Goal: Task Accomplishment & Management: Manage account settings

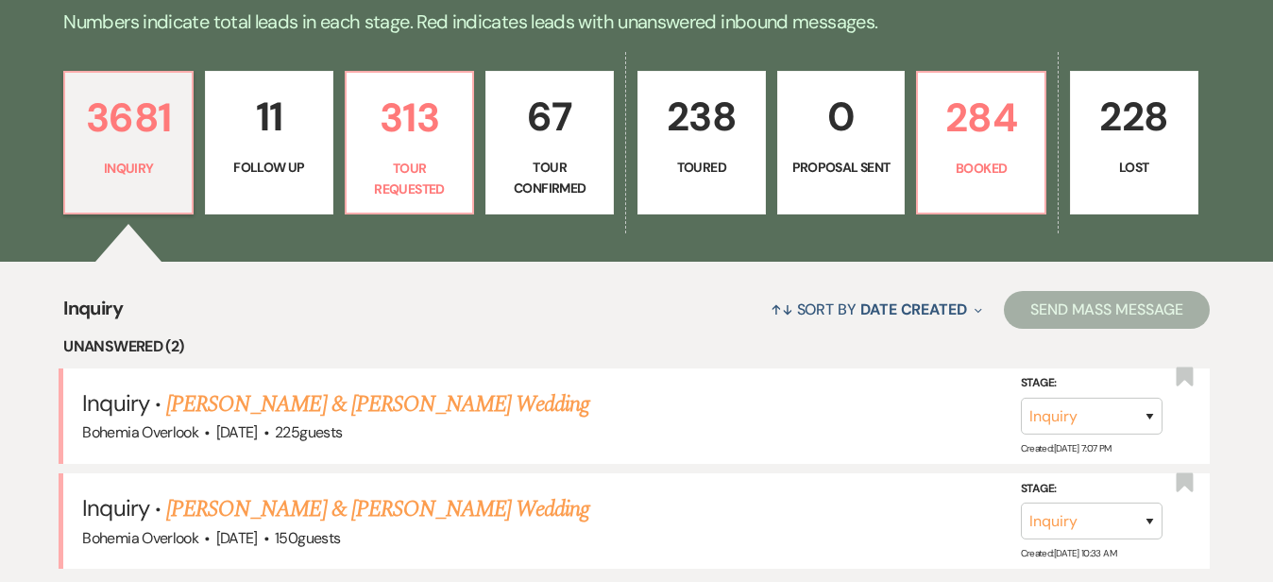
scroll to position [464, 0]
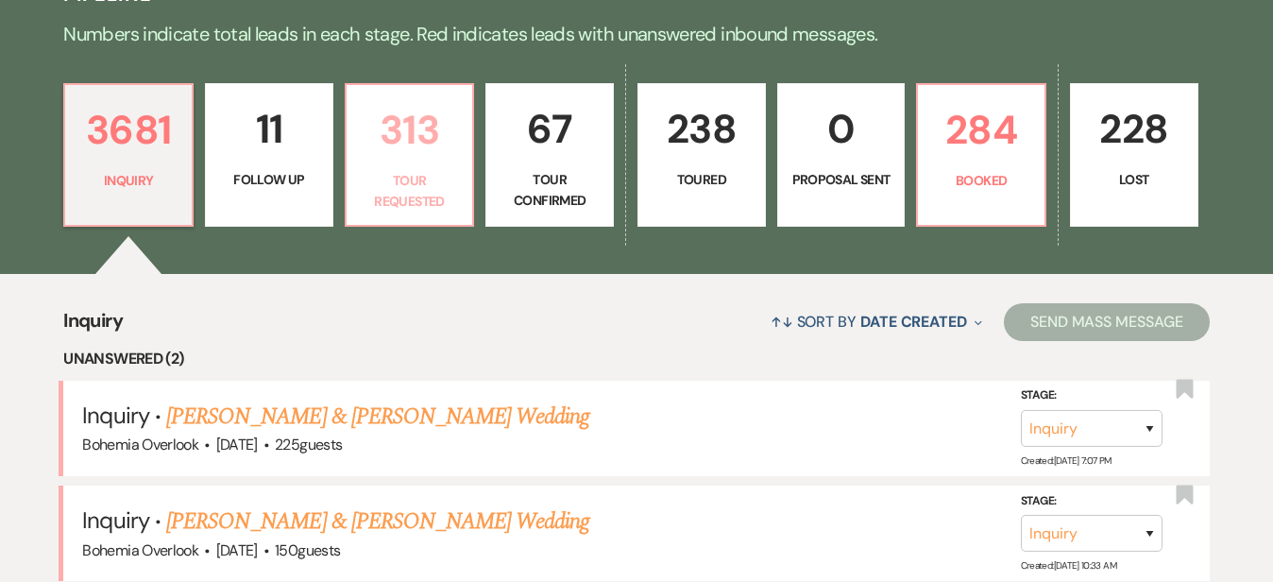
click at [462, 141] on p "313" at bounding box center [410, 129] width 104 height 63
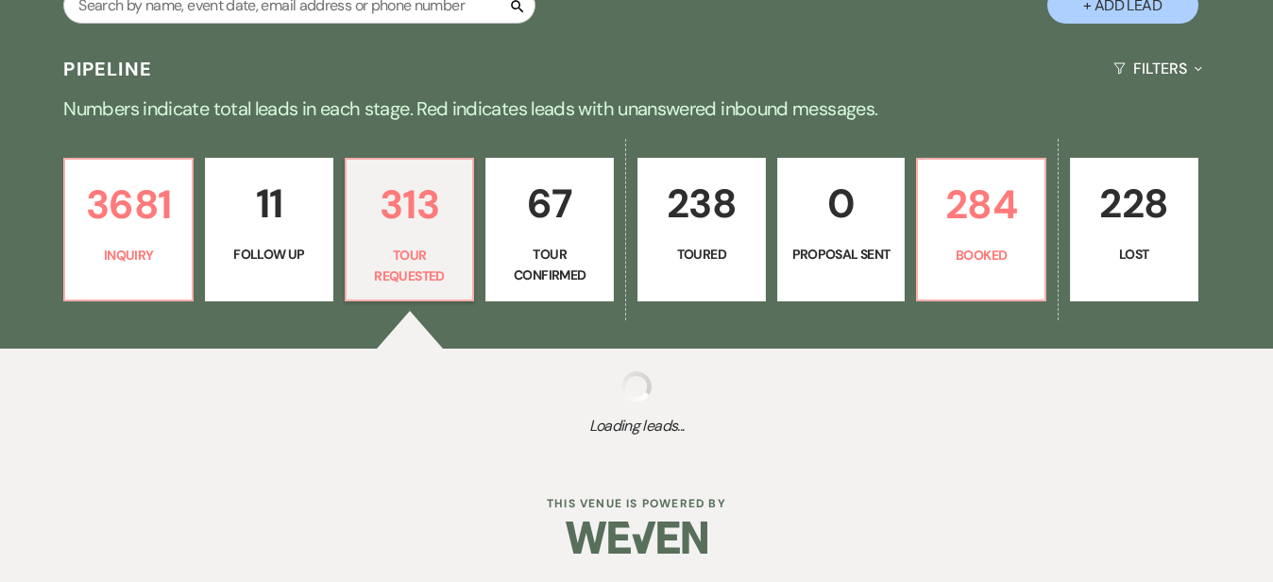
scroll to position [371, 0]
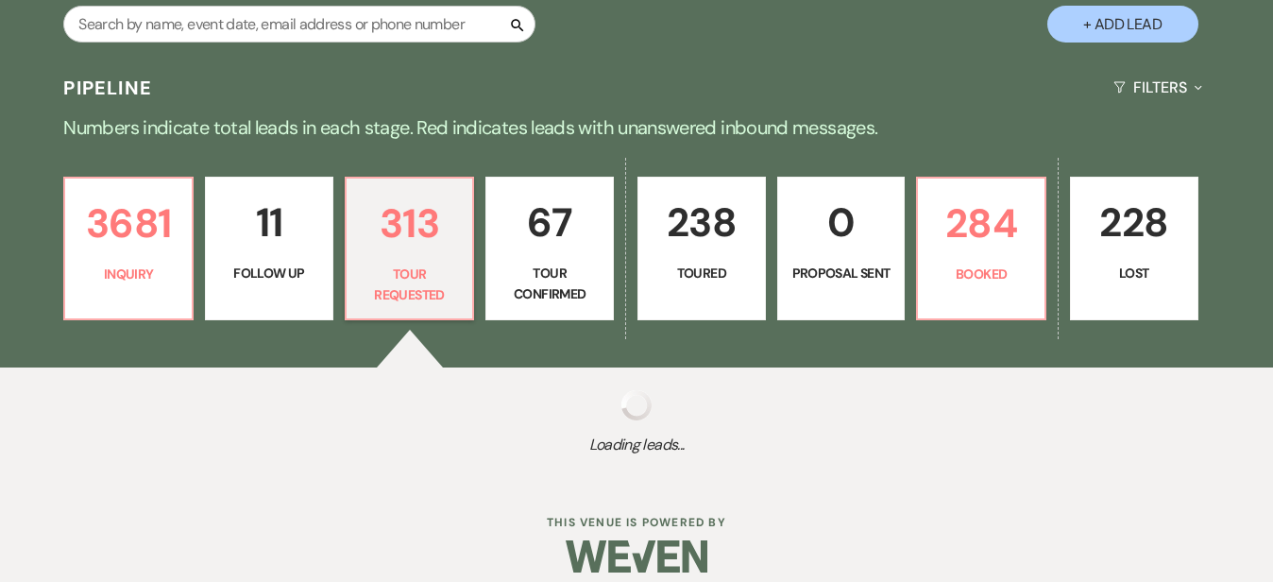
select select "2"
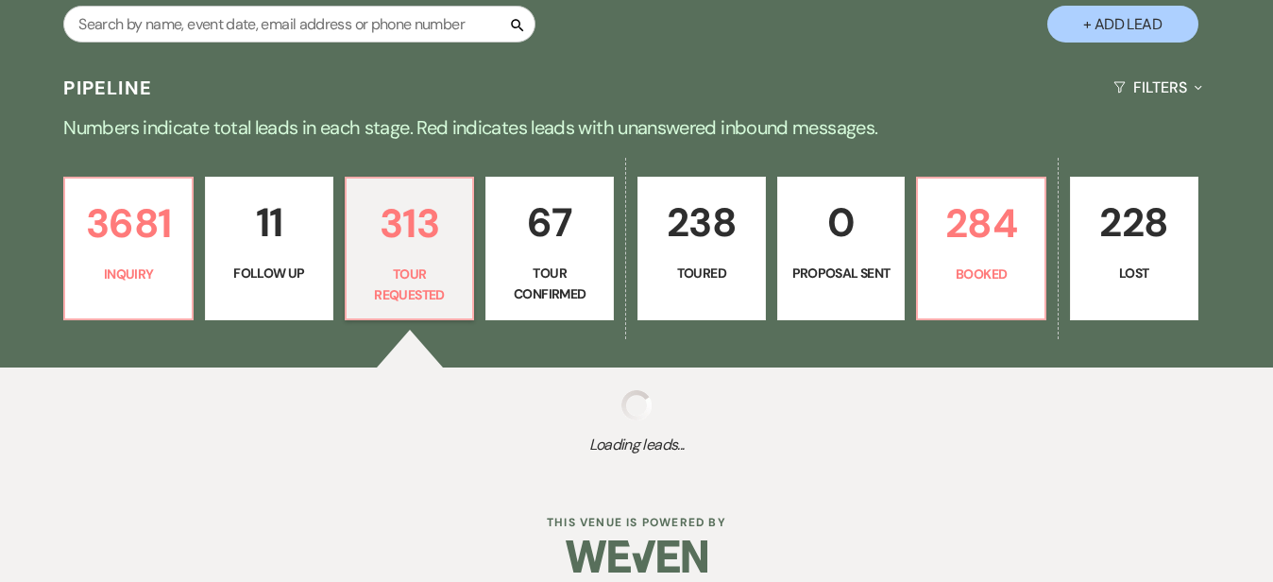
select select "2"
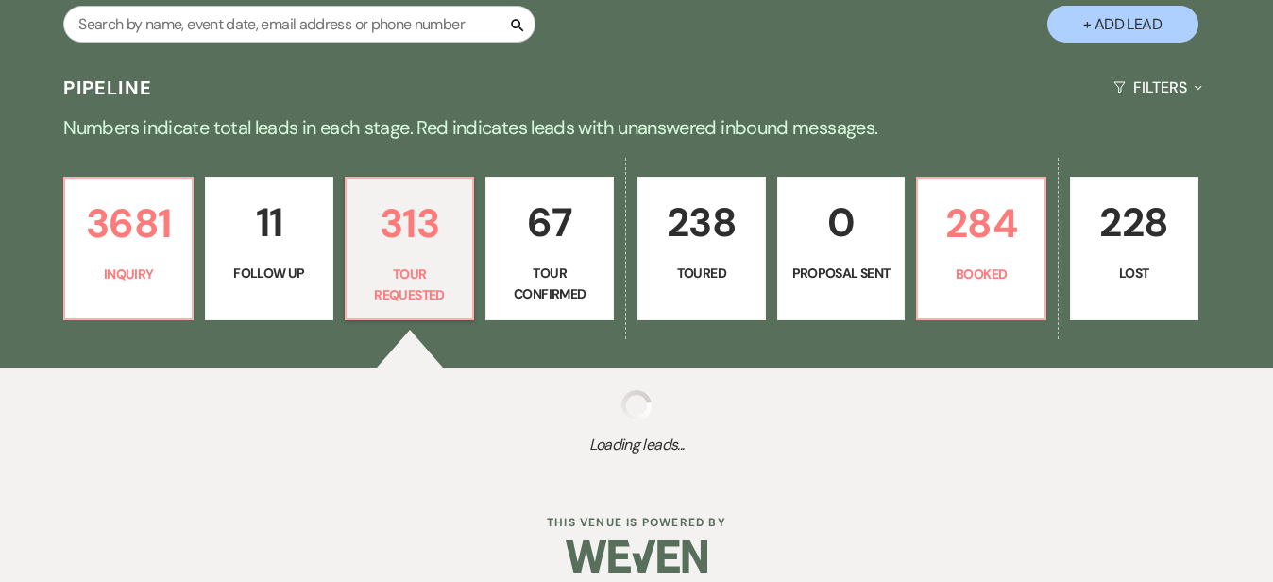
select select "2"
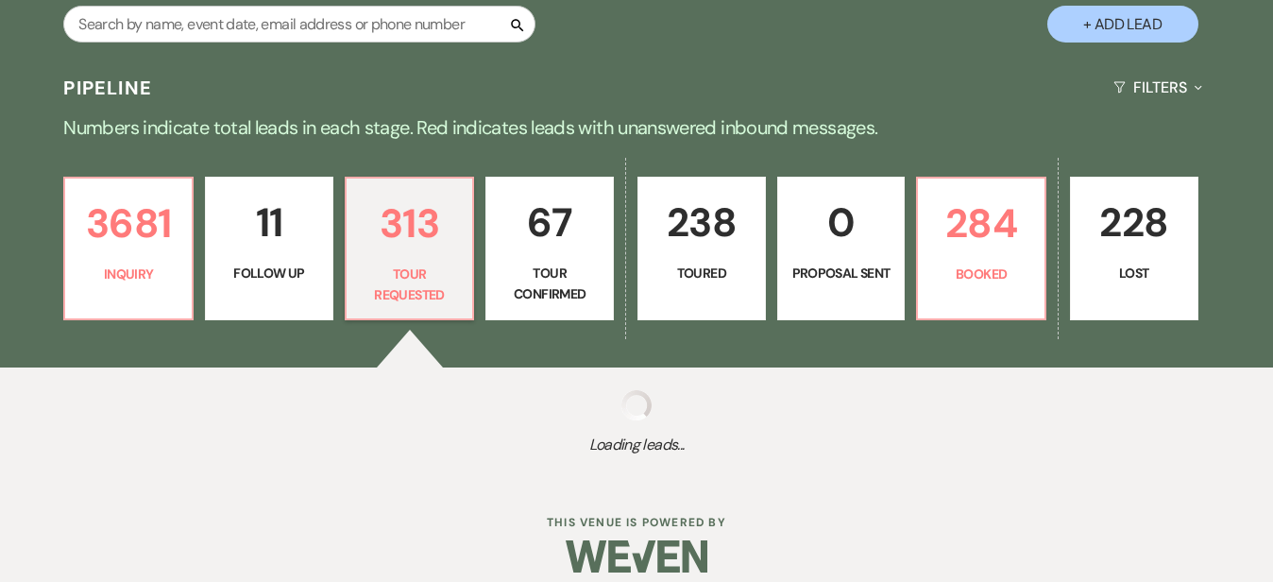
select select "2"
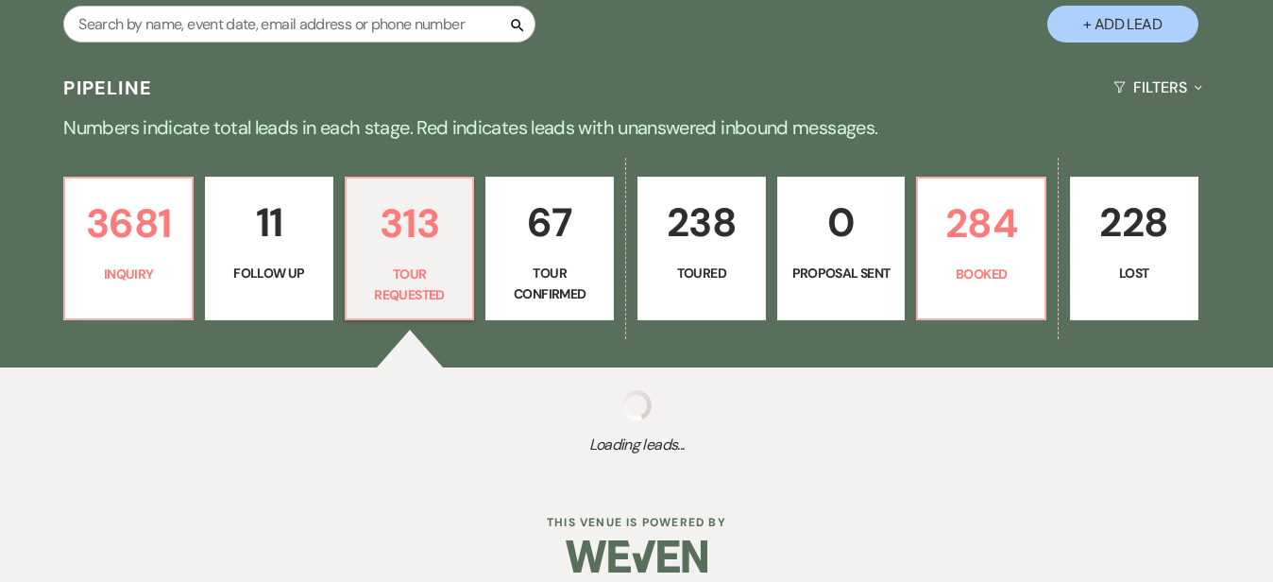
select select "2"
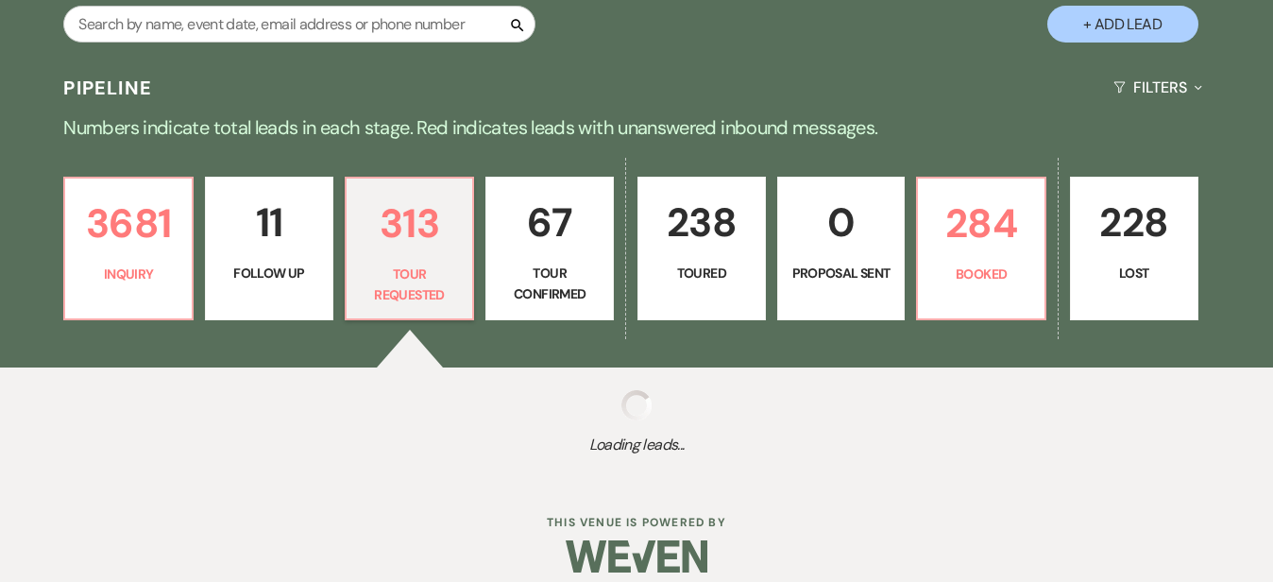
select select "2"
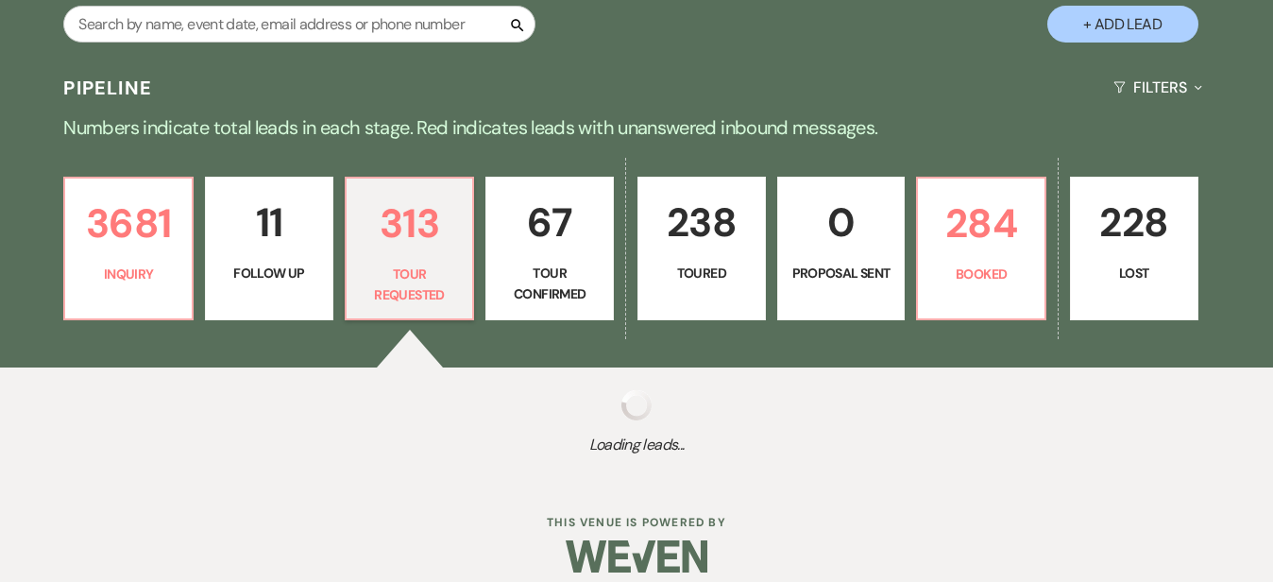
select select "2"
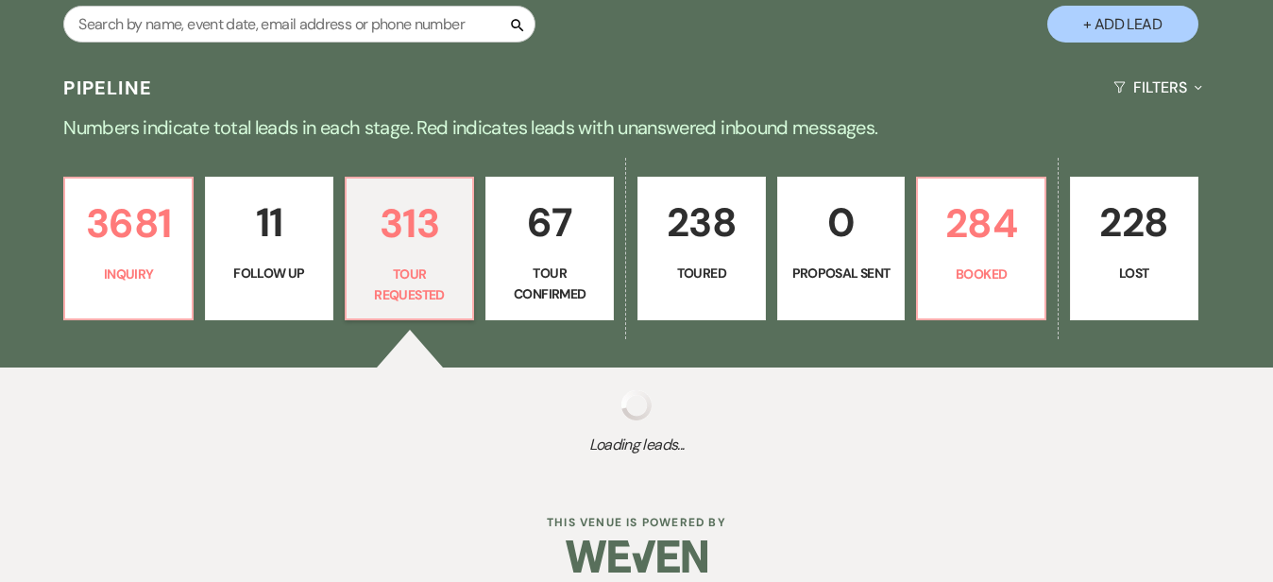
select select "2"
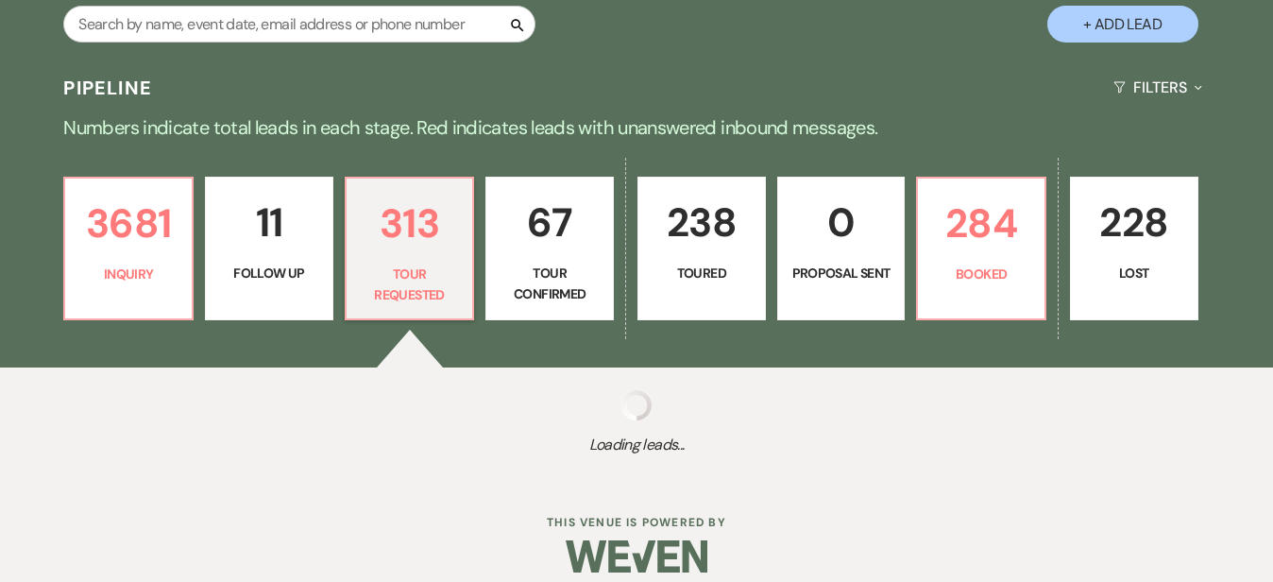
select select "2"
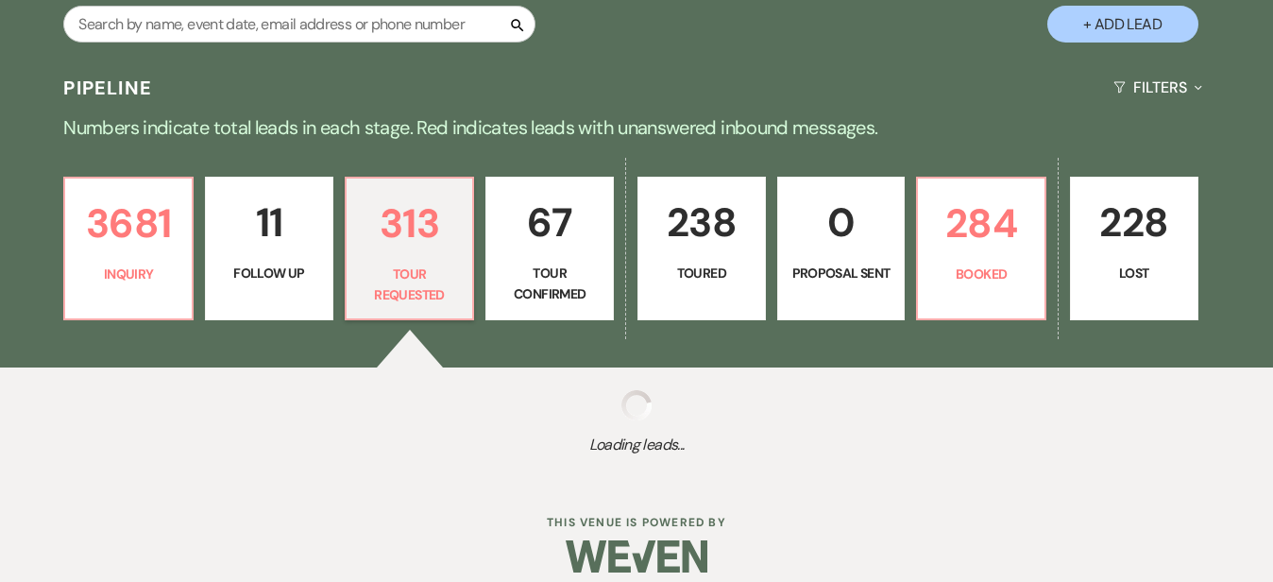
select select "2"
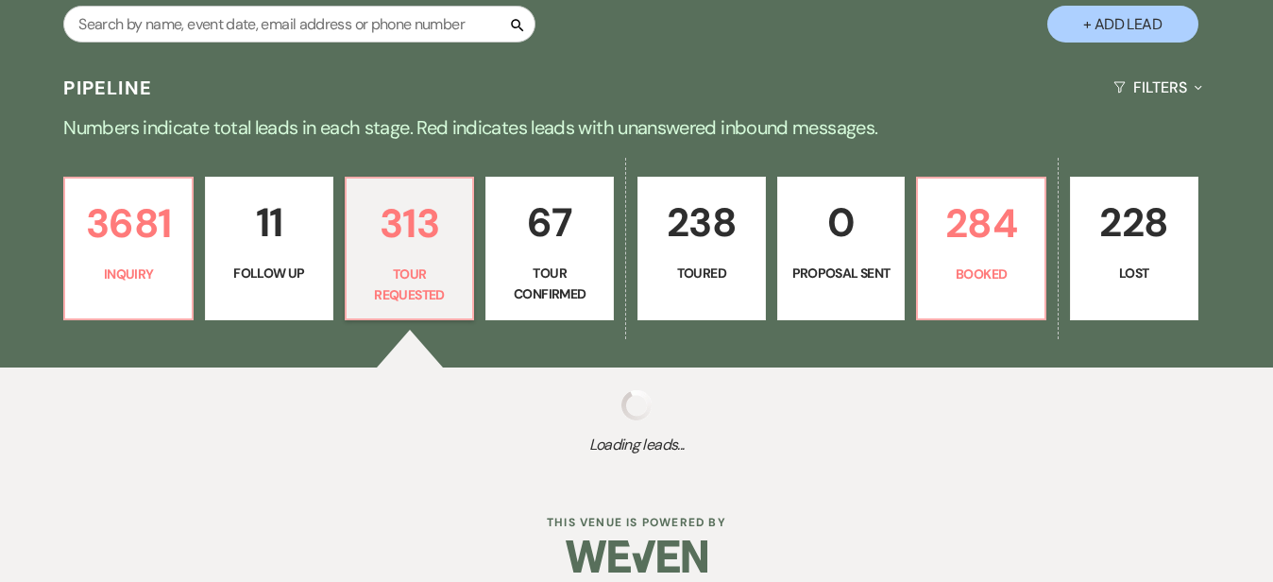
select select "2"
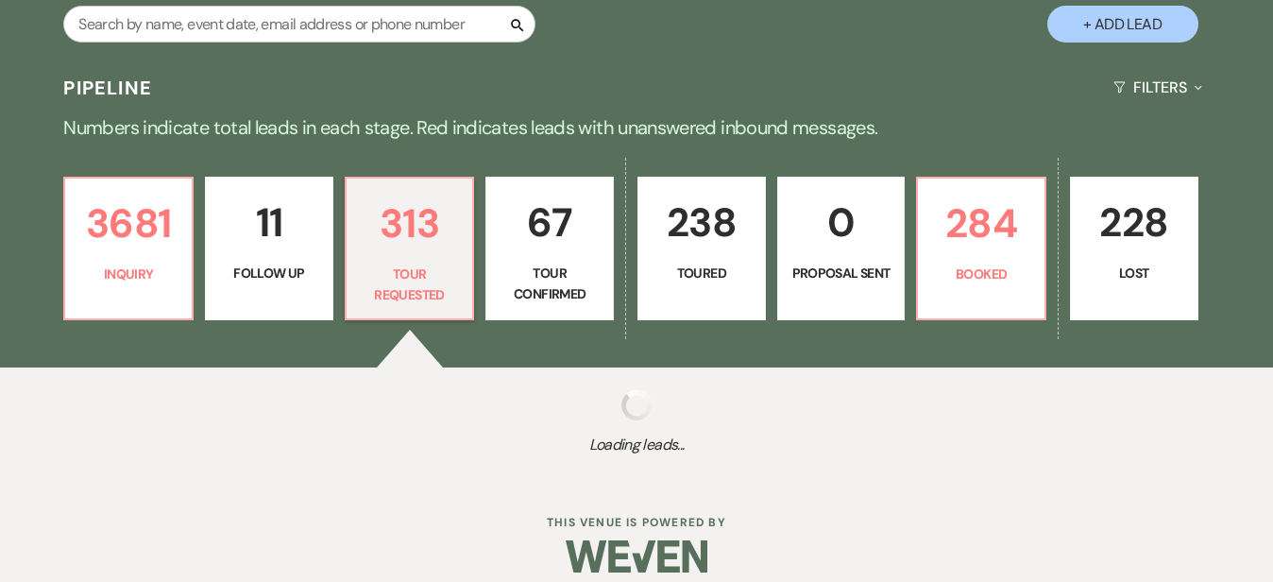
select select "2"
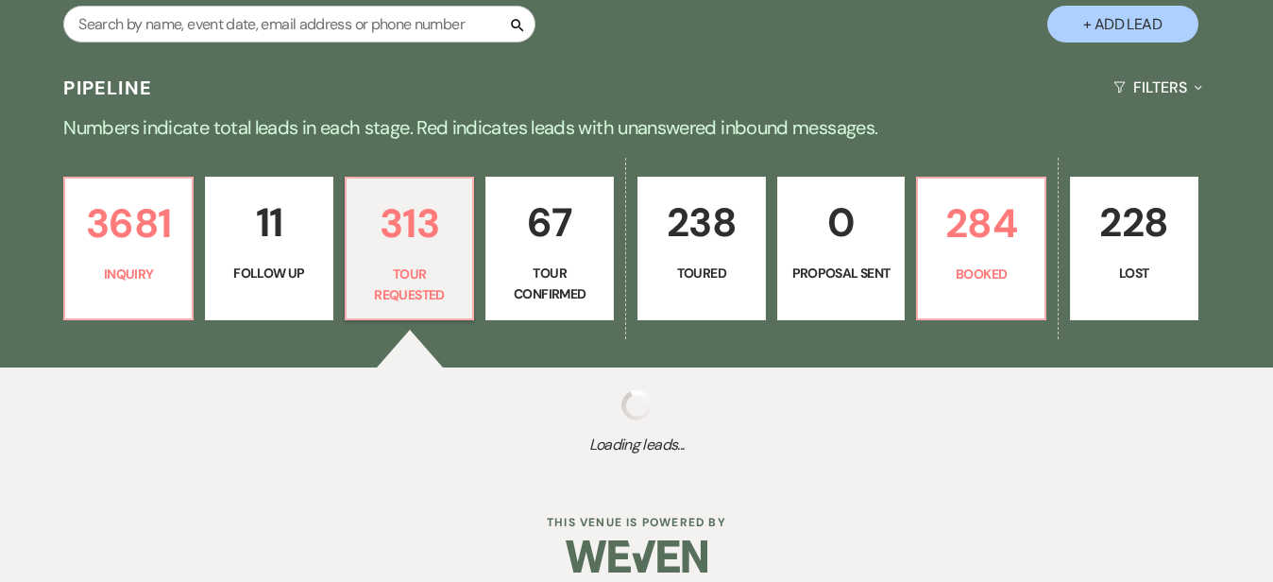
select select "2"
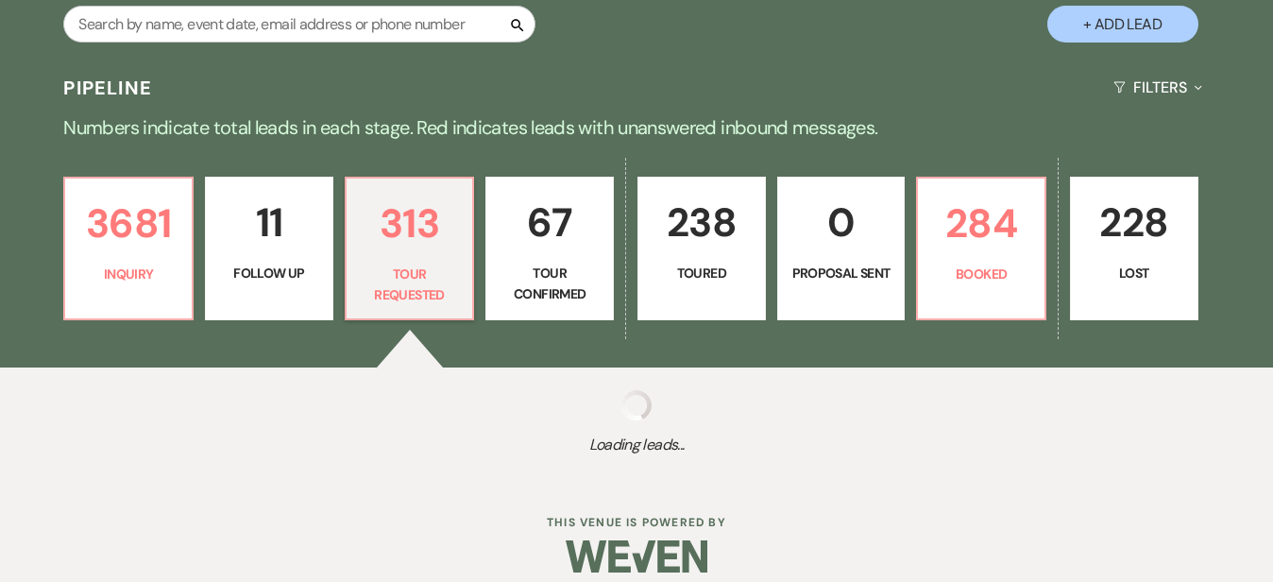
select select "2"
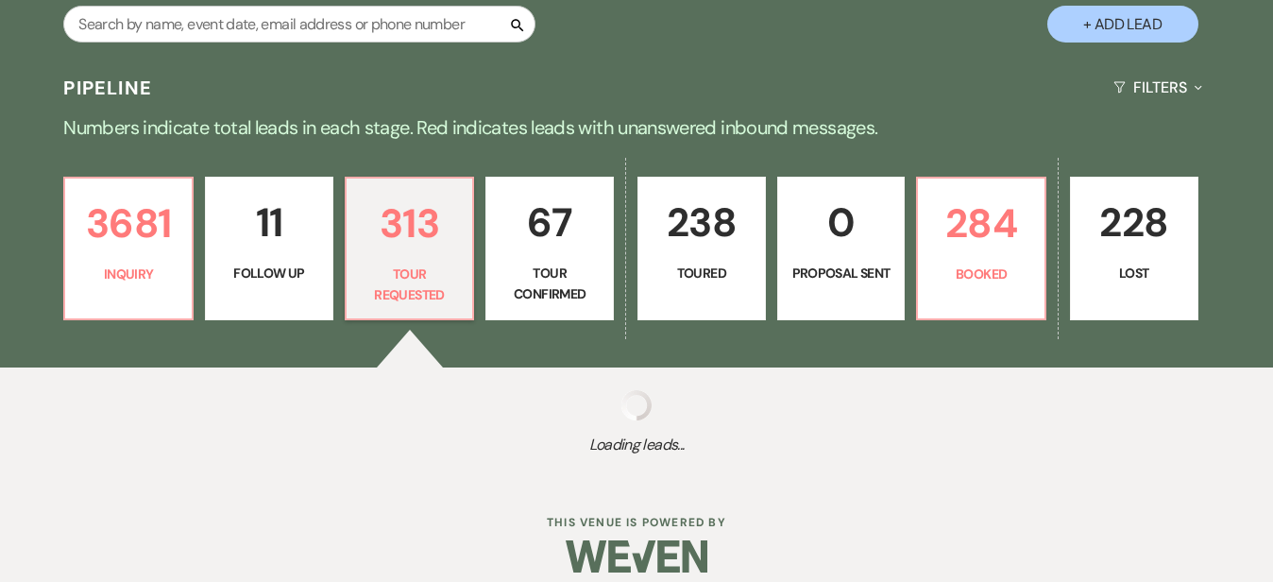
select select "2"
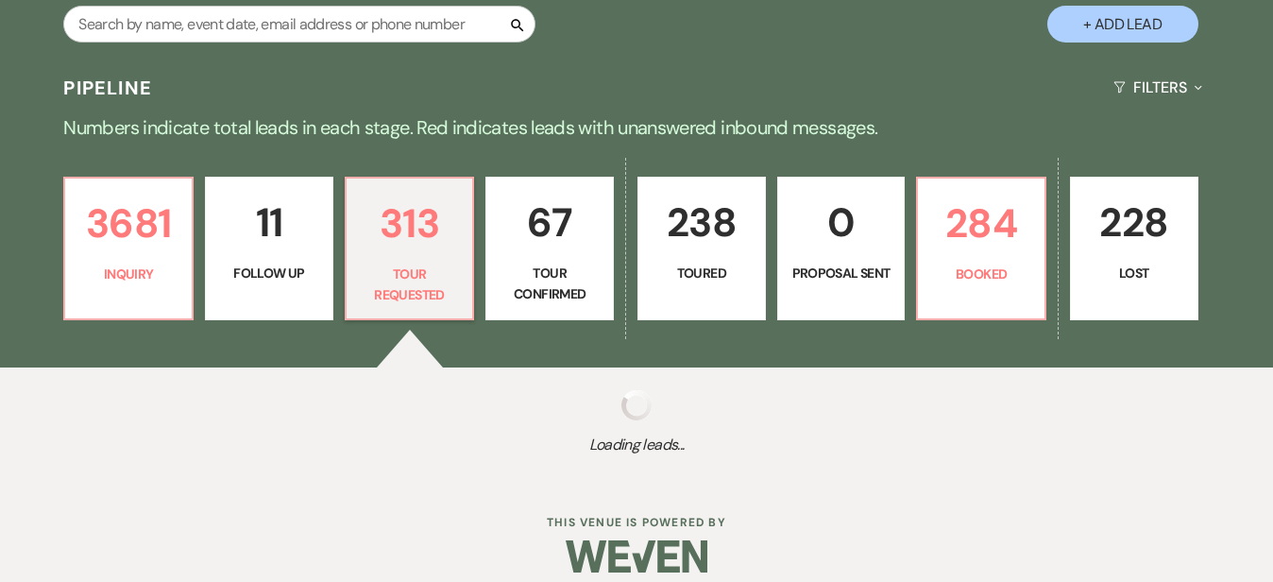
select select "2"
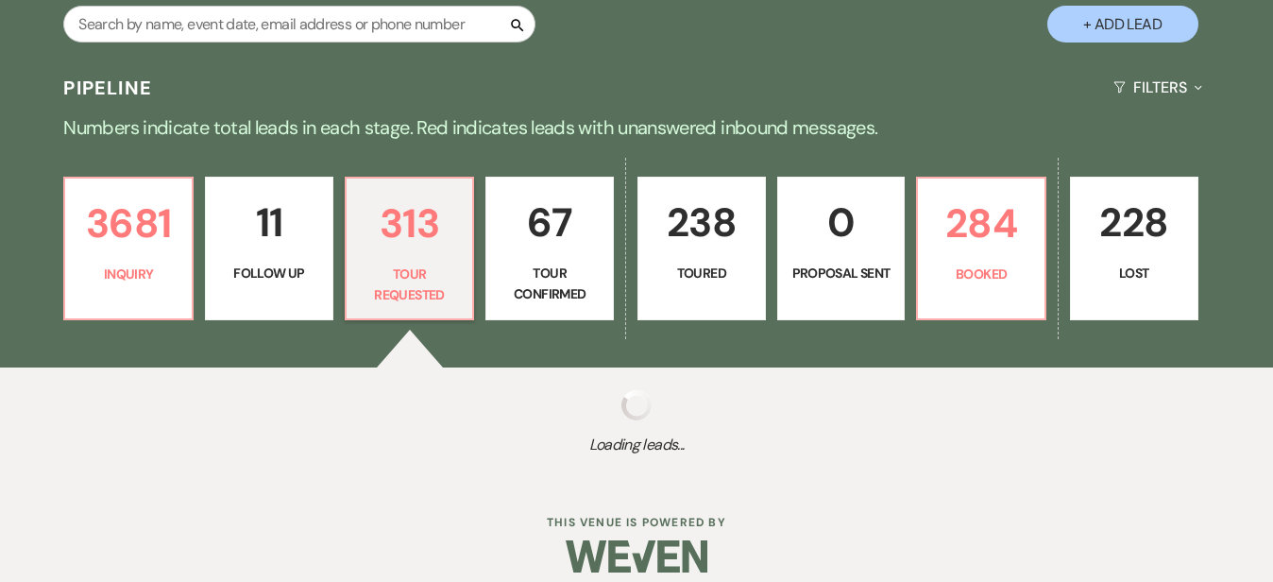
select select "2"
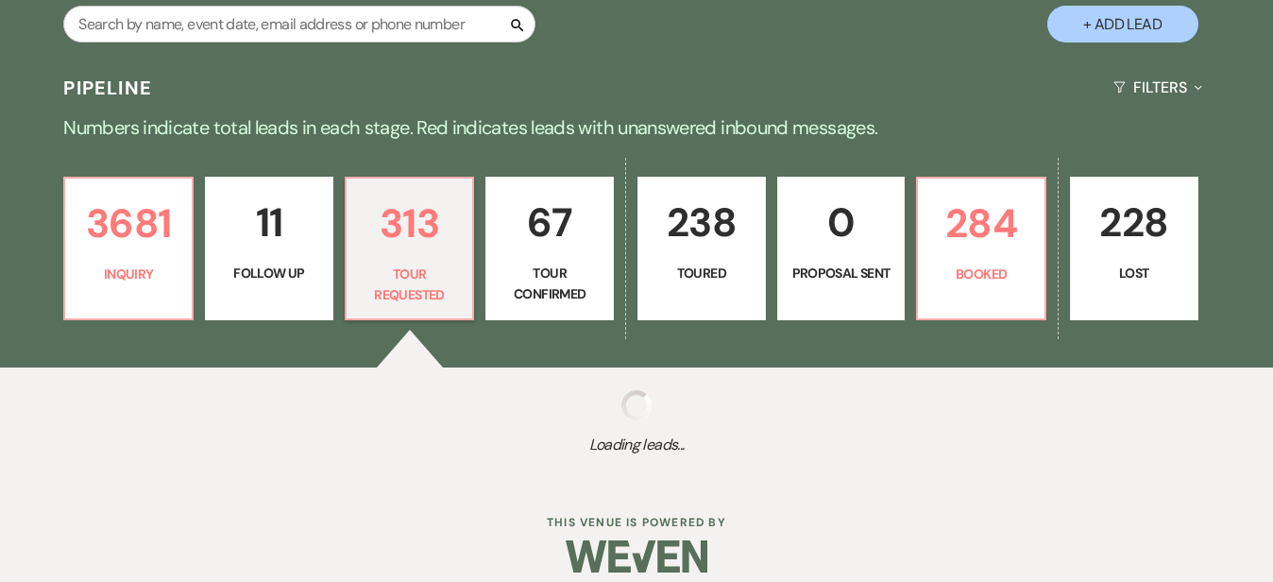
select select "2"
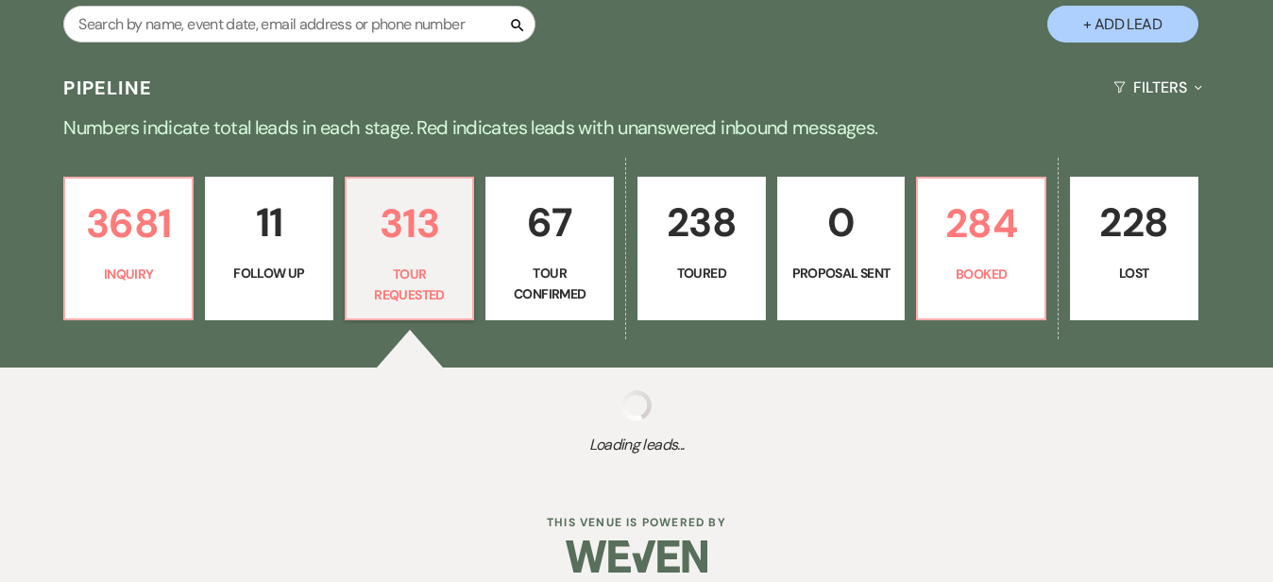
select select "2"
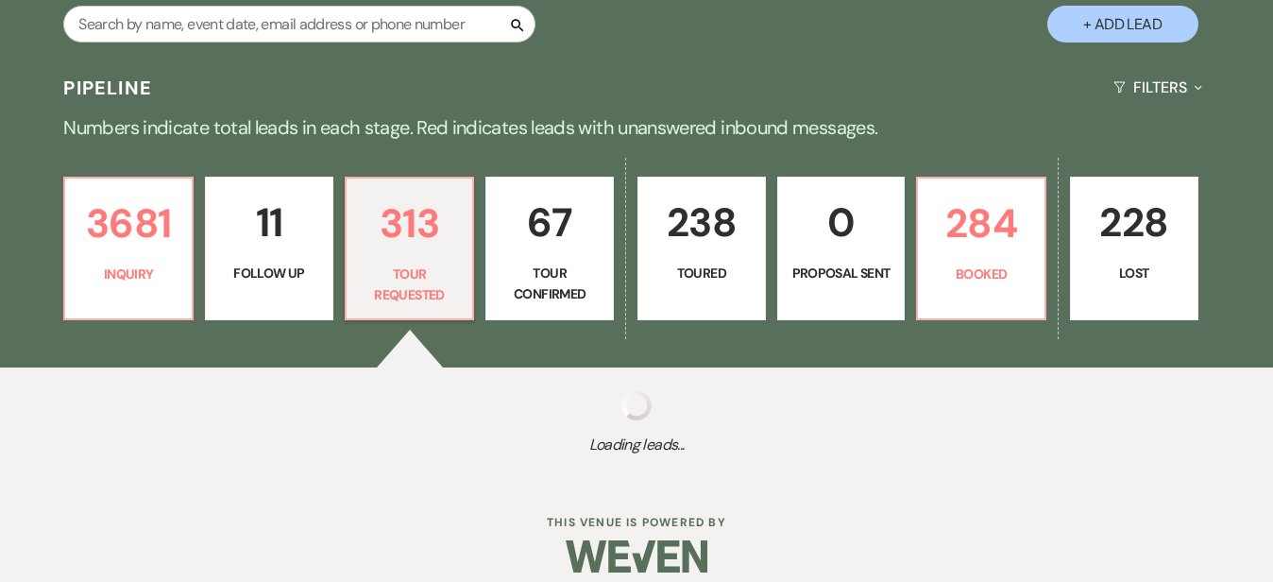
select select "2"
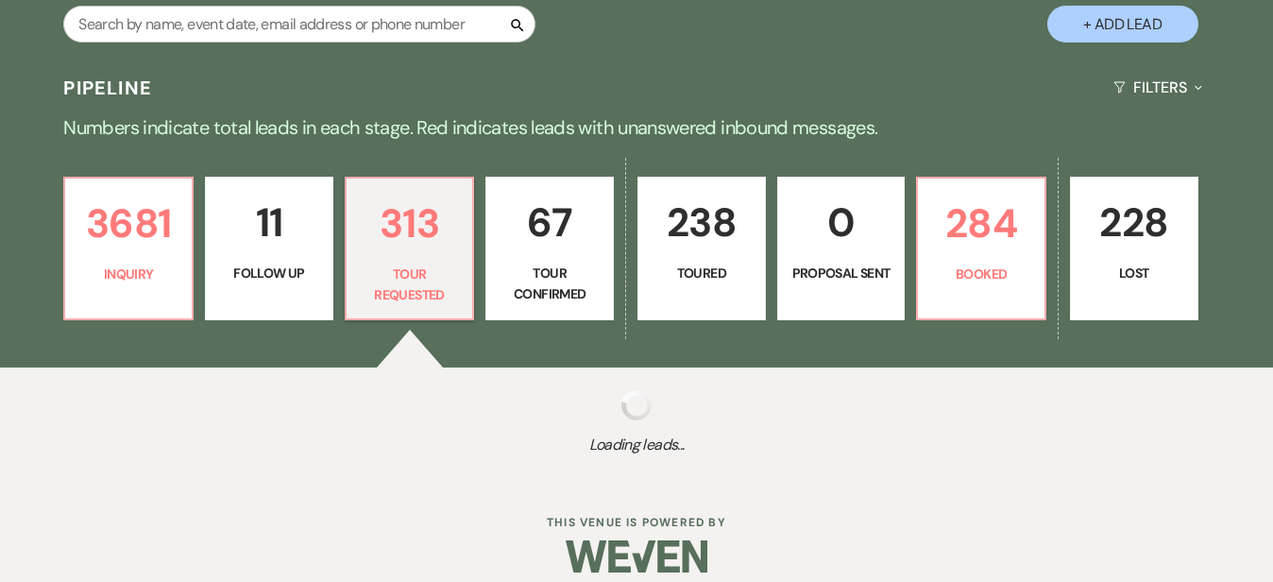
select select "2"
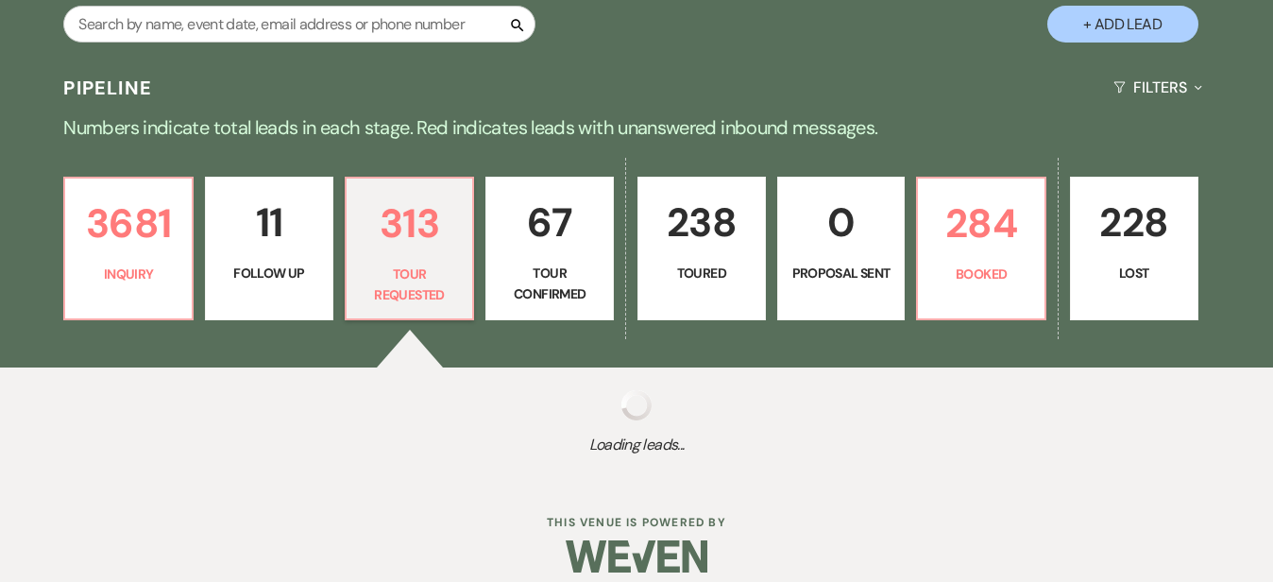
select select "2"
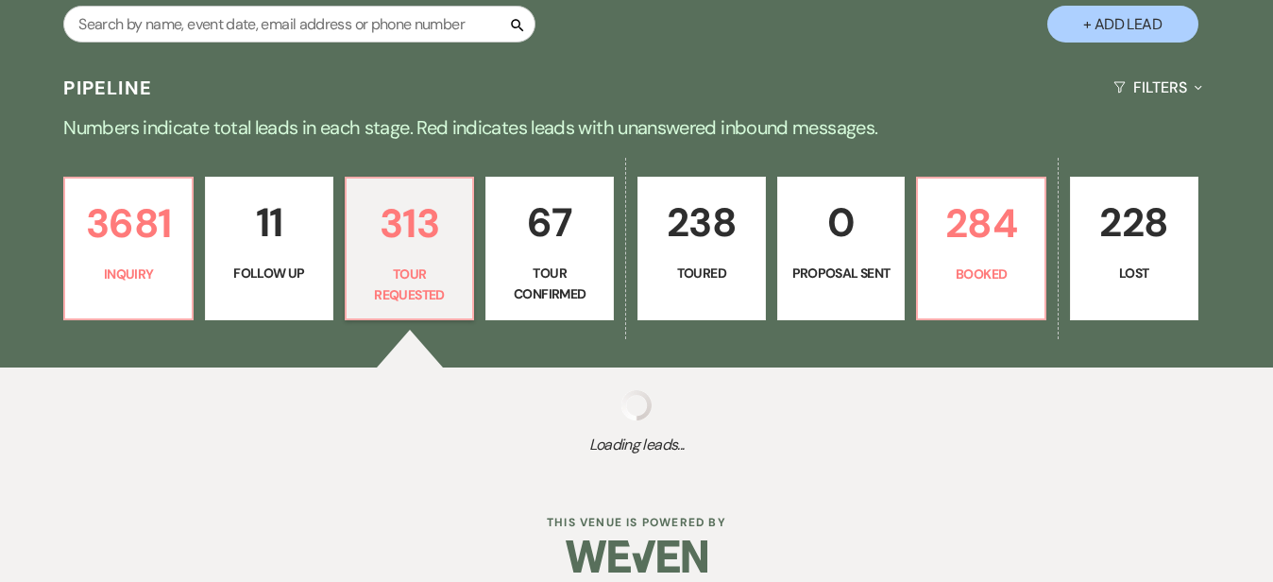
select select "2"
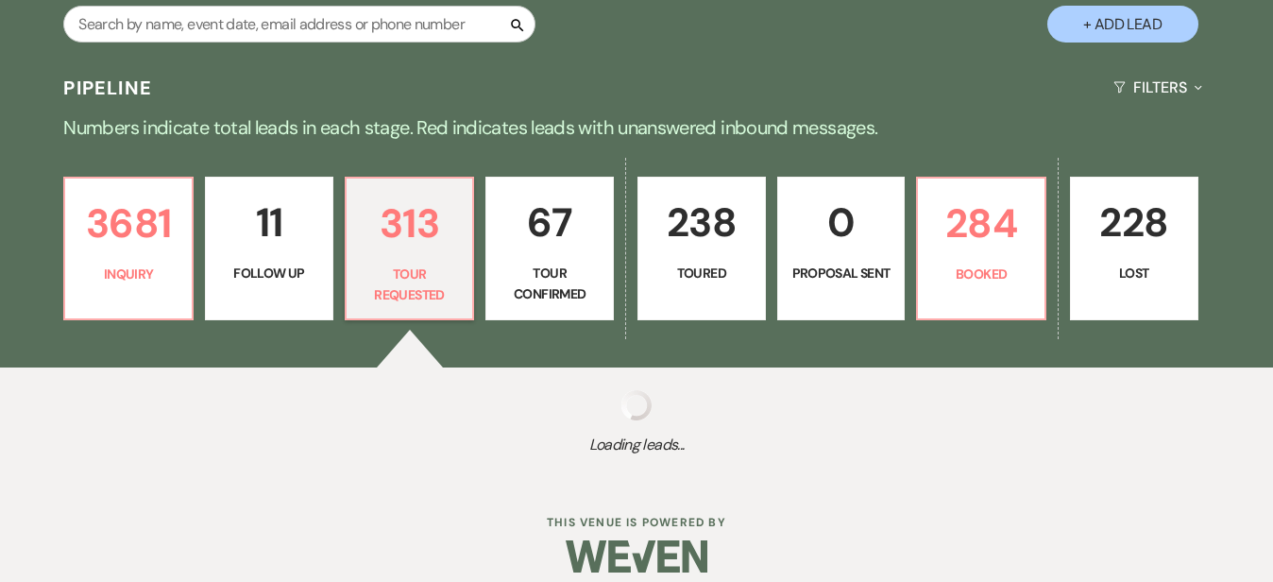
select select "2"
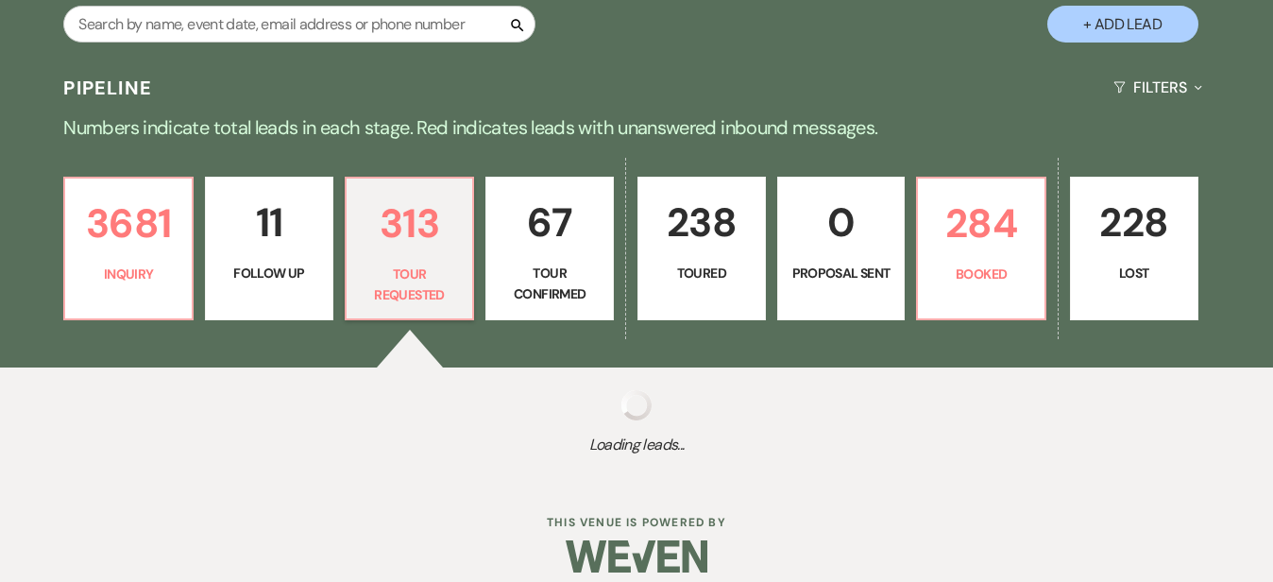
select select "2"
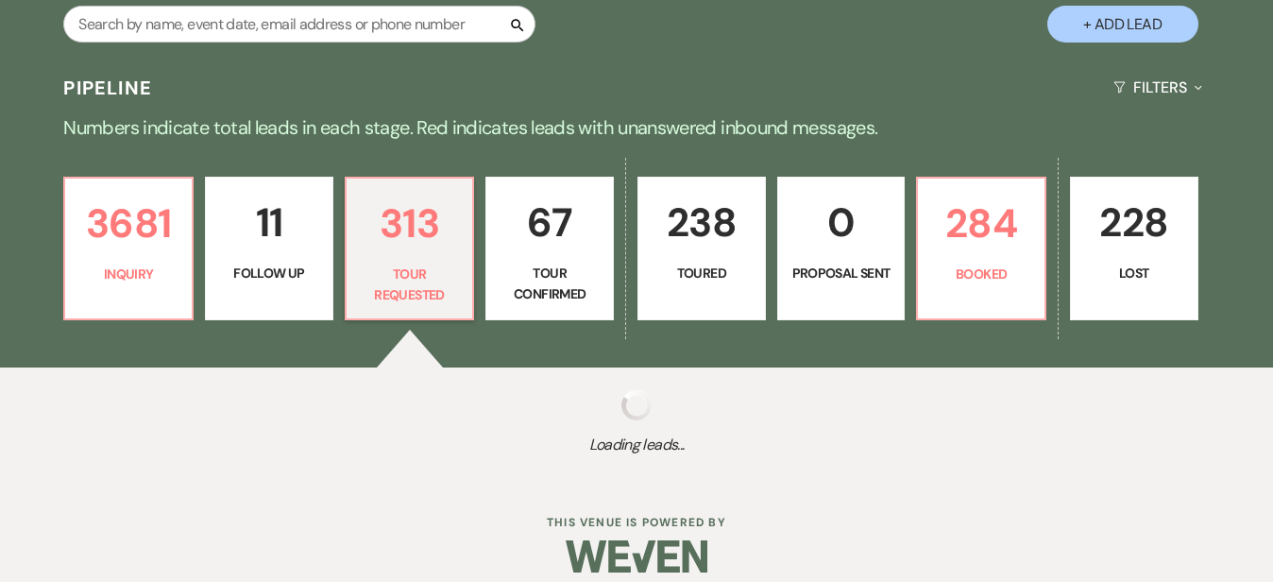
select select "2"
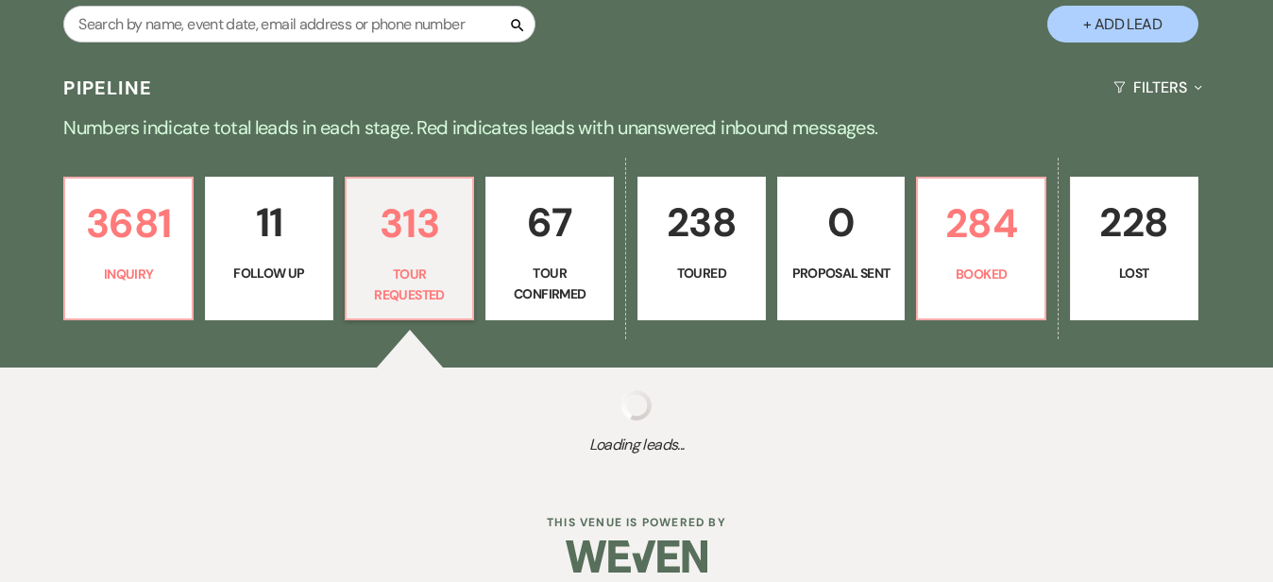
select select "2"
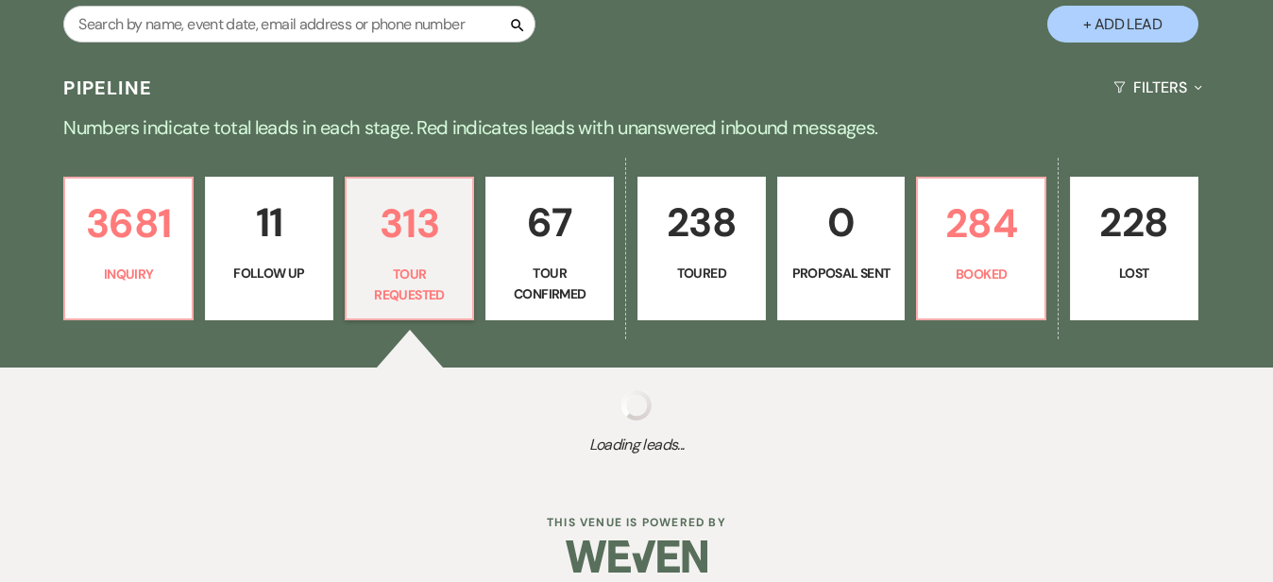
select select "2"
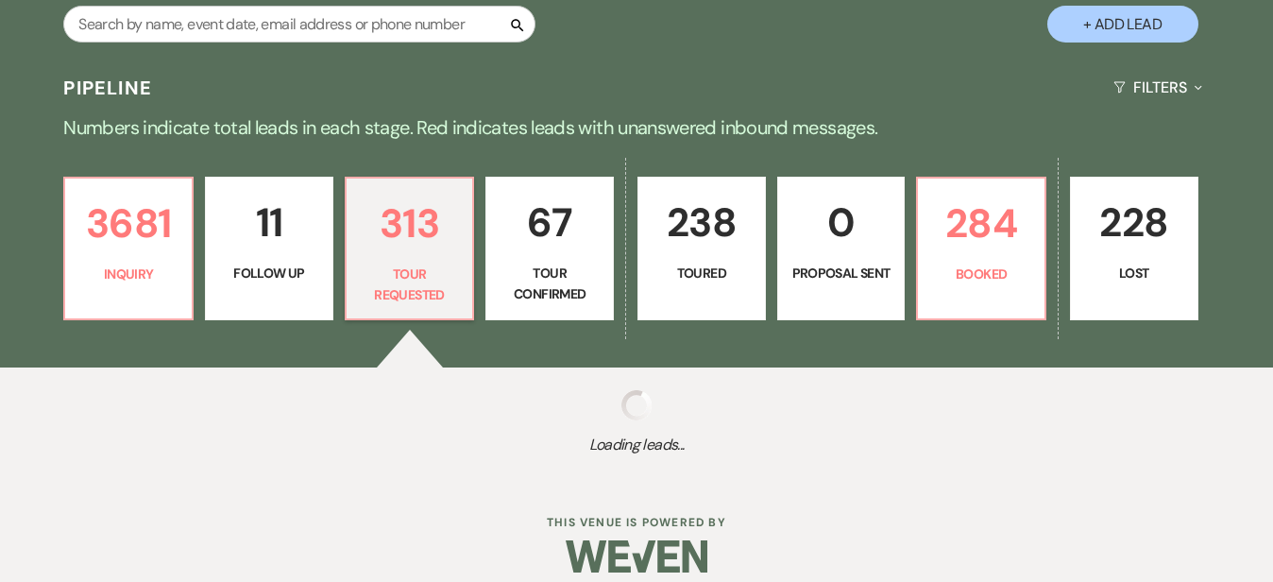
select select "2"
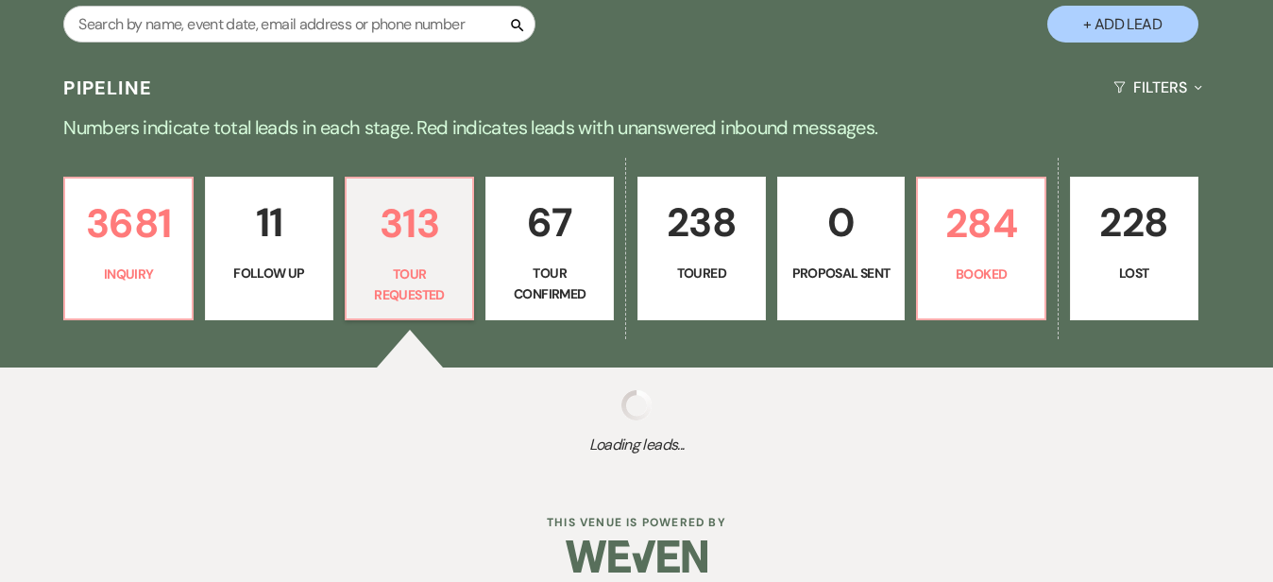
select select "2"
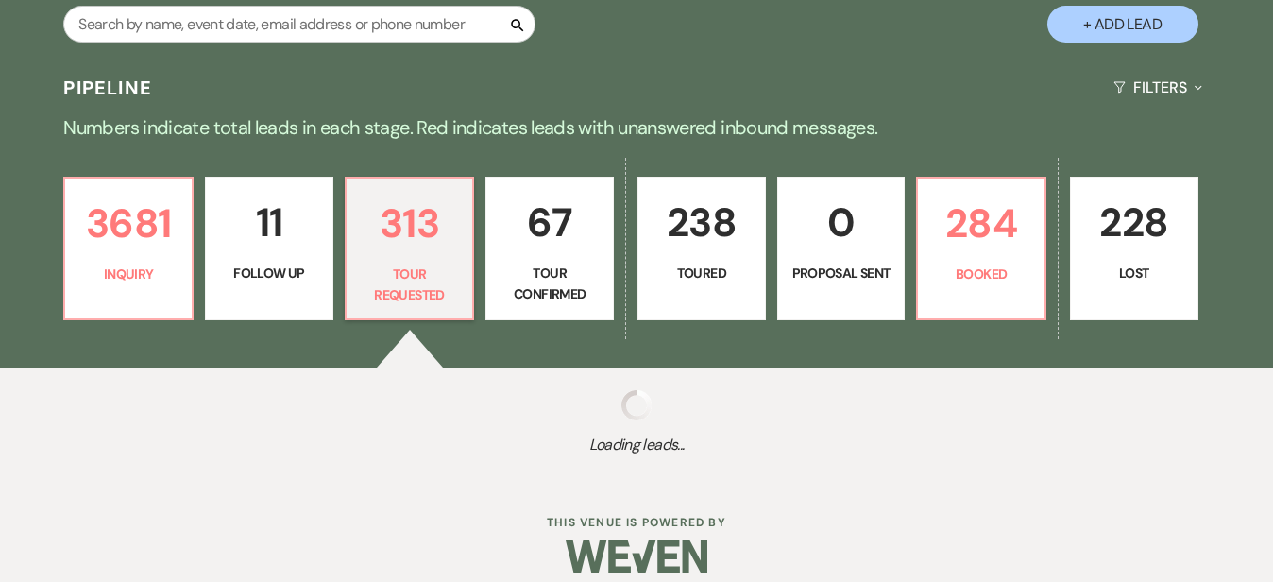
select select "2"
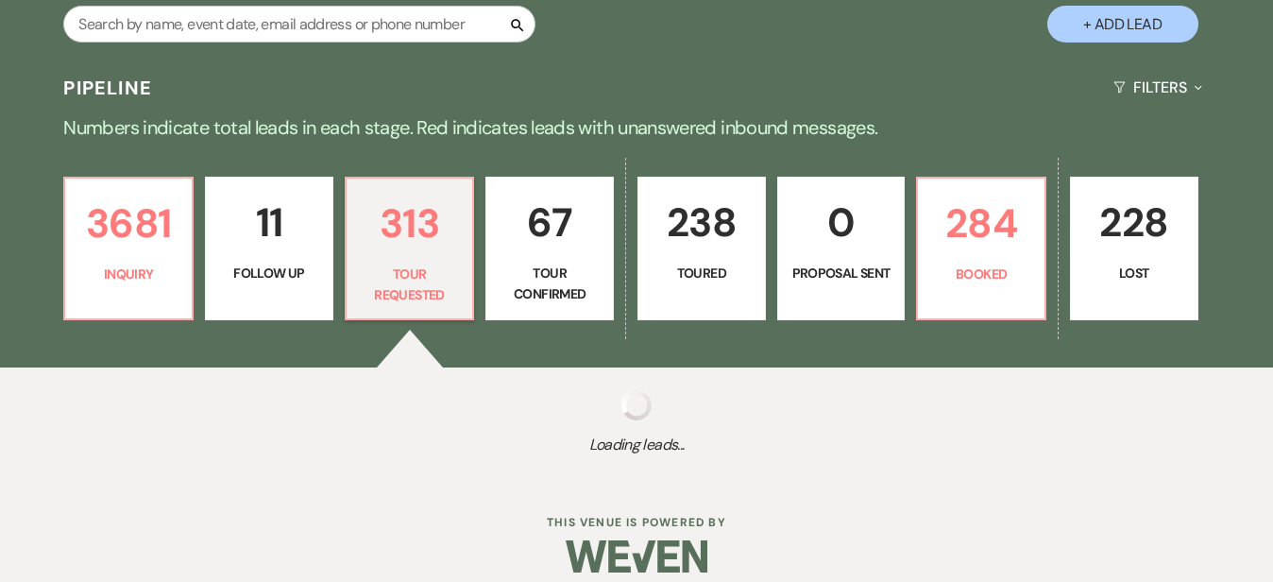
select select "2"
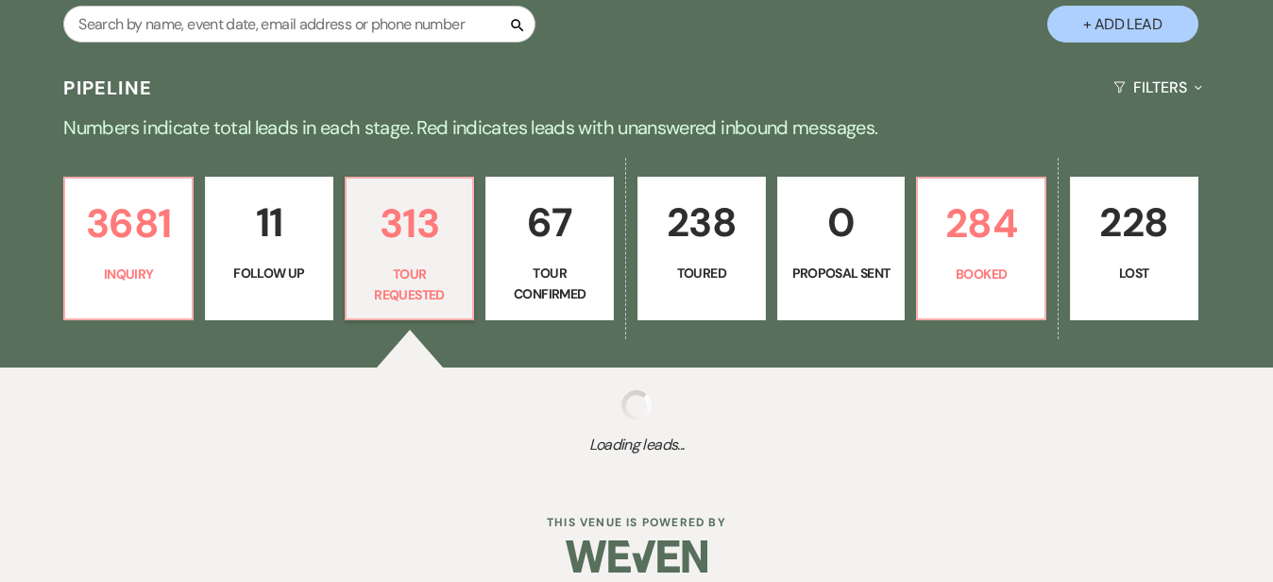
select select "2"
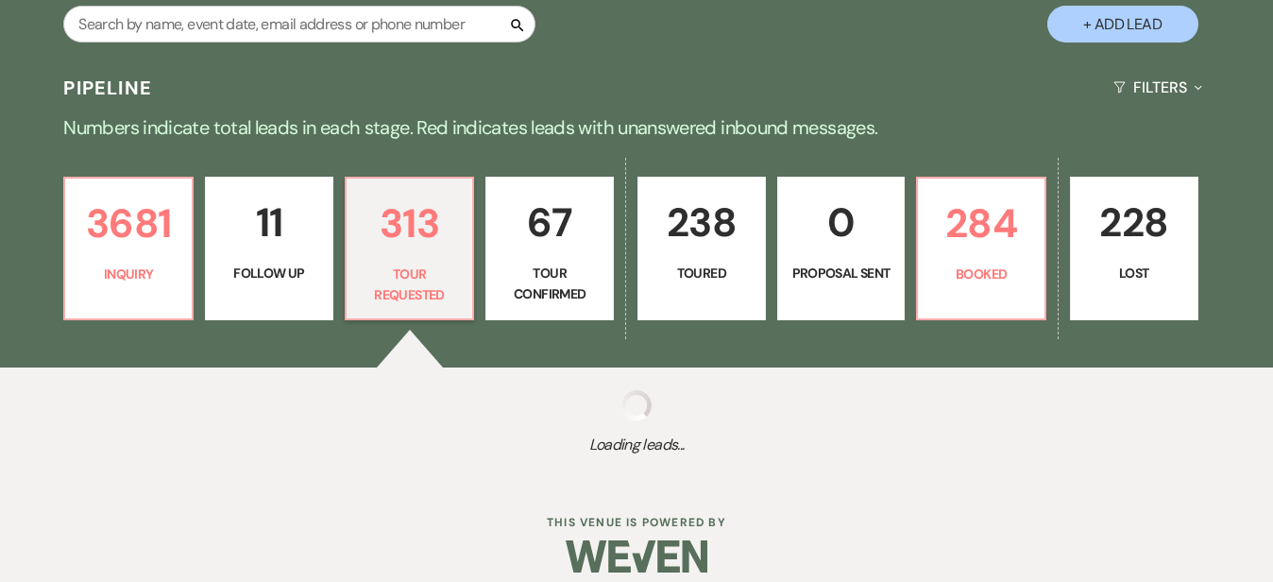
select select "2"
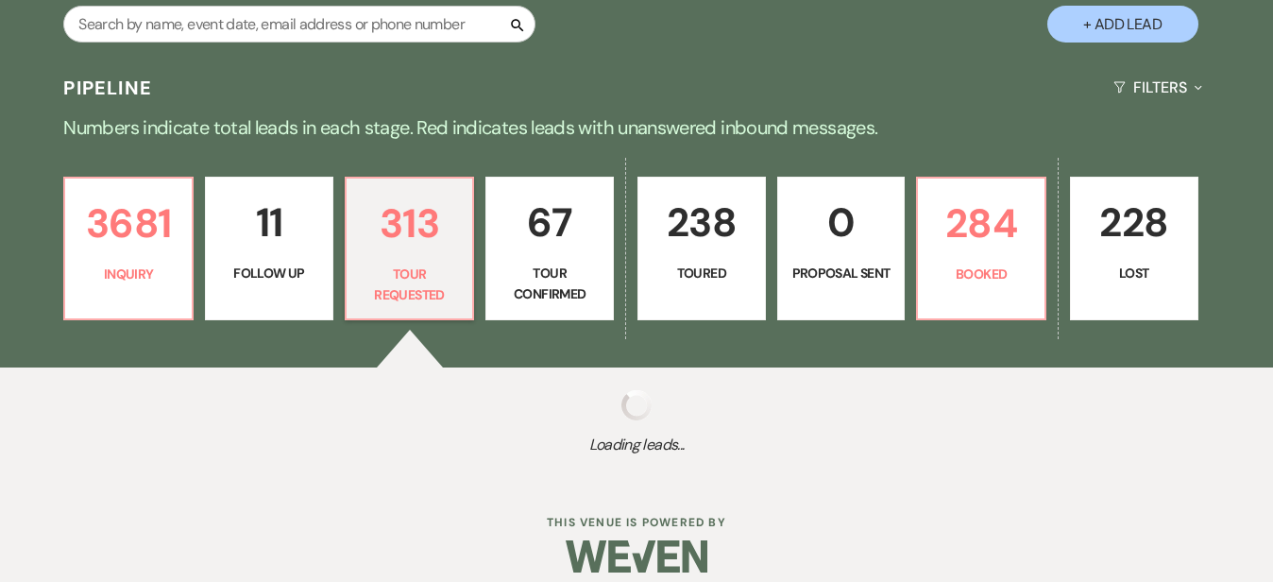
select select "2"
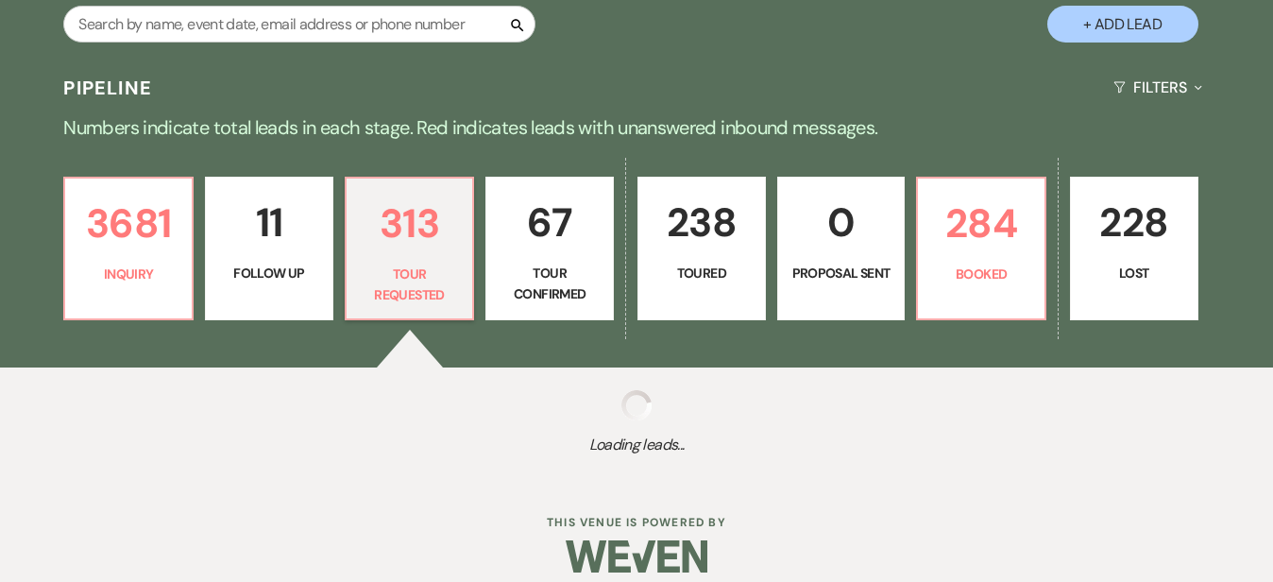
select select "2"
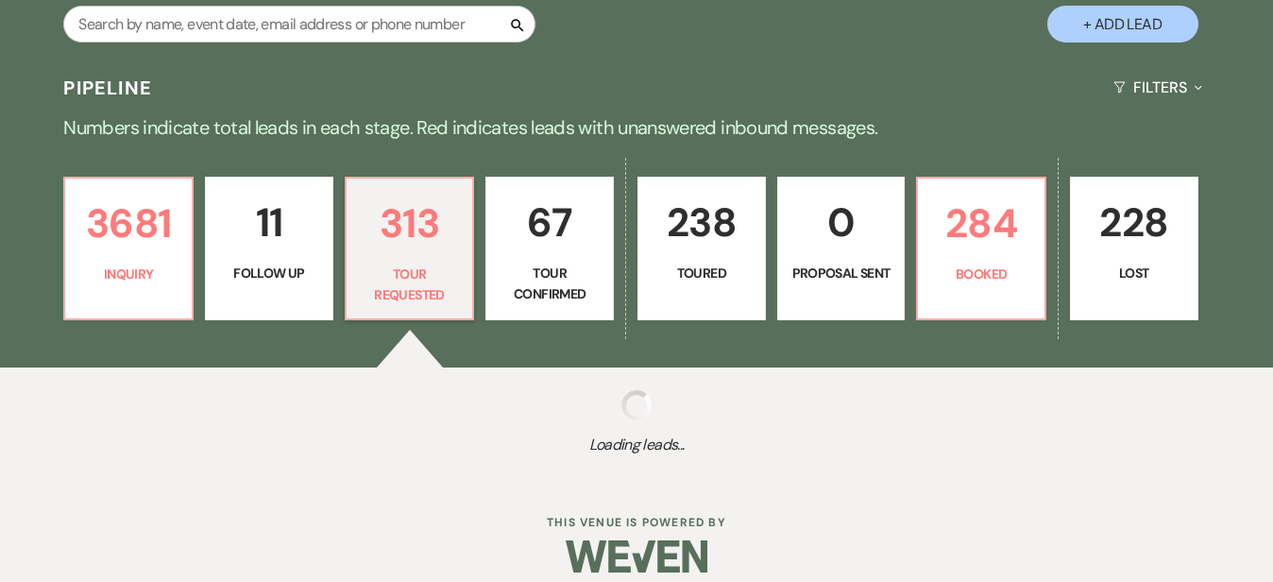
select select "2"
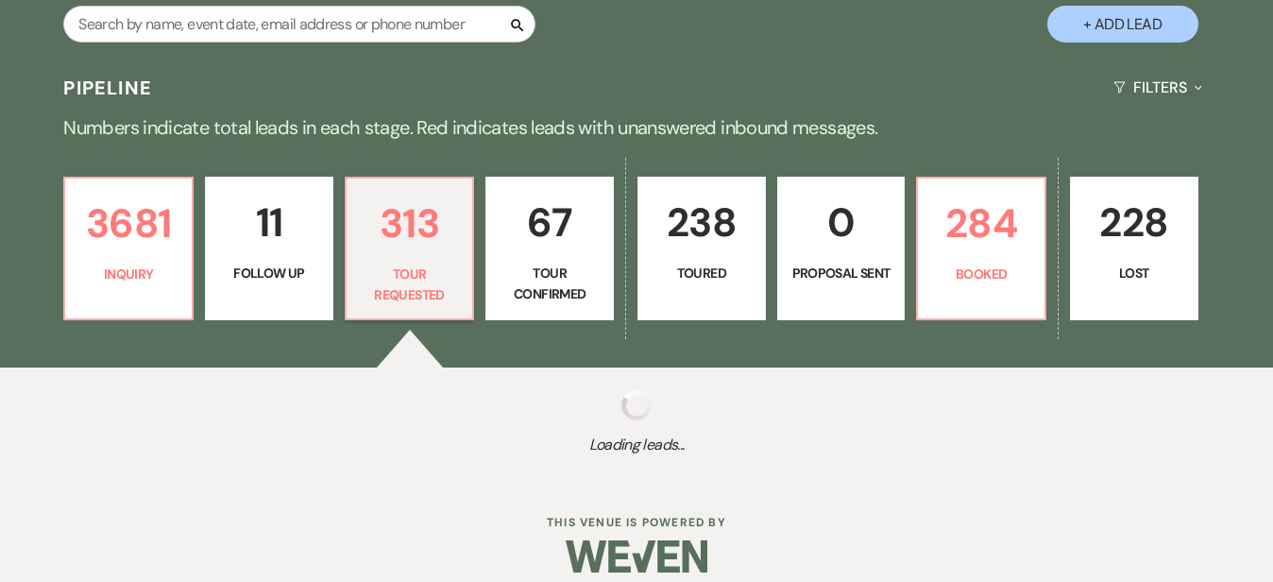
select select "2"
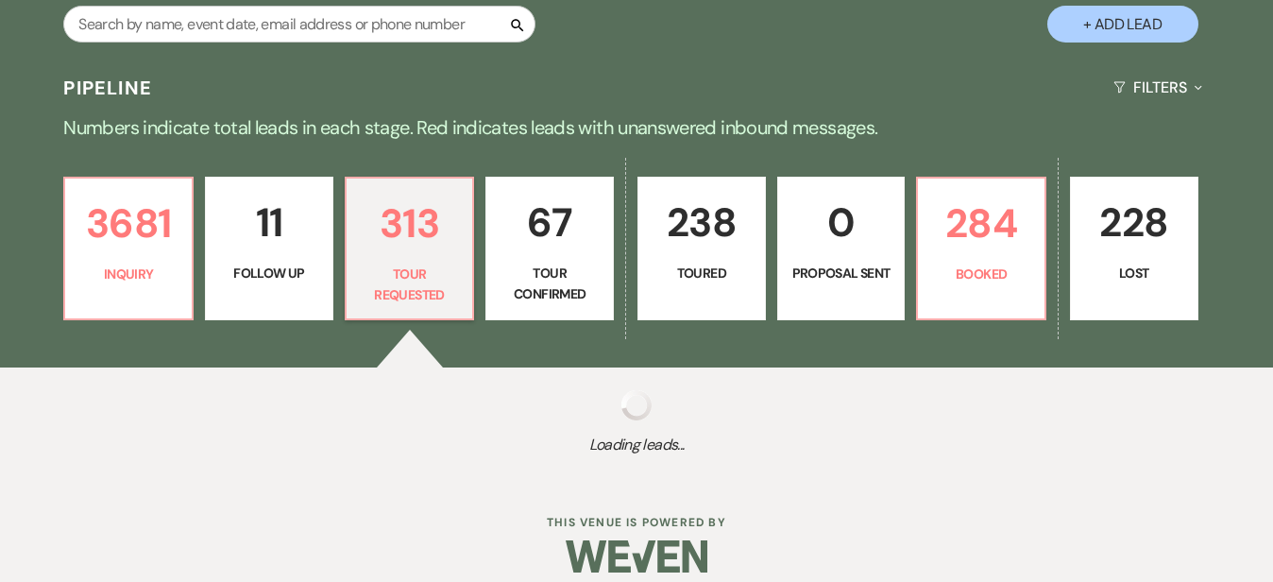
select select "2"
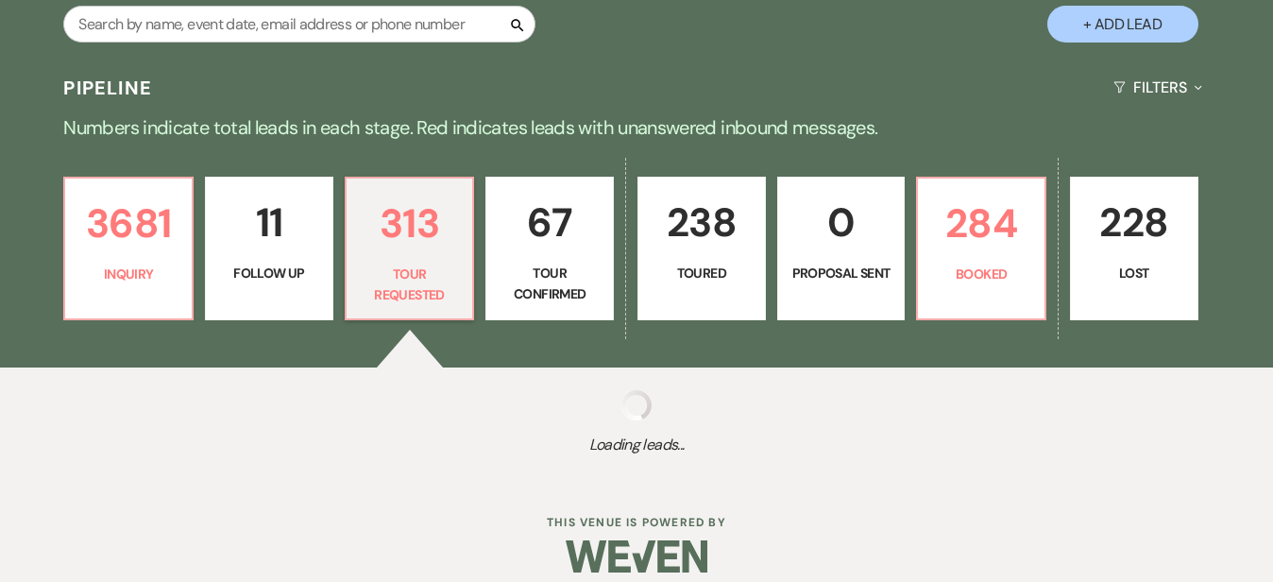
select select "2"
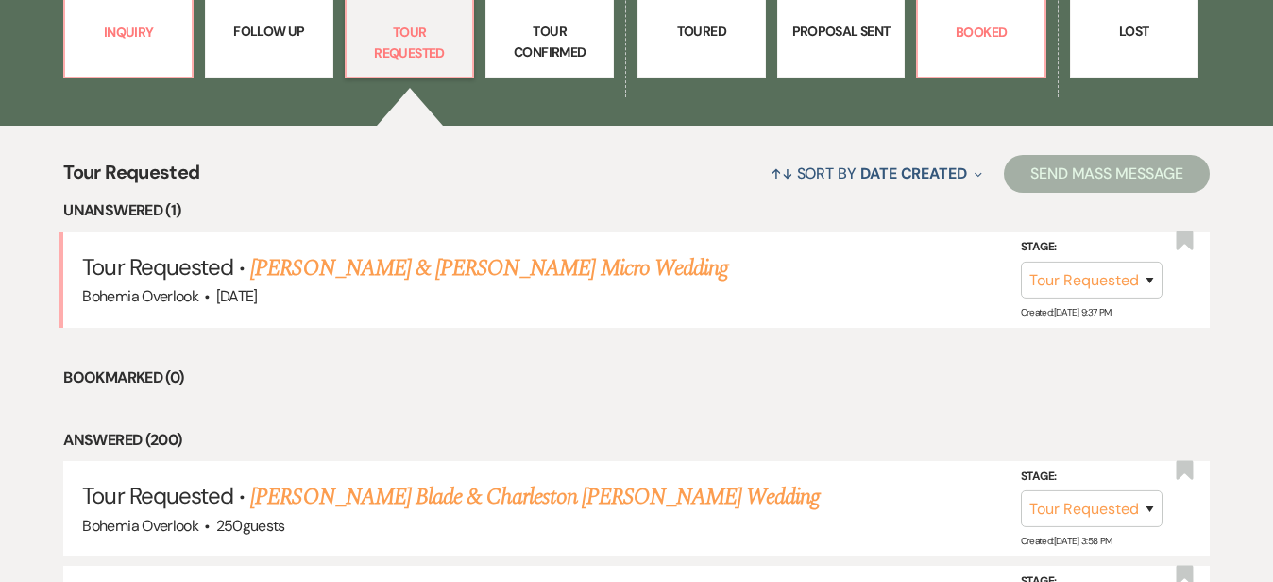
scroll to position [627, 0]
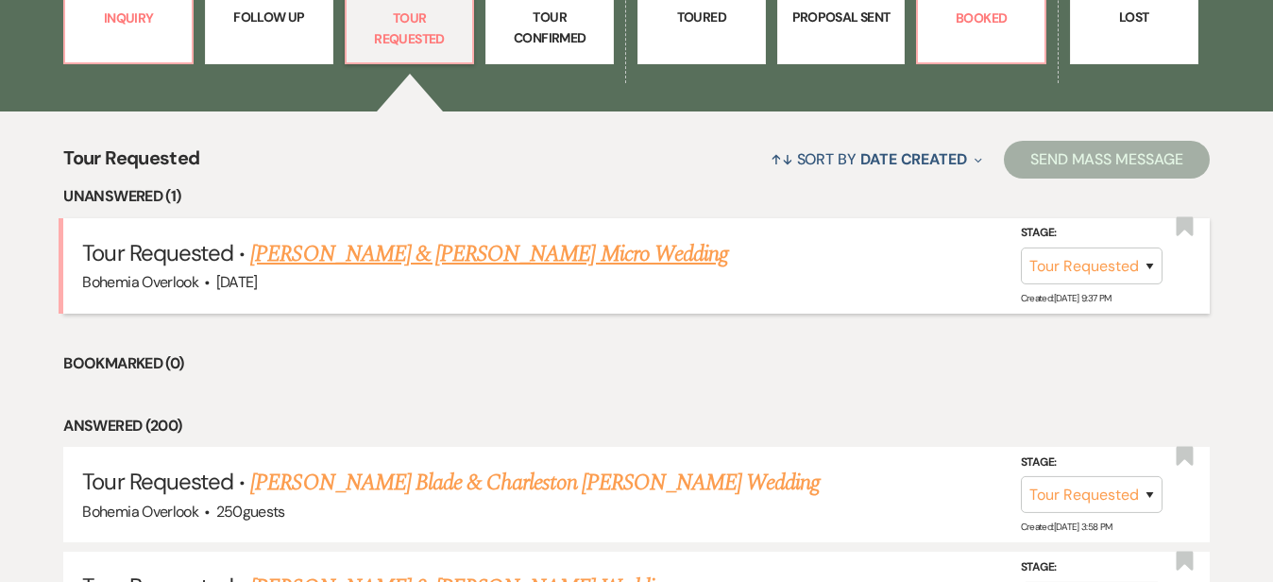
click at [549, 237] on link "Chris Fischer & Kelly Marinelli's Micro Wedding" at bounding box center [489, 254] width 478 height 34
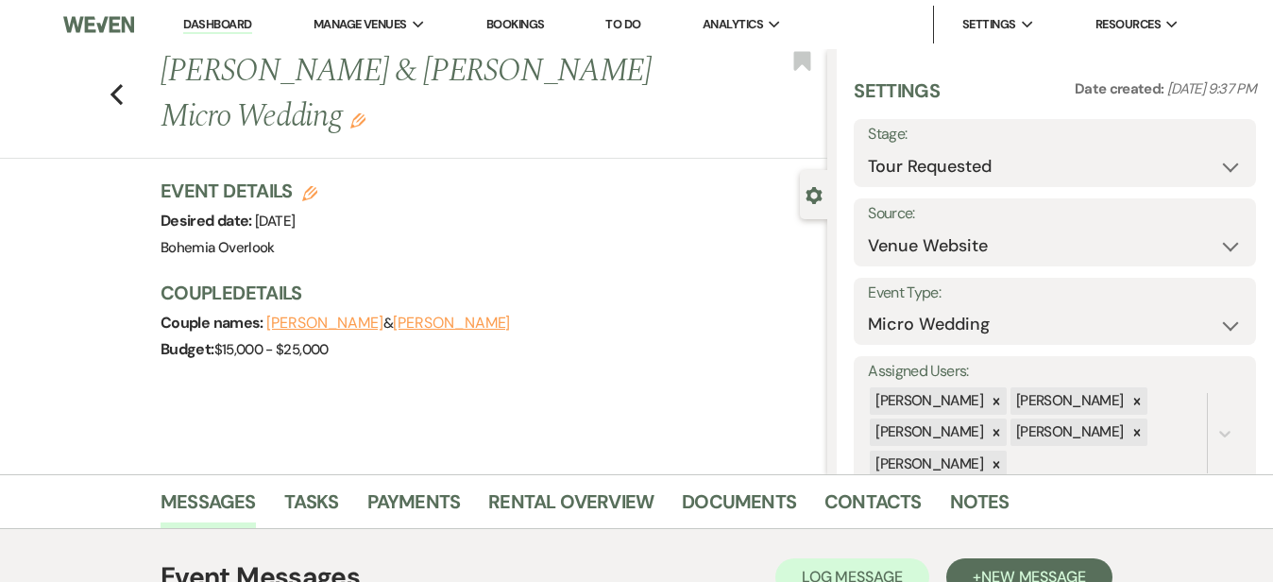
click at [244, 21] on link "Dashboard" at bounding box center [217, 25] width 68 height 18
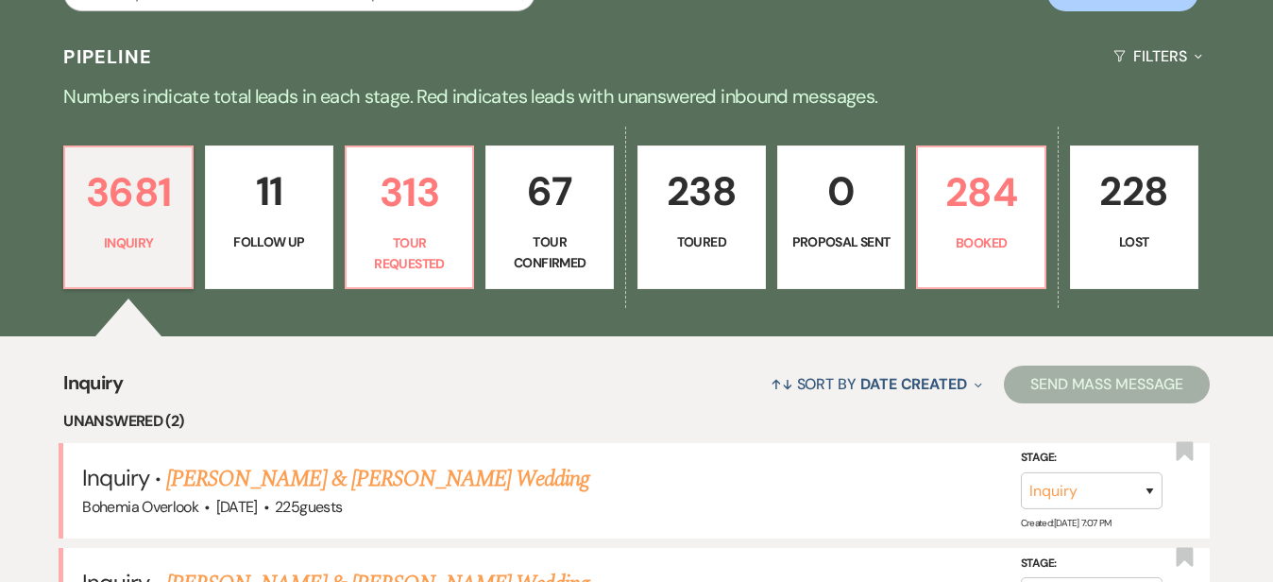
scroll to position [440, 0]
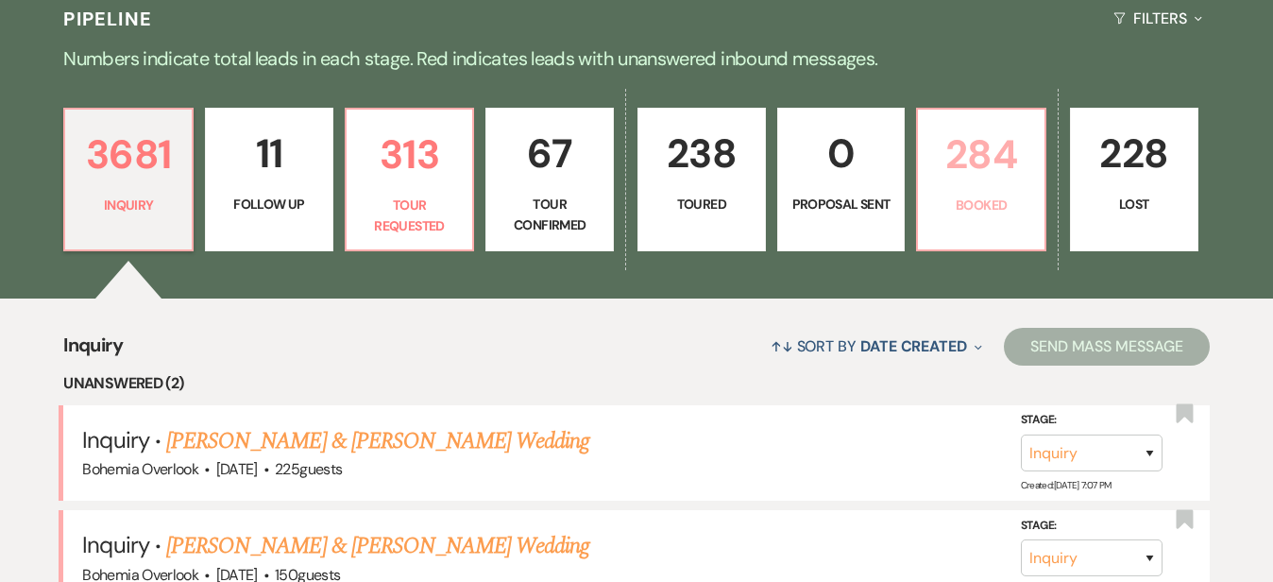
click at [1010, 171] on p "284" at bounding box center [981, 154] width 104 height 63
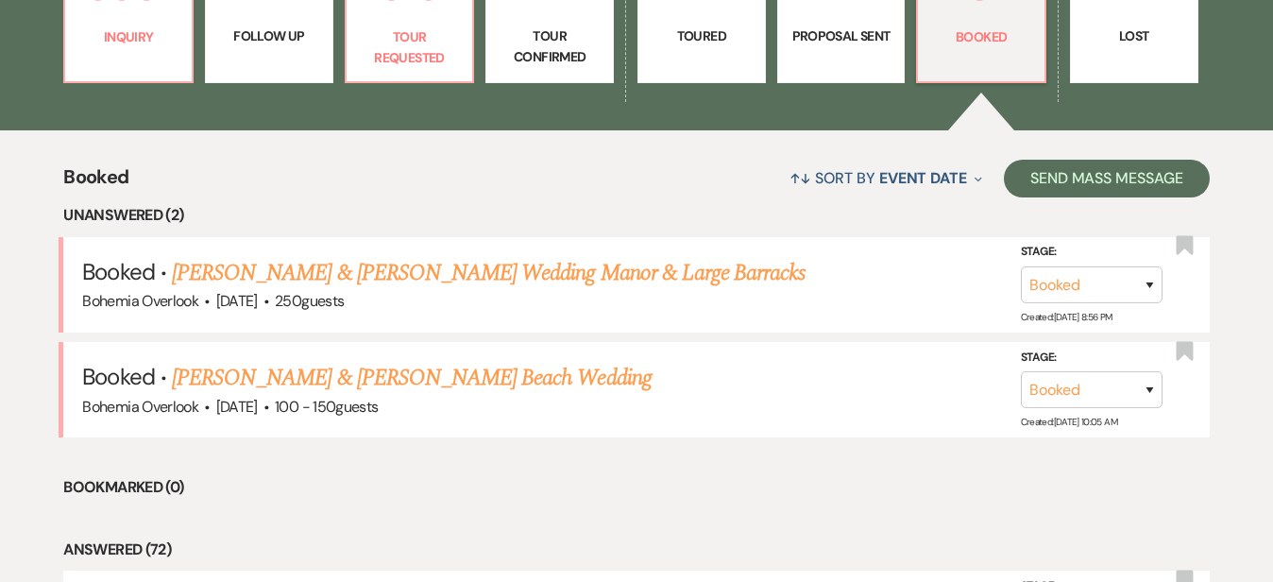
scroll to position [614, 0]
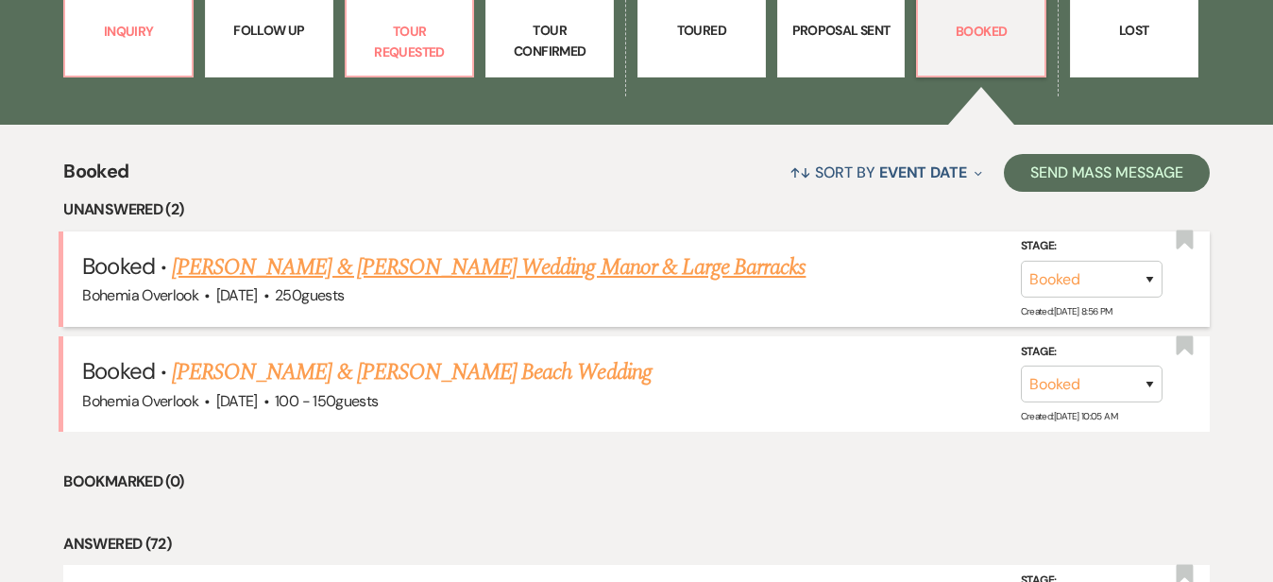
click at [666, 250] on link "Michael Imbierowicz & Annie Tompkins's Wedding Manor & Large Barracks" at bounding box center [488, 267] width 633 height 34
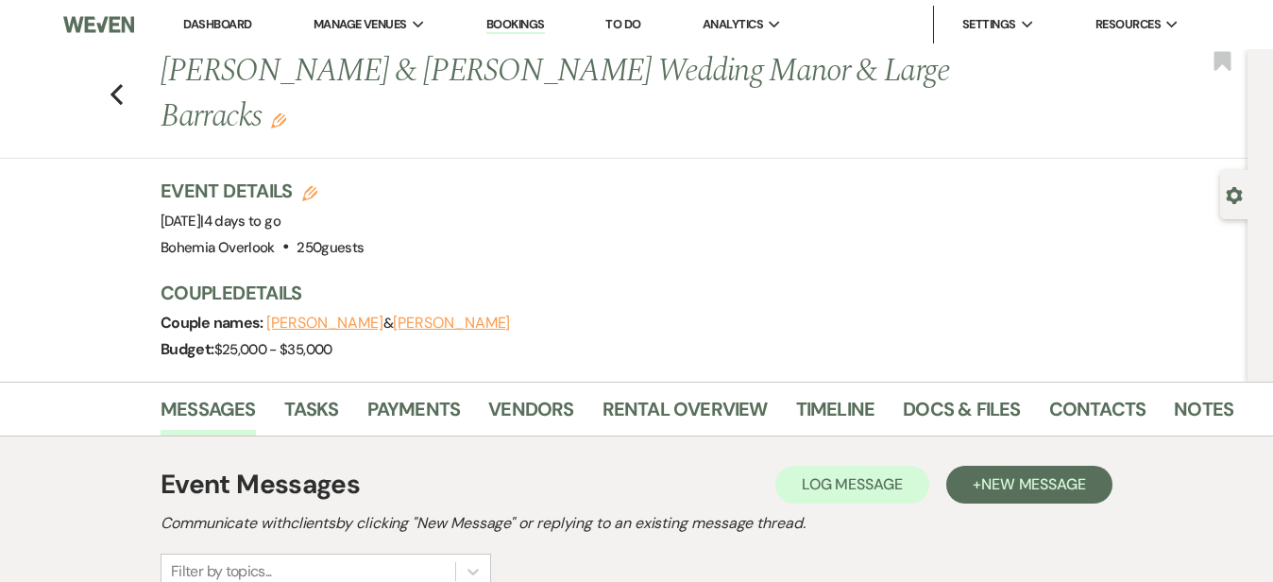
click at [202, 24] on link "Dashboard" at bounding box center [217, 24] width 68 height 16
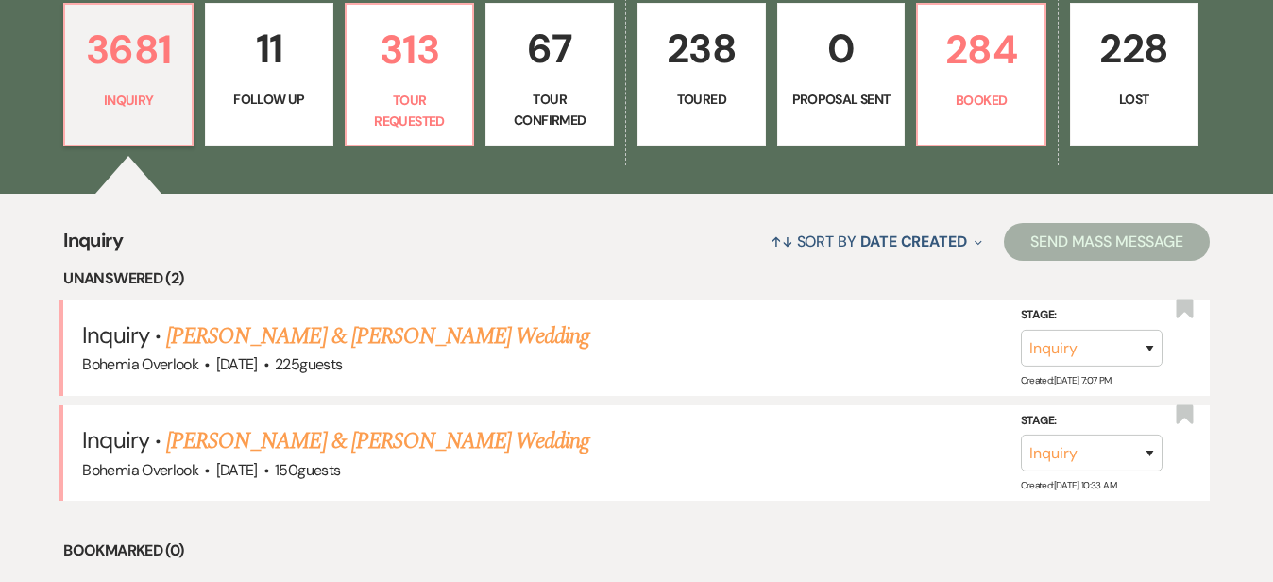
scroll to position [549, 0]
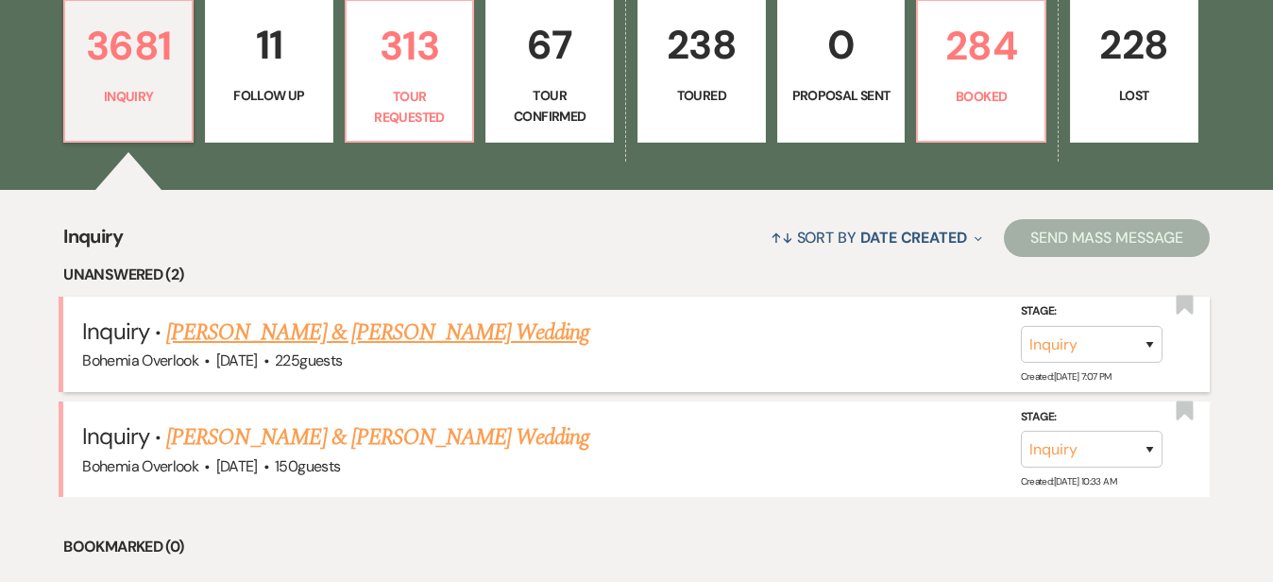
click at [376, 315] on link "[PERSON_NAME] & [PERSON_NAME] Wedding" at bounding box center [377, 332] width 423 height 34
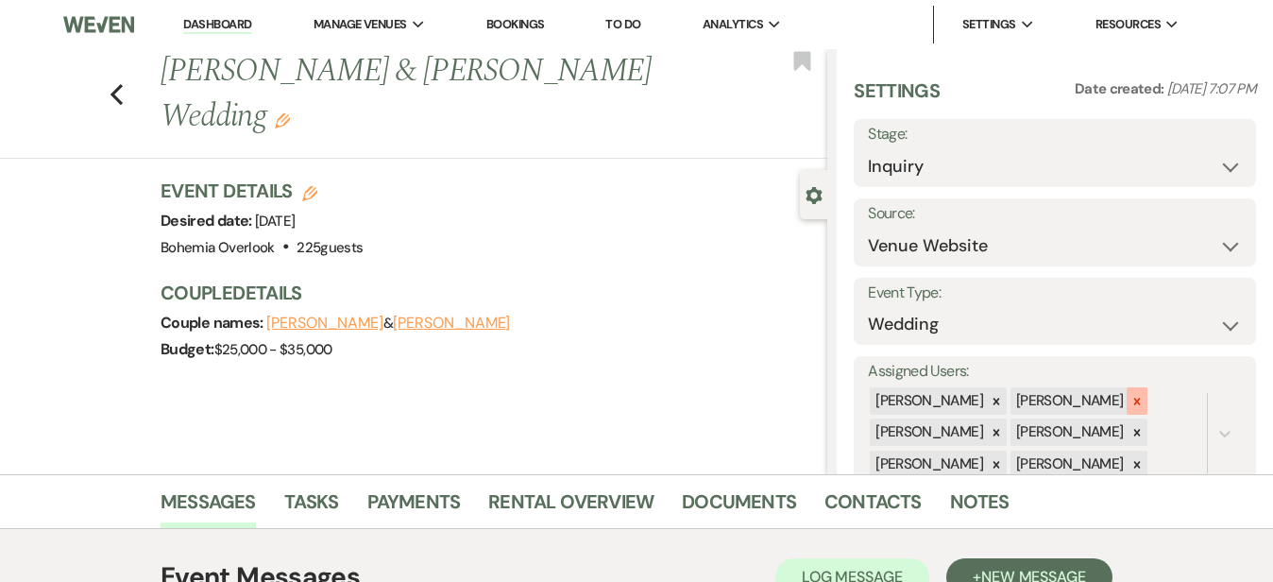
click at [1143, 395] on icon at bounding box center [1136, 401] width 13 height 13
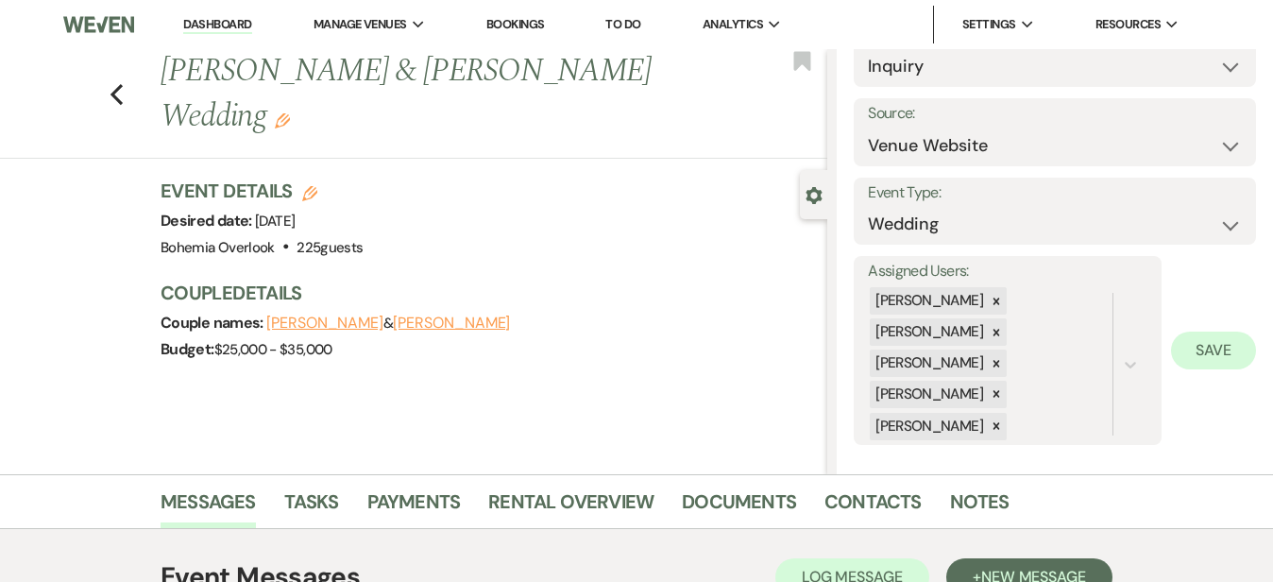
click at [1218, 341] on button "Save" at bounding box center [1213, 350] width 85 height 38
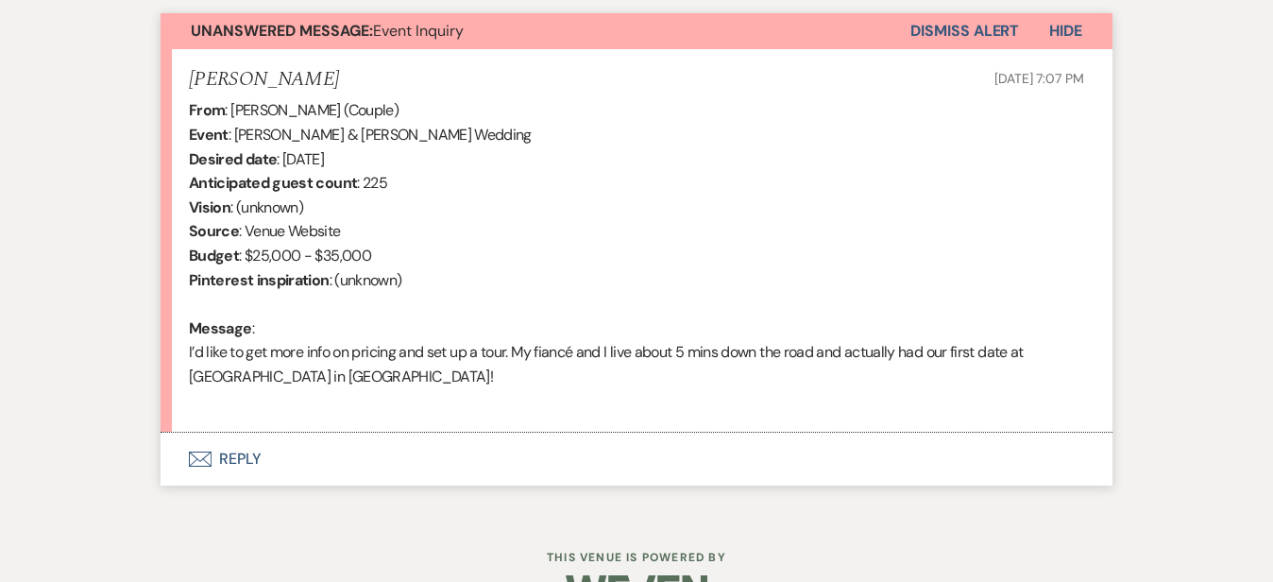
scroll to position [691, 0]
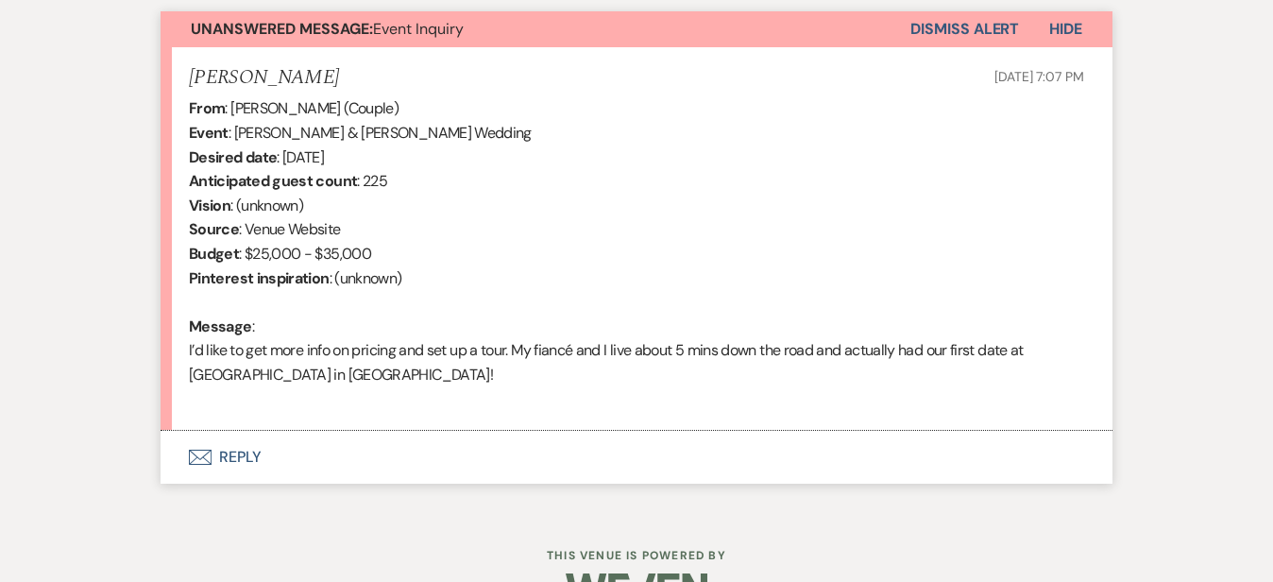
click at [447, 459] on button "Envelope Reply" at bounding box center [636, 456] width 952 height 53
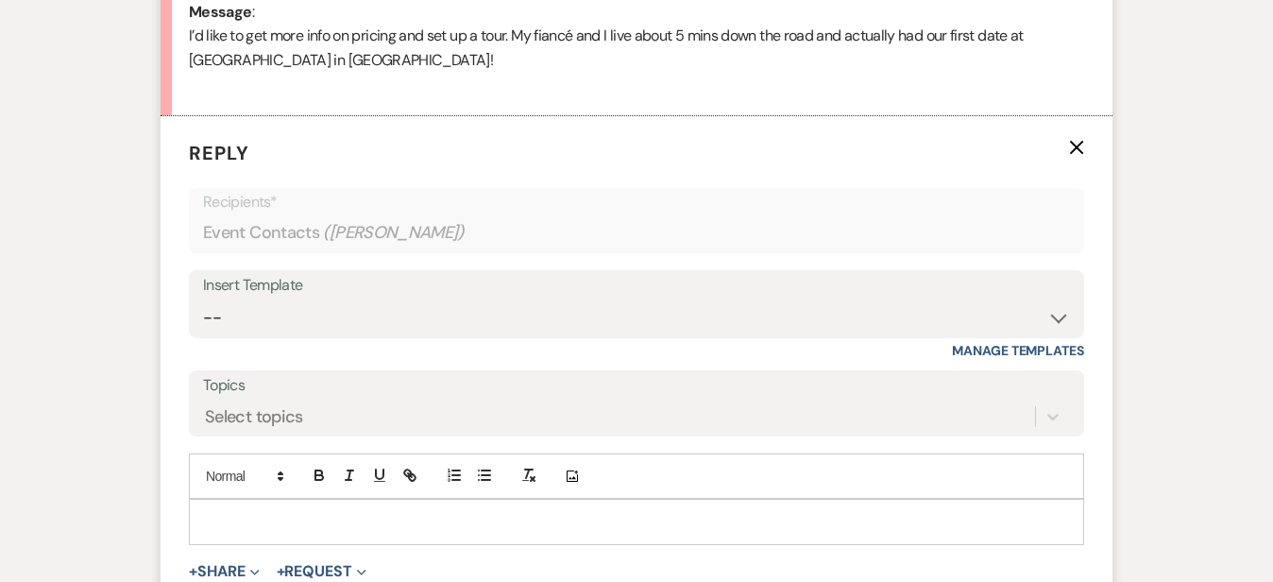
scroll to position [1023, 0]
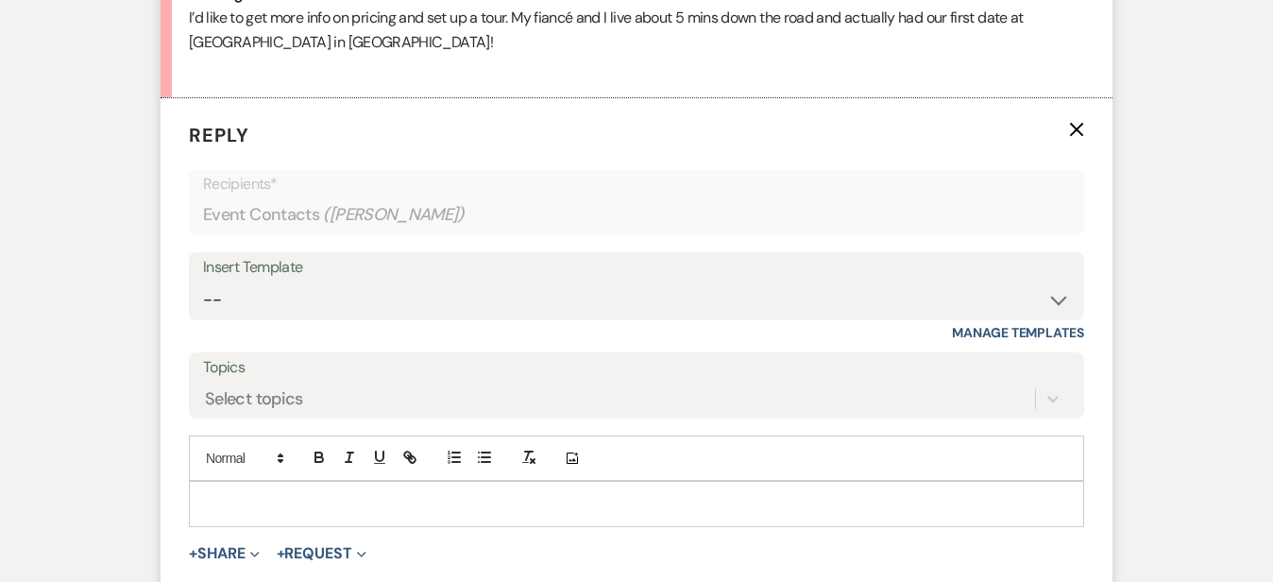
click at [1221, 151] on div "Messages Tasks Payments Rental Overview Documents Contacts Notes Event Messages…" at bounding box center [636, 79] width 1273 height 1257
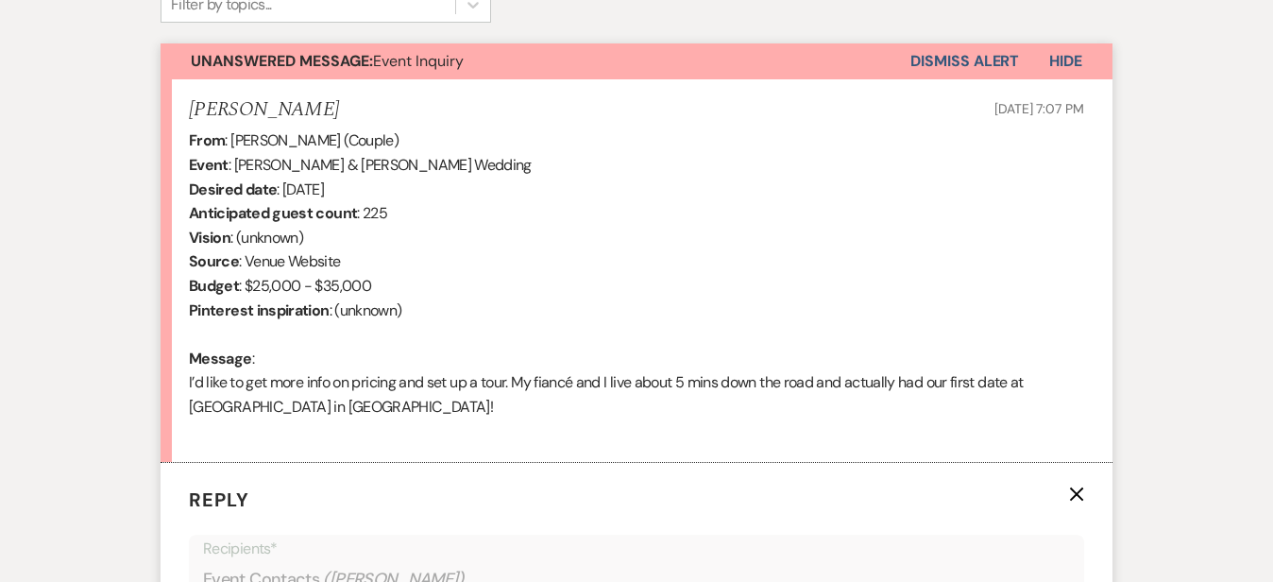
scroll to position [648, 0]
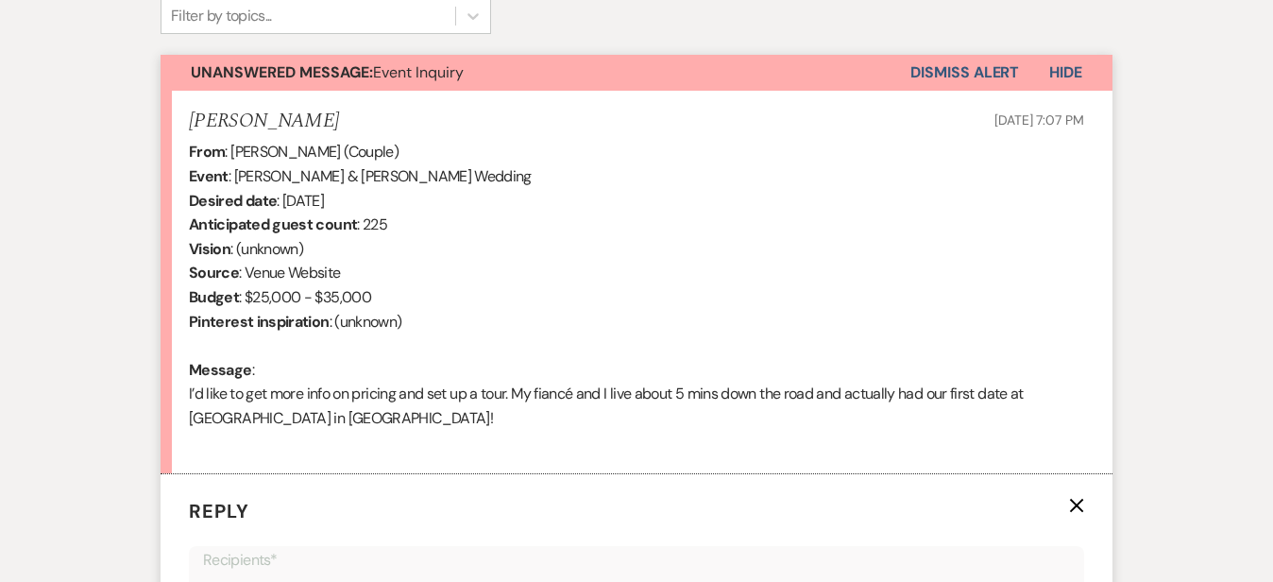
click at [1207, 275] on div "Messages Tasks Payments Rental Overview Documents Contacts Notes Event Messages…" at bounding box center [636, 454] width 1273 height 1257
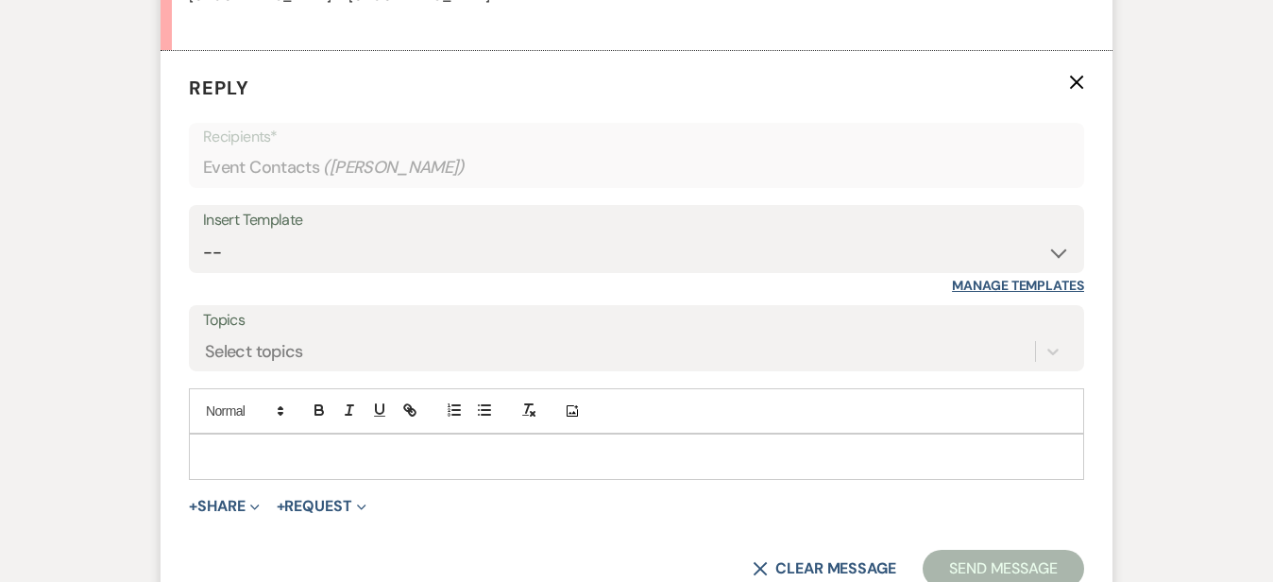
scroll to position [1073, 0]
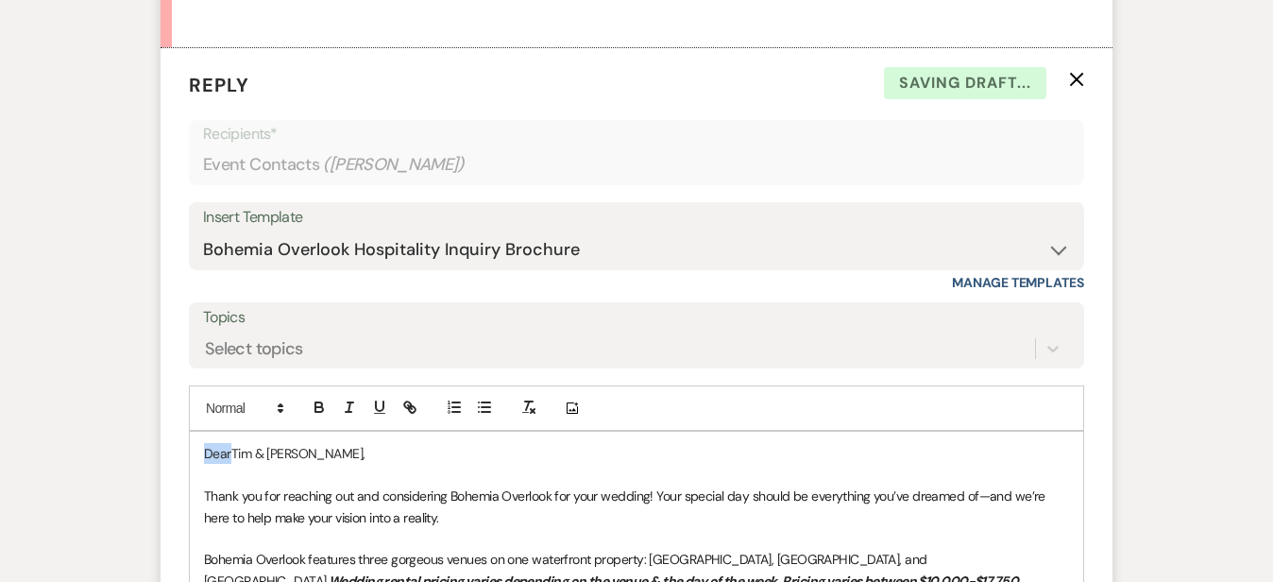
drag, startPoint x: 170, startPoint y: 452, endPoint x: 110, endPoint y: 416, distance: 70.3
click at [160, 416] on form "Reply X Saving draft... Recipients* Event Contacts ( Marjorie Eriksen ) Insert …" at bounding box center [636, 548] width 952 height 1000
click at [352, 511] on p "Thank you for reaching out and considering Bohemia Overlook for your wedding! Y…" at bounding box center [636, 506] width 865 height 42
click at [1205, 339] on div "Messages Tasks Payments Rental Overview Documents Contacts Notes Event Messages…" at bounding box center [636, 250] width 1273 height 1698
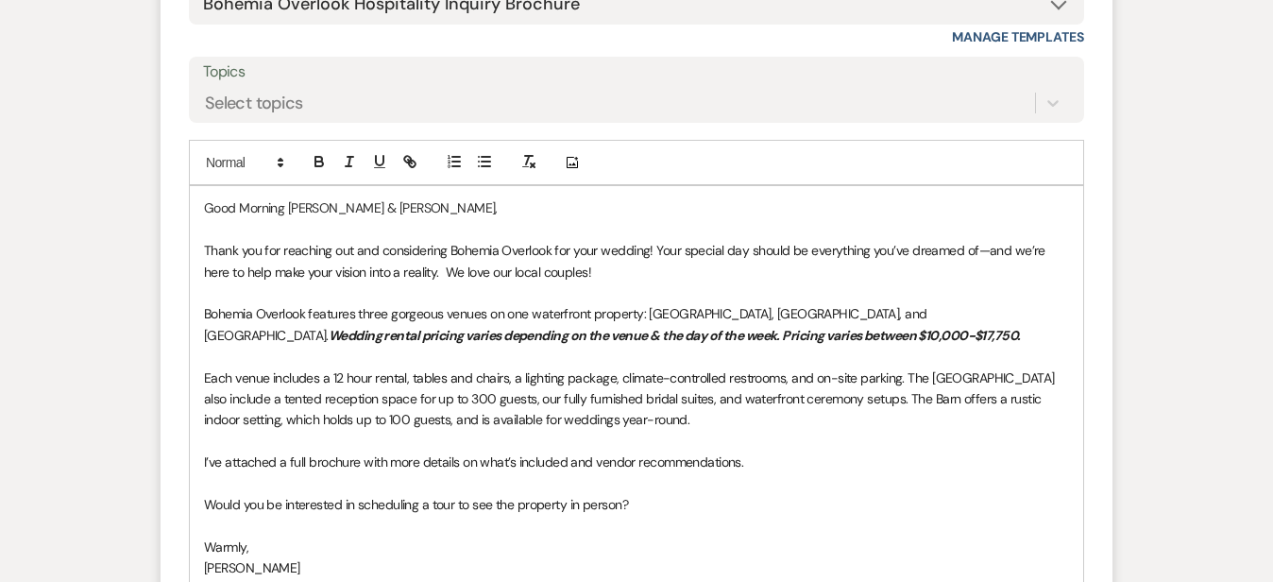
scroll to position [1323, 0]
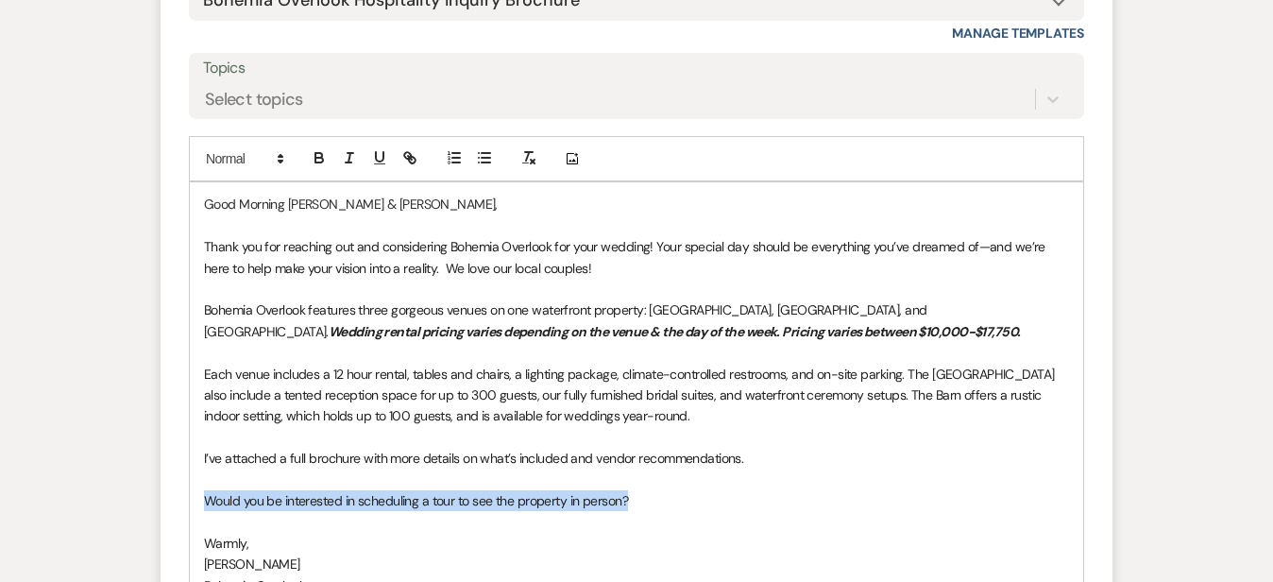
drag, startPoint x: 598, startPoint y: 497, endPoint x: 138, endPoint y: 501, distance: 459.8
click at [190, 501] on div "Good Morning Tim & Marjorie, Thank you for reaching out and considering Bohemia…" at bounding box center [636, 394] width 893 height 424
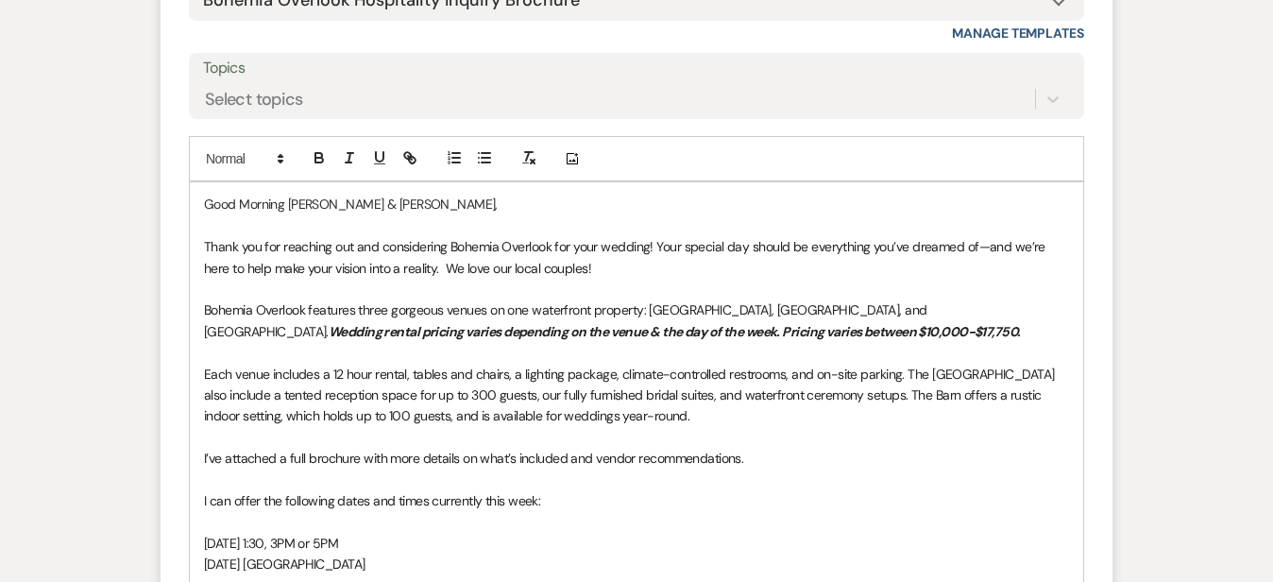
click at [1206, 424] on div "Messages Tasks Payments Rental Overview Documents Contacts Notes Event Messages…" at bounding box center [636, 32] width 1273 height 1762
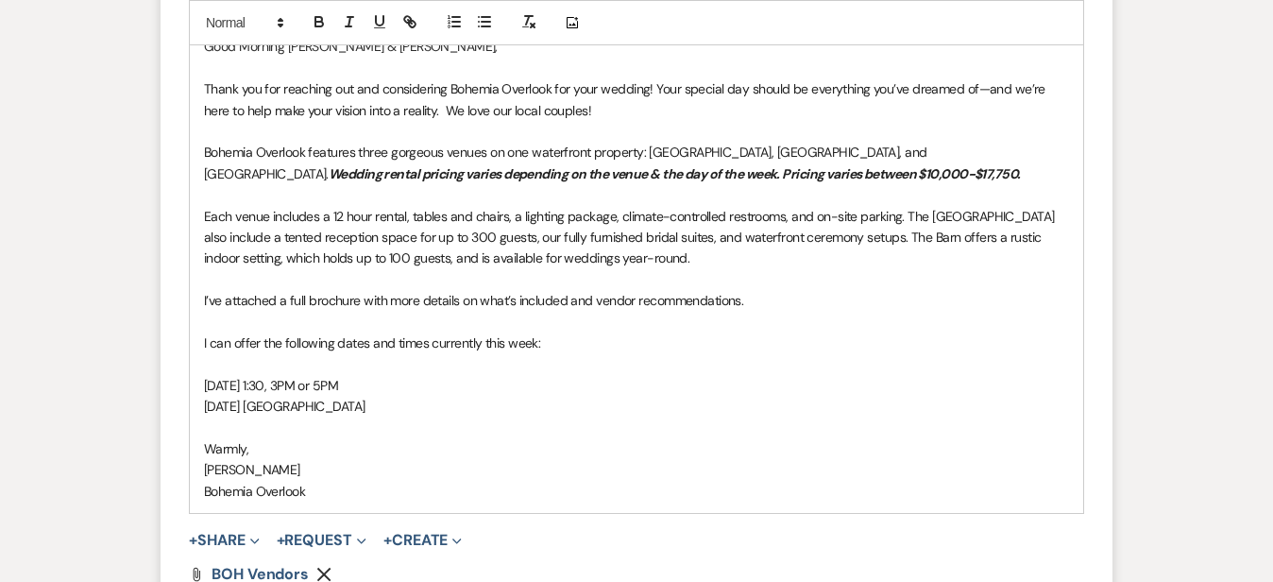
scroll to position [1490, 0]
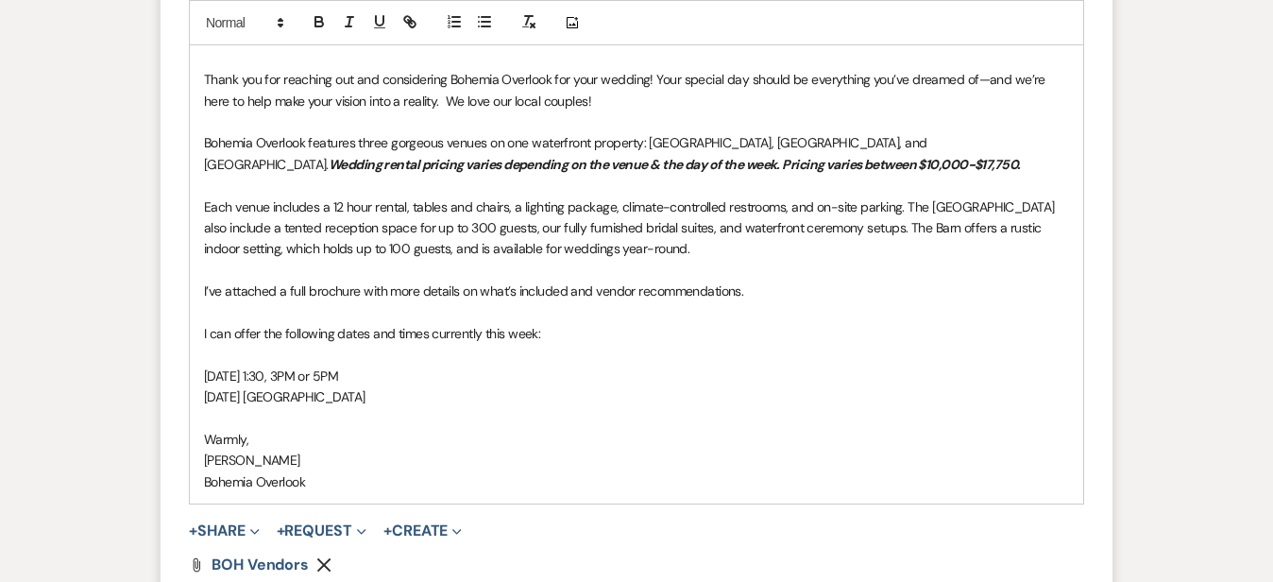
click at [353, 399] on p "Friday, August 15th at Noon" at bounding box center [636, 396] width 865 height 21
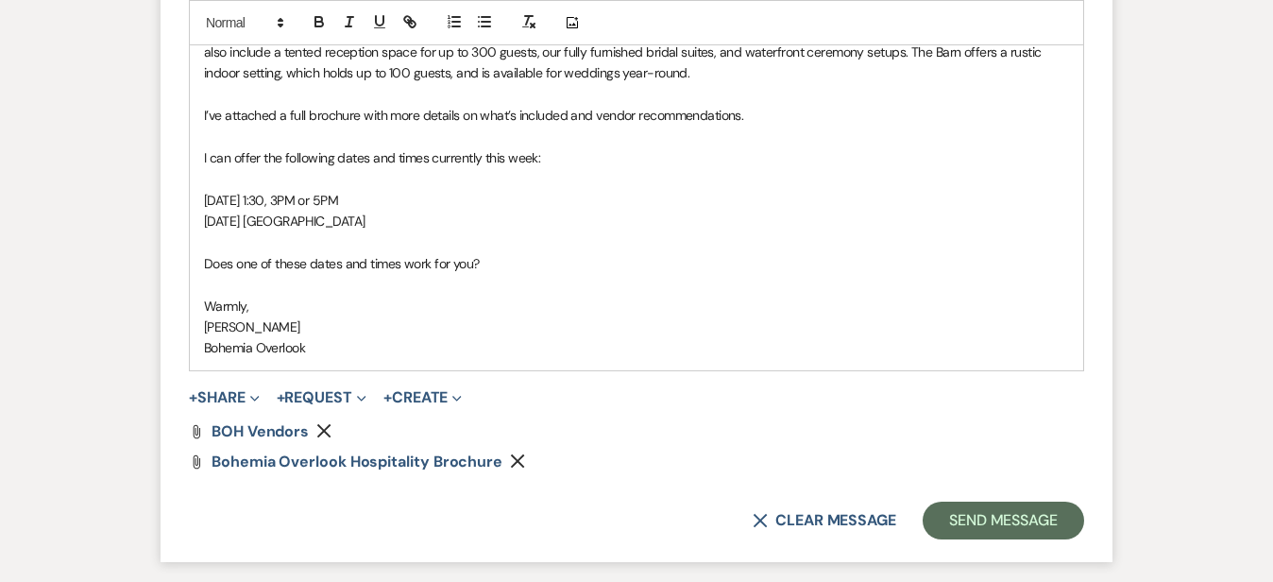
scroll to position [1694, 0]
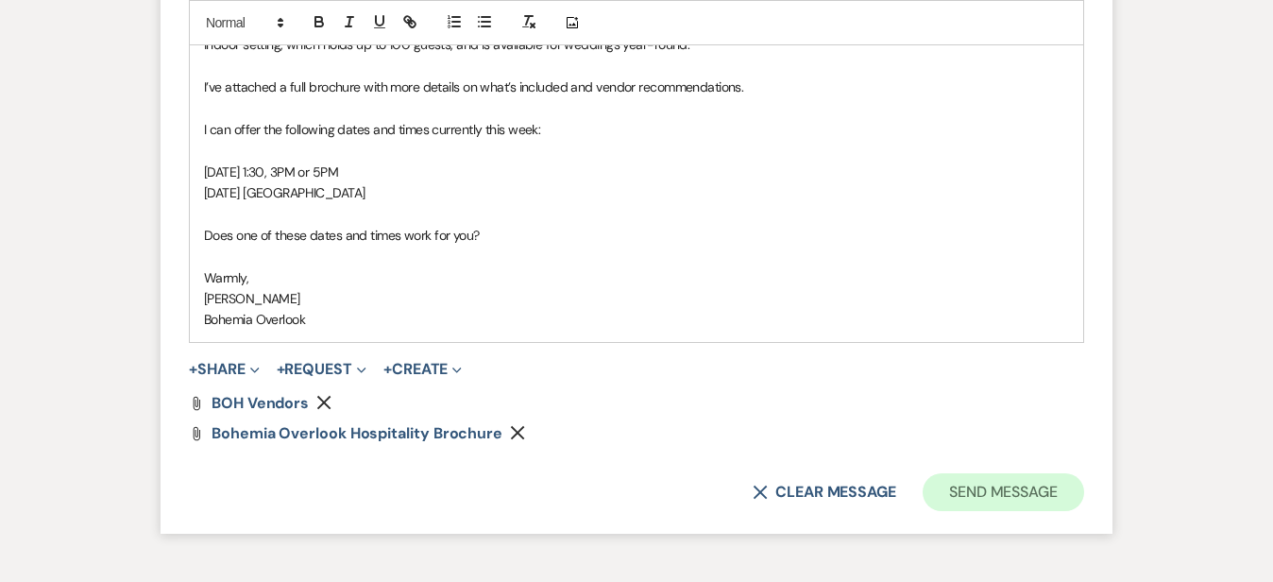
click at [1084, 481] on button "Send Message" at bounding box center [1002, 492] width 161 height 38
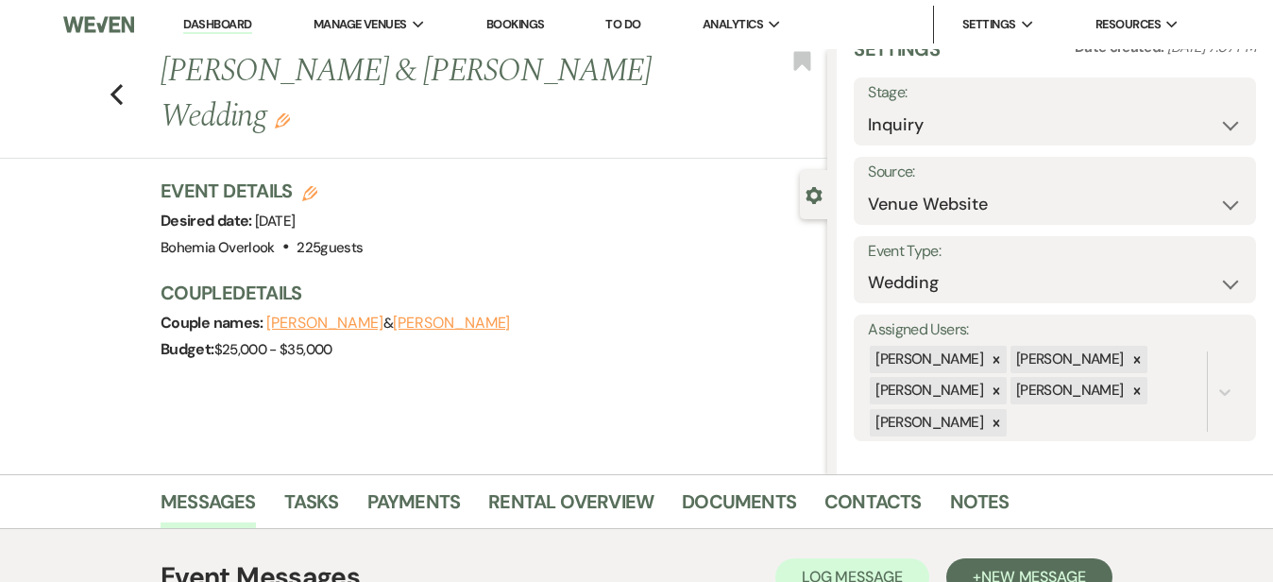
scroll to position [0, 0]
click at [246, 24] on link "Dashboard" at bounding box center [217, 25] width 68 height 18
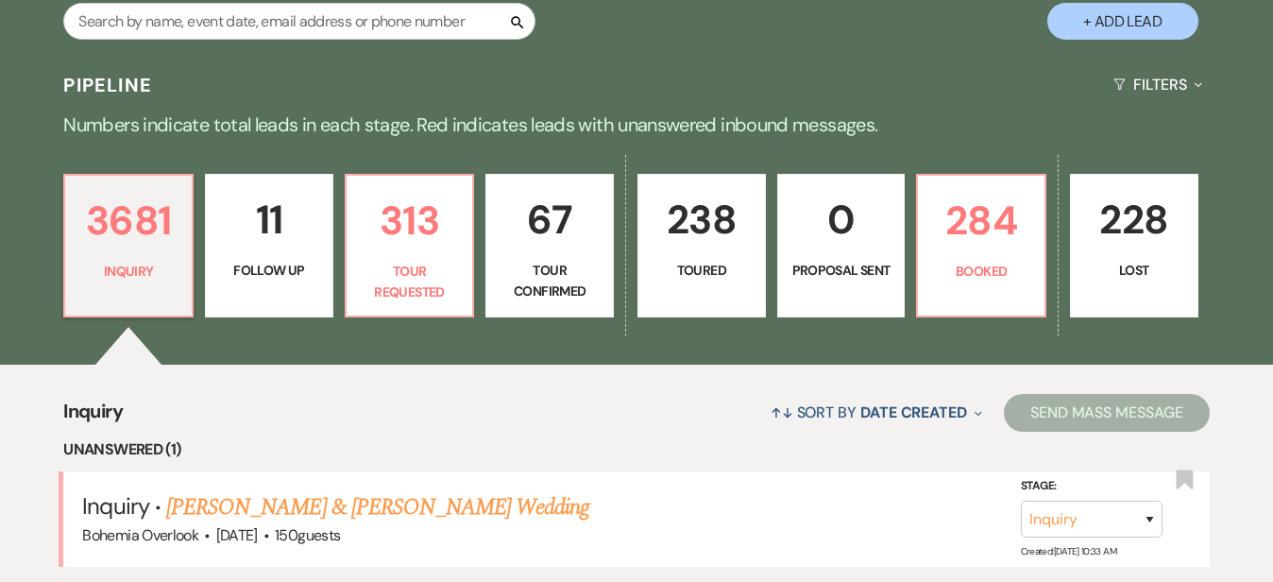
scroll to position [380, 0]
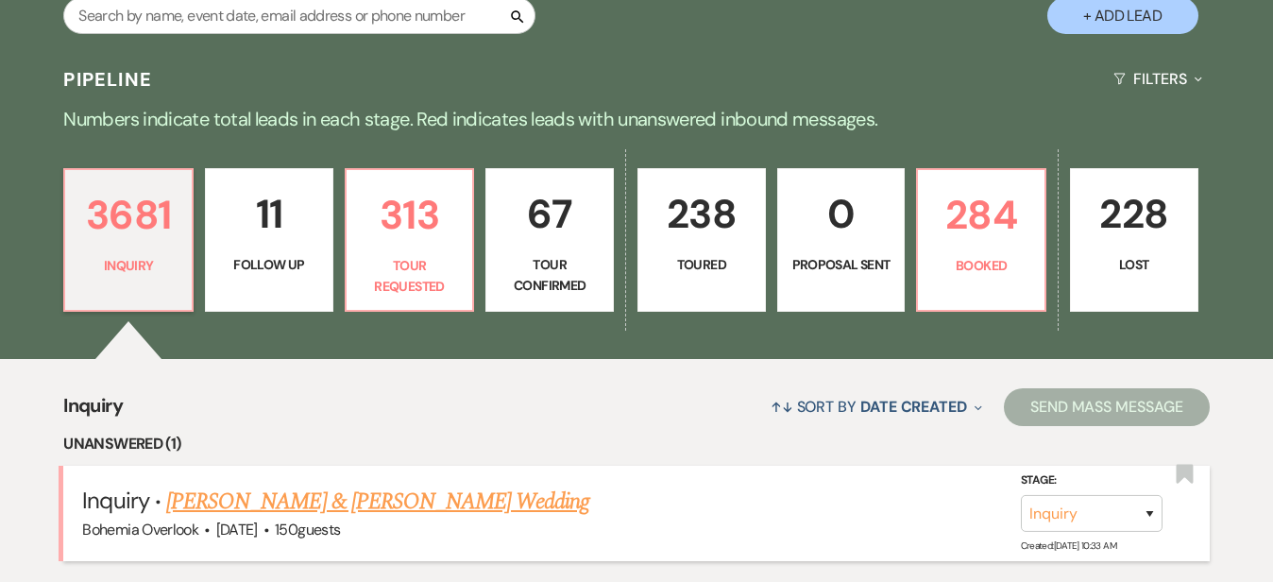
click at [404, 484] on link "Will Rankin & Taylor Tharp's Wedding" at bounding box center [377, 501] width 423 height 34
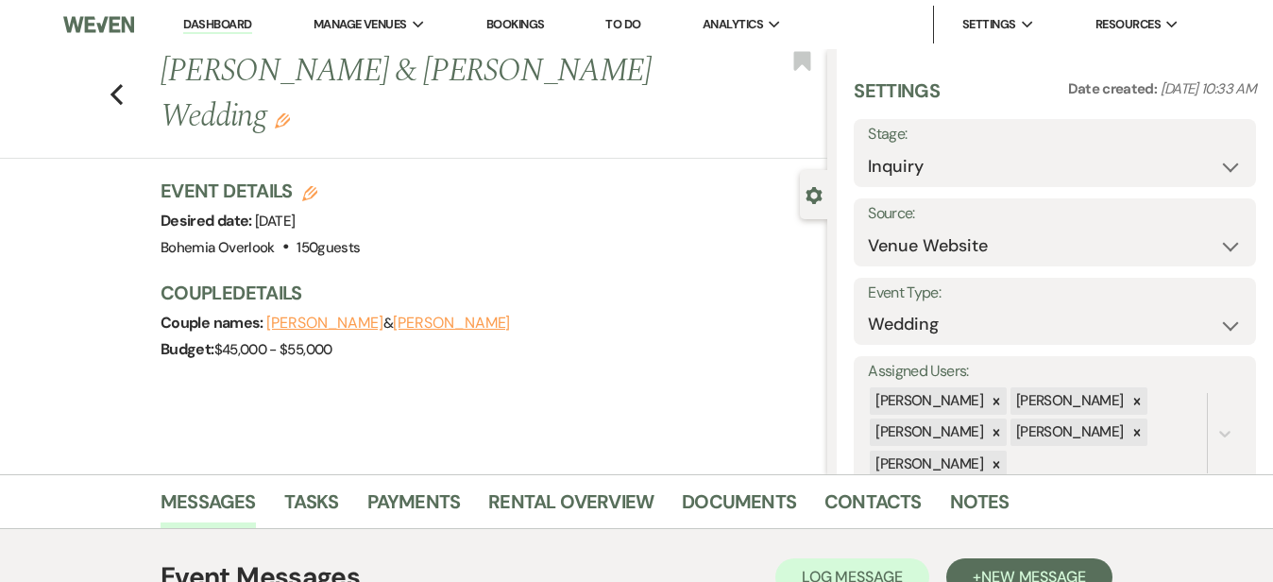
click at [219, 21] on link "Dashboard" at bounding box center [217, 25] width 68 height 18
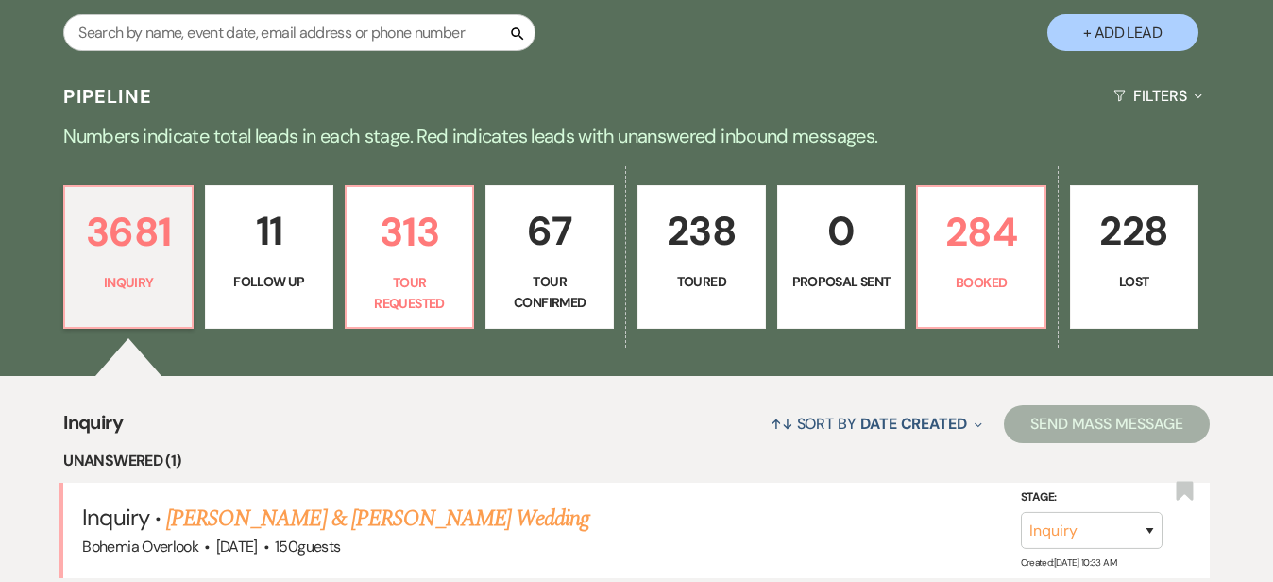
scroll to position [378, 0]
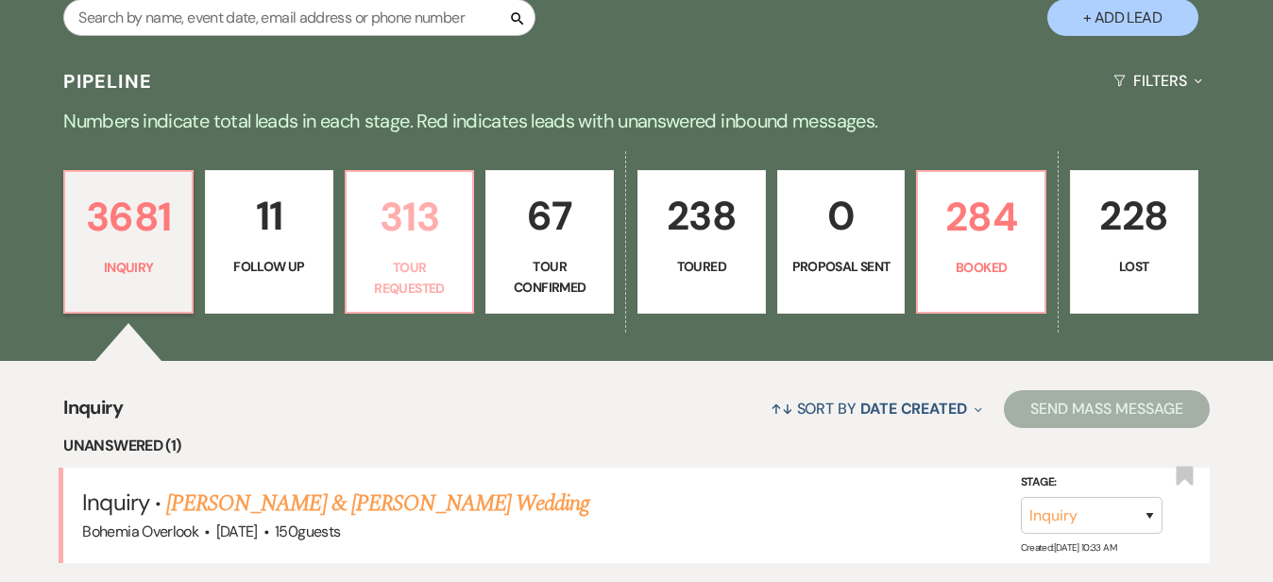
click at [462, 230] on p "313" at bounding box center [410, 216] width 104 height 63
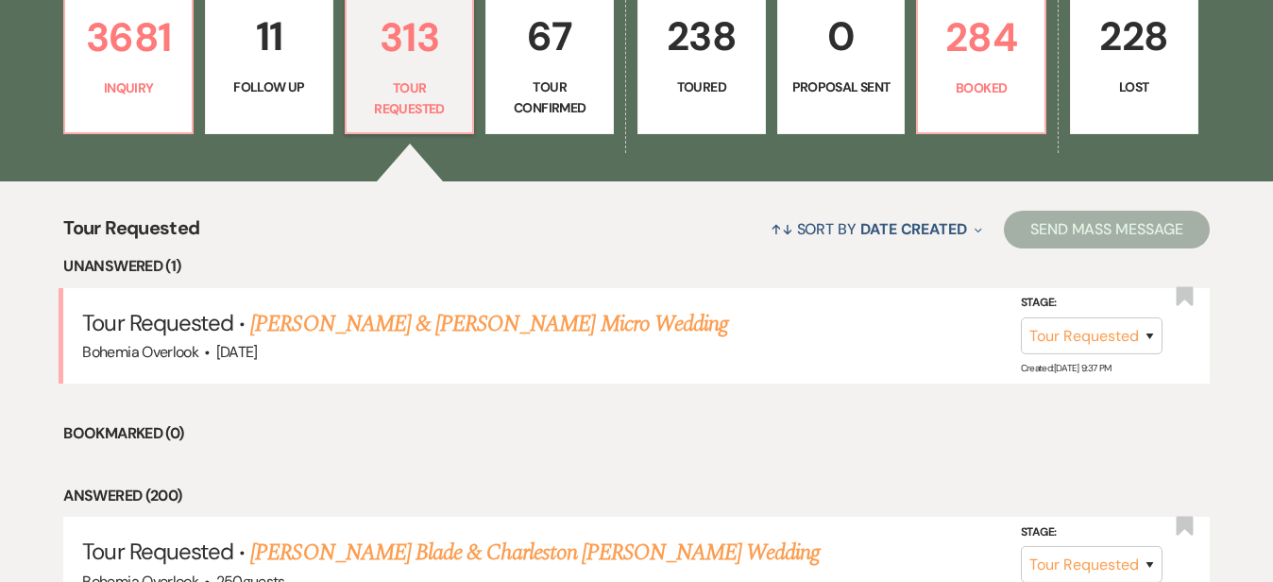
scroll to position [563, 0]
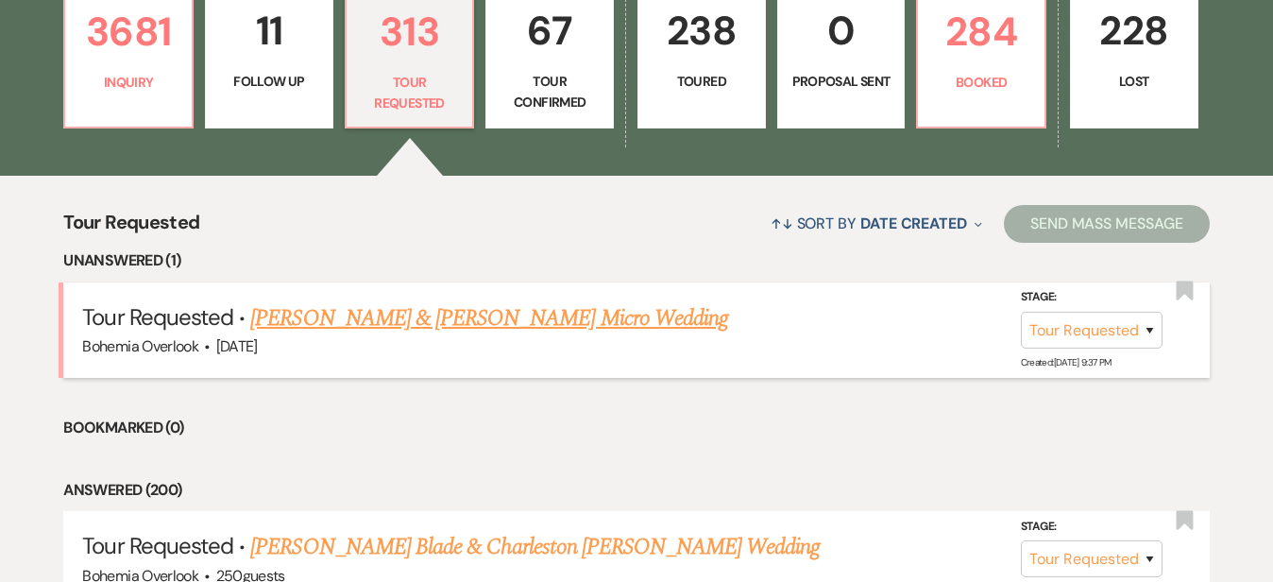
click at [633, 301] on link "Chris Fischer & Kelly Marinelli's Micro Wedding" at bounding box center [489, 318] width 478 height 34
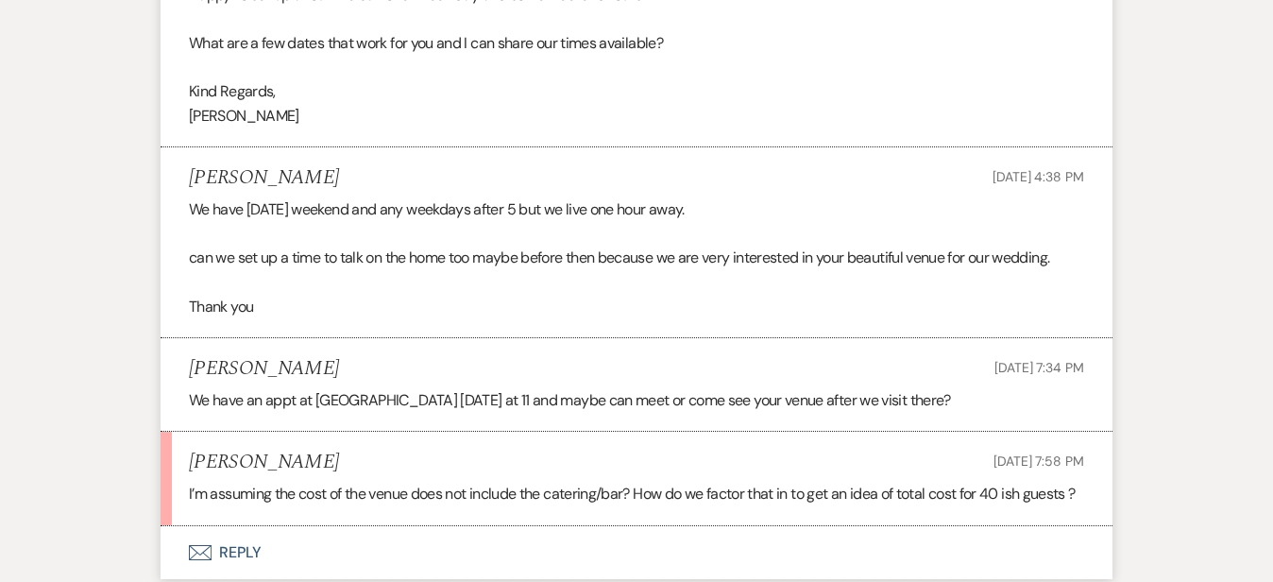
scroll to position [2051, 0]
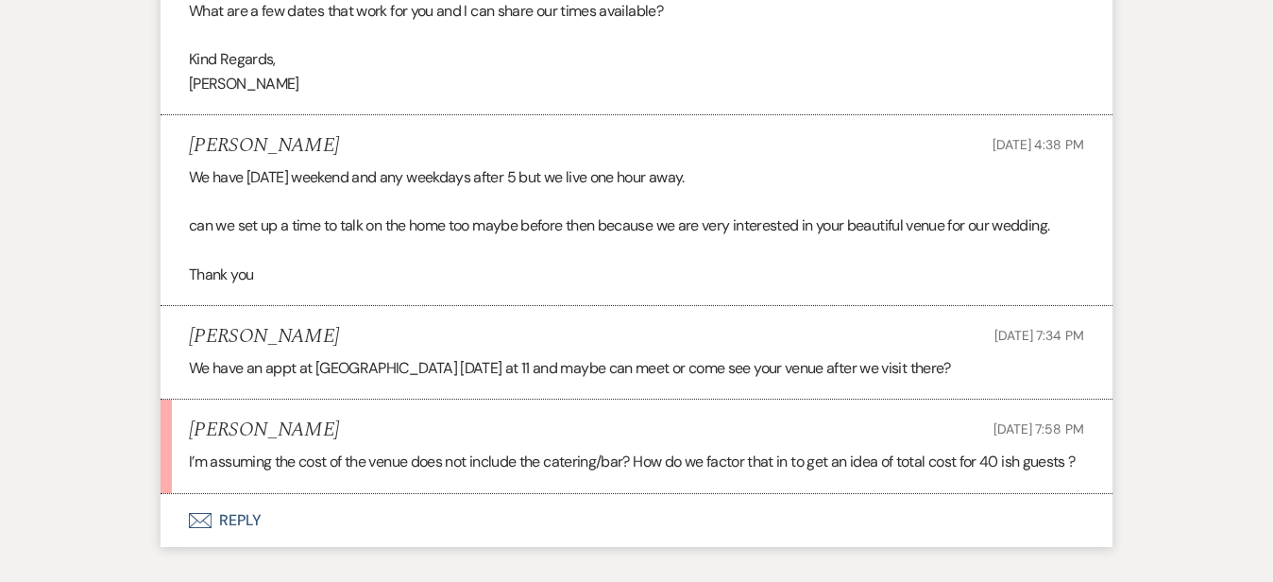
click at [393, 494] on button "Envelope Reply" at bounding box center [636, 520] width 952 height 53
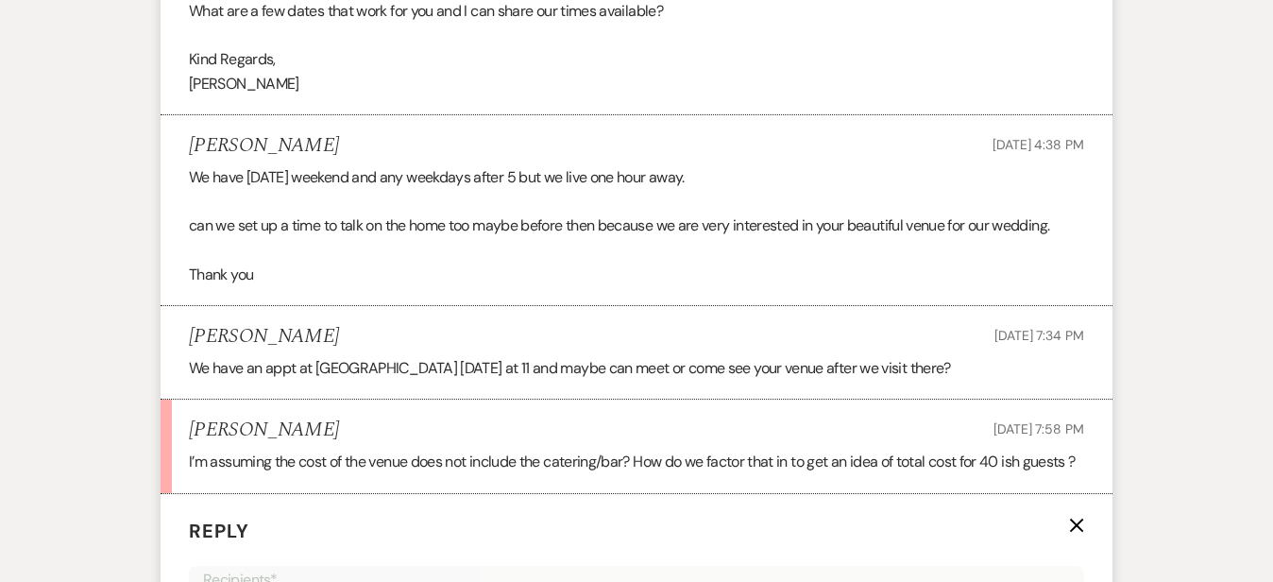
scroll to position [2455, 0]
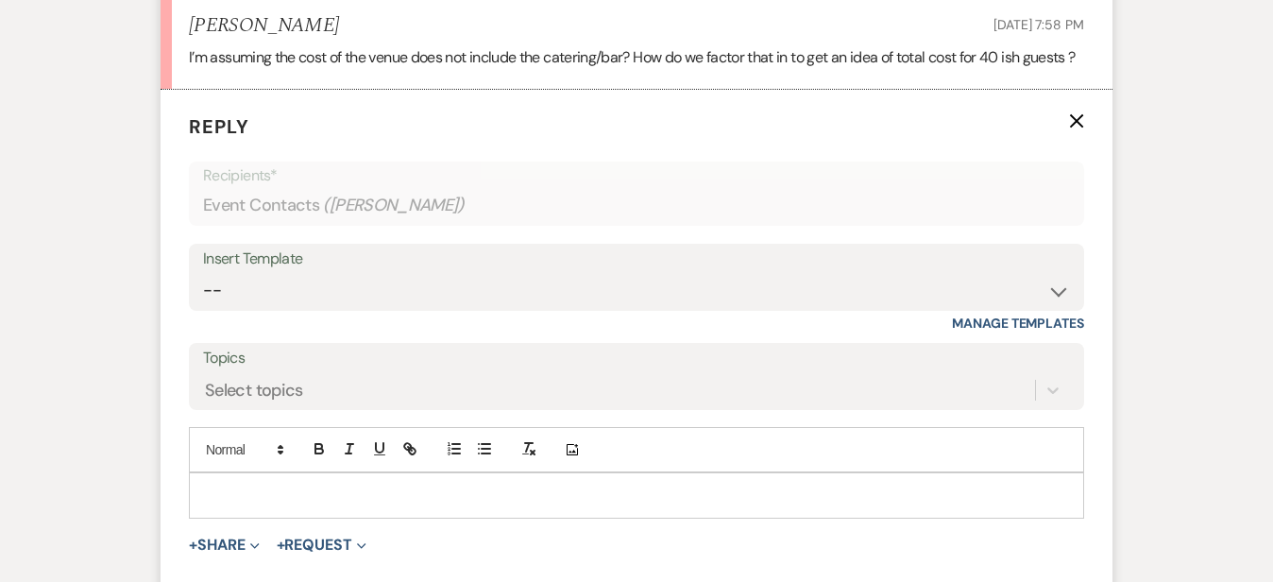
click at [391, 484] on p at bounding box center [636, 494] width 865 height 21
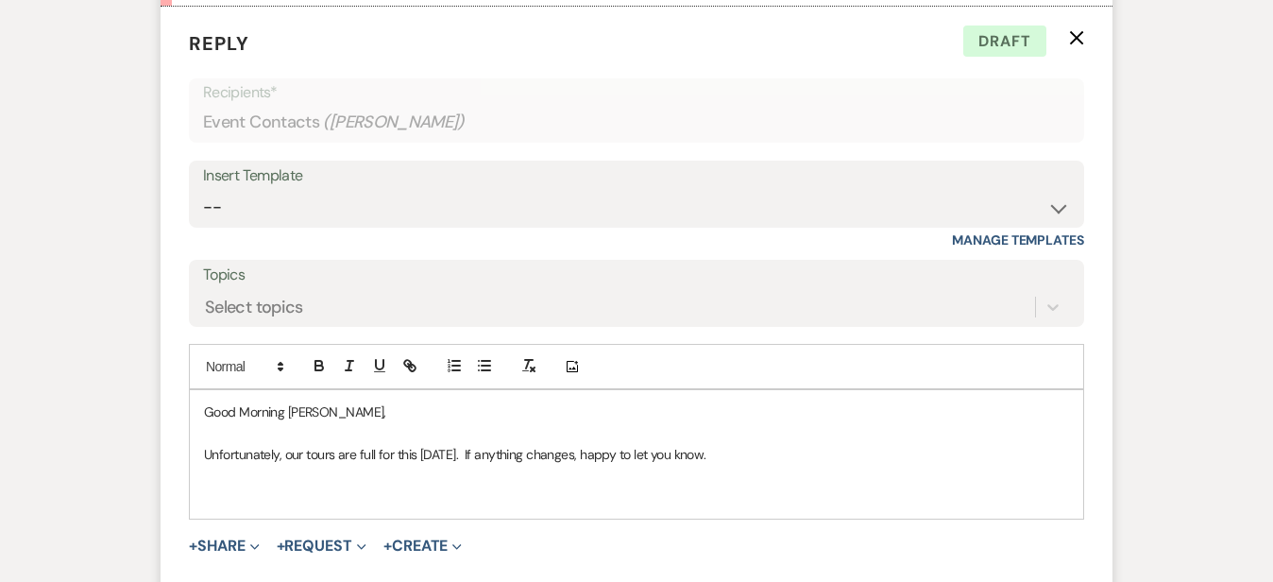
scroll to position [2560, 0]
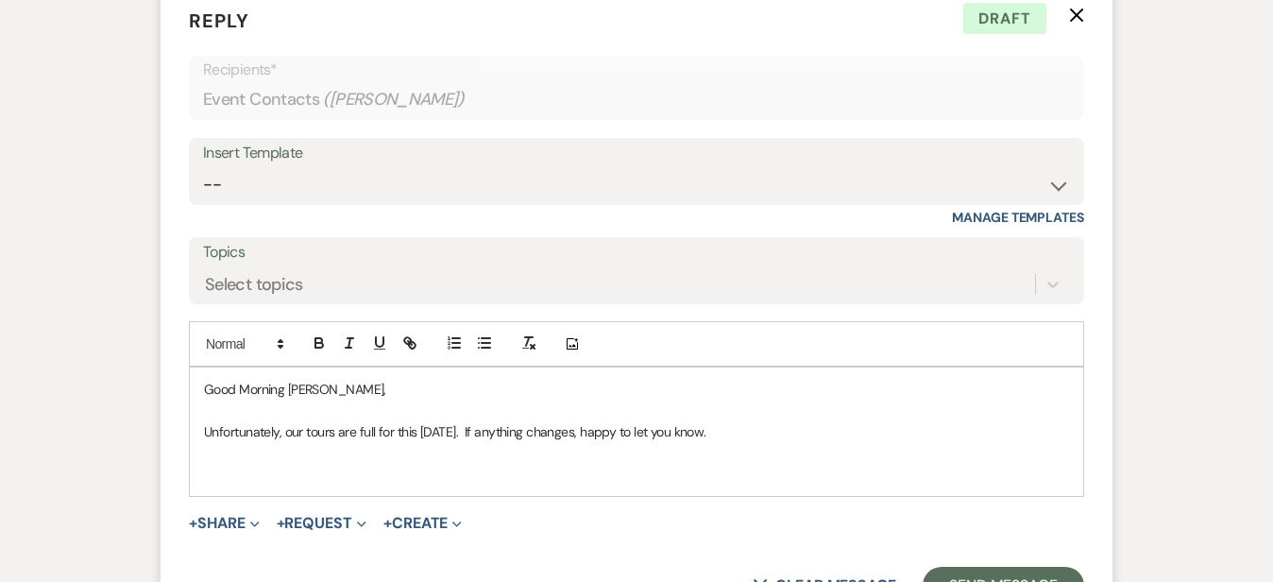
click at [750, 464] on p at bounding box center [636, 474] width 865 height 21
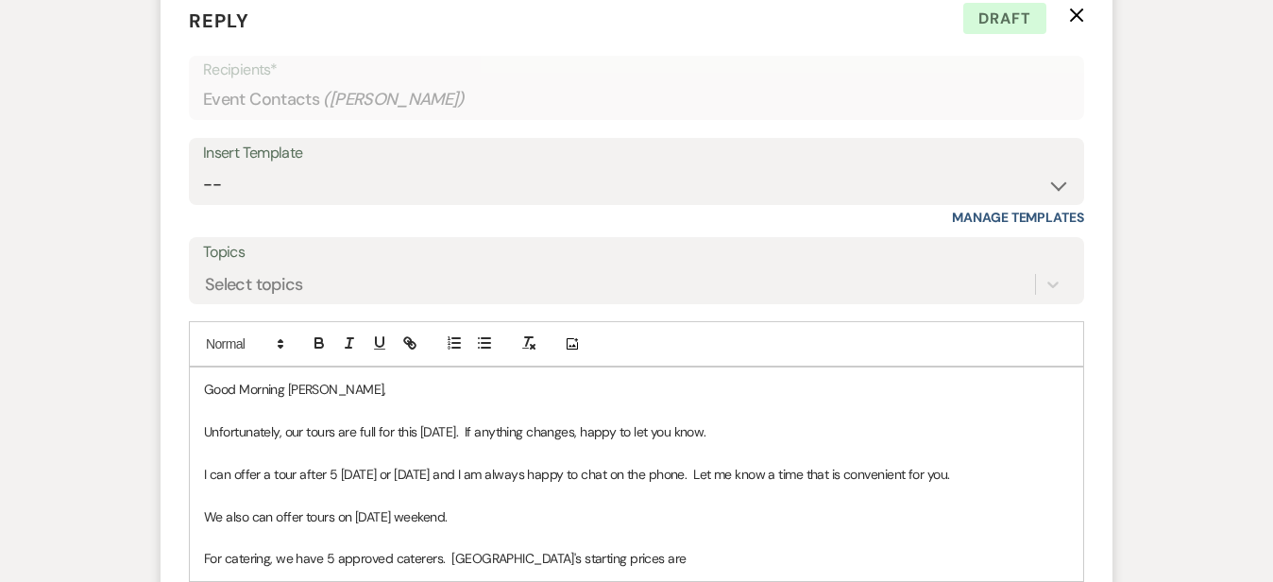
click at [752, 527] on p at bounding box center [636, 537] width 865 height 21
click at [669, 548] on p "For catering, we have 5 approved caterers. Jamestown's starting prices are" at bounding box center [636, 558] width 865 height 21
click at [397, 548] on p "For catering, we have 5 approved caterers. Jamestown's starting prices are $33 …" at bounding box center [636, 558] width 865 height 21
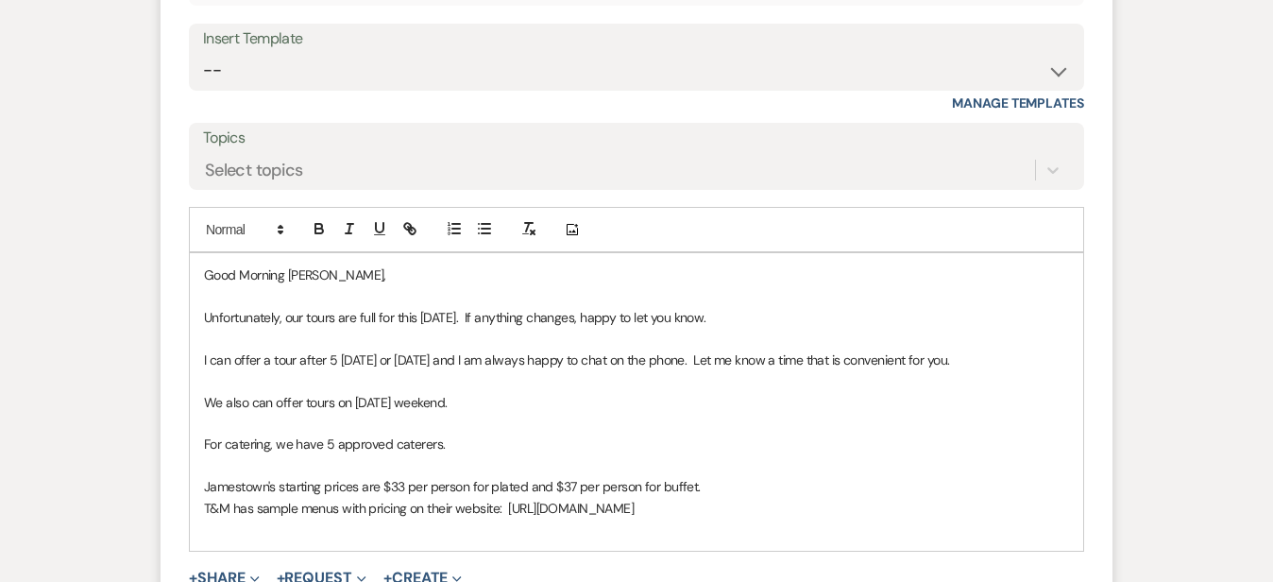
scroll to position [2675, 0]
click at [784, 517] on p at bounding box center [636, 527] width 865 height 21
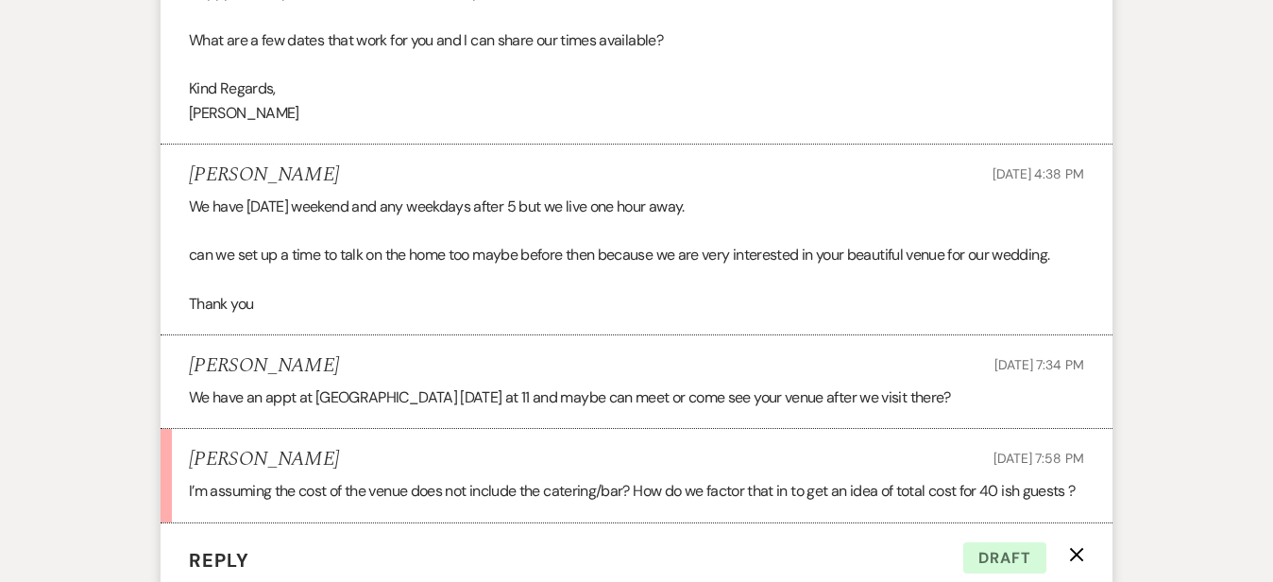
scroll to position [2017, 0]
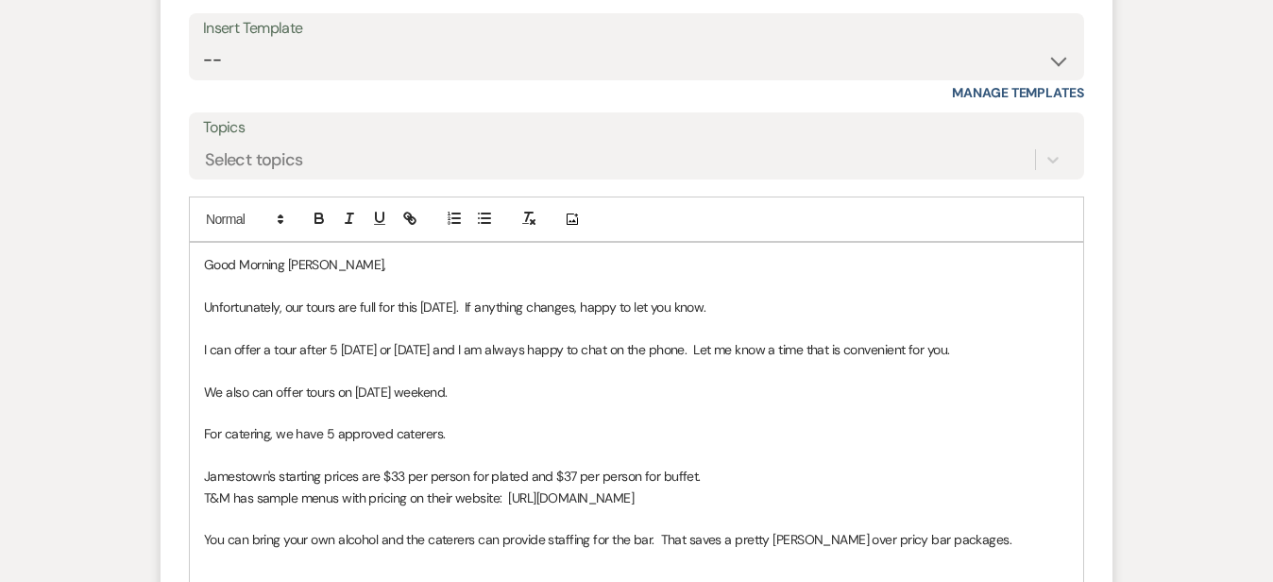
scroll to position [2689, 0]
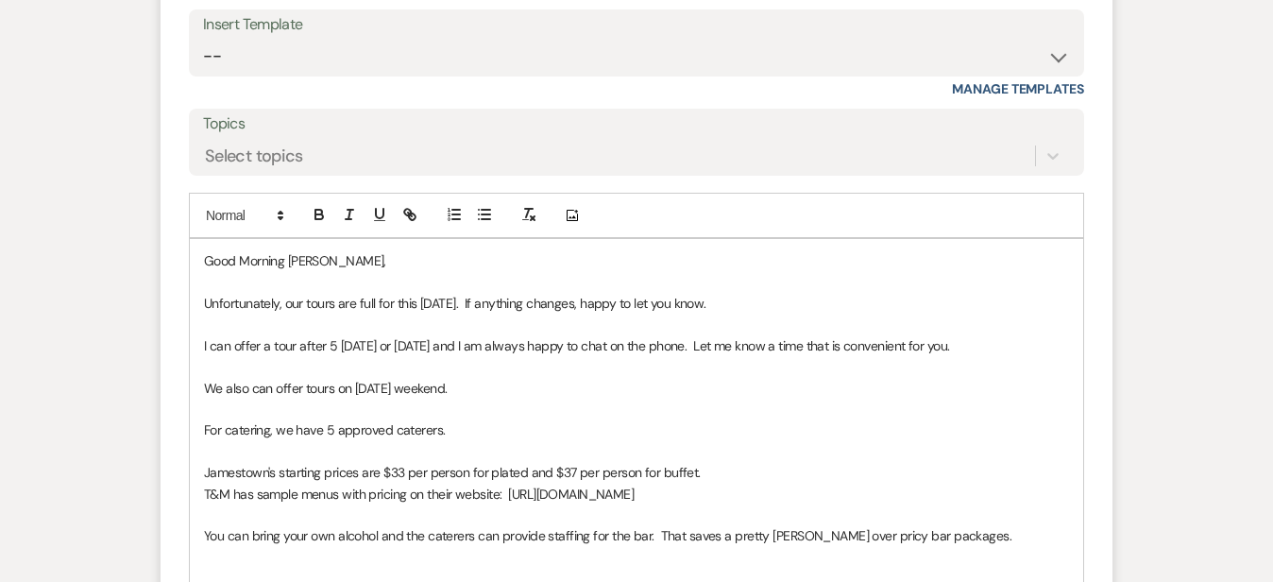
click at [808, 567] on p at bounding box center [636, 577] width 865 height 21
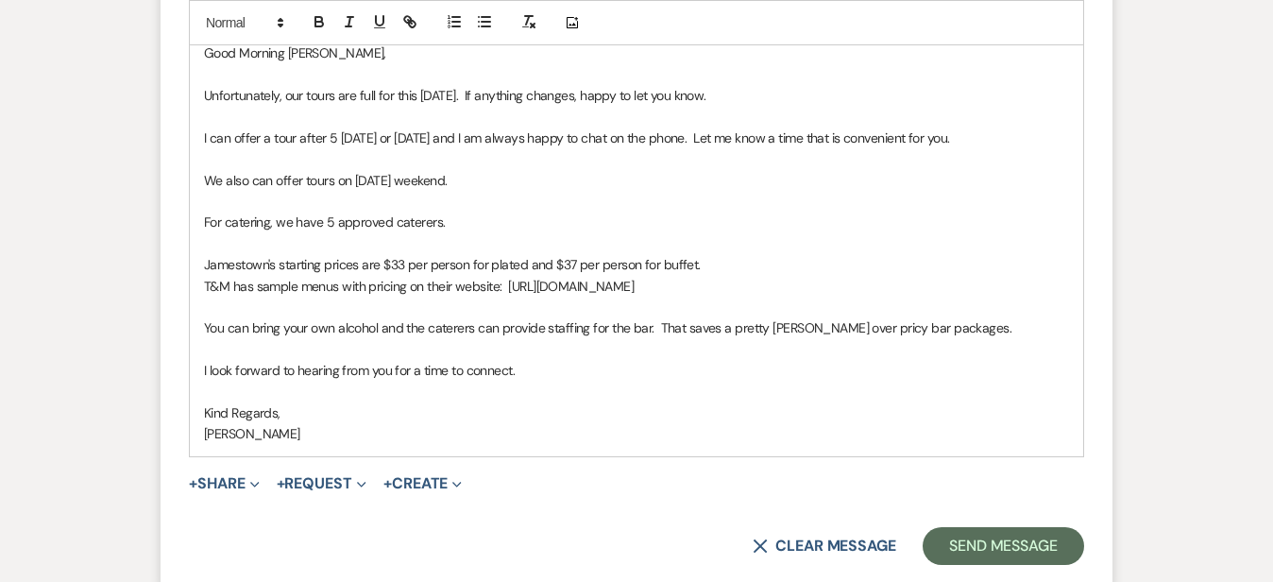
scroll to position [2904, 0]
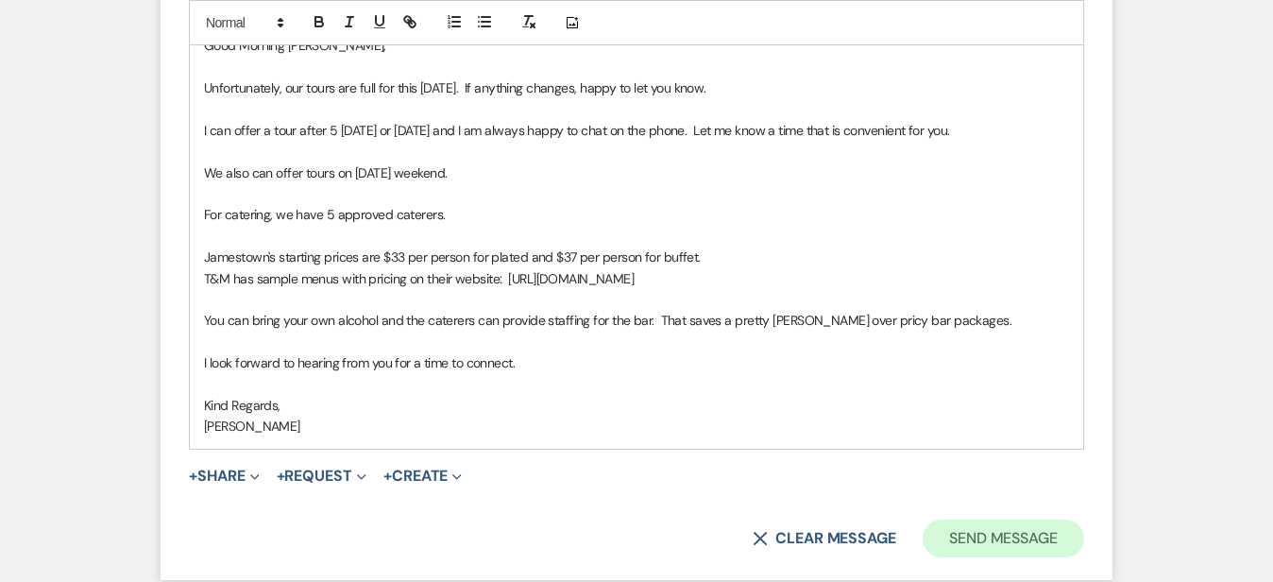
click at [1084, 519] on button "Send Message" at bounding box center [1002, 538] width 161 height 38
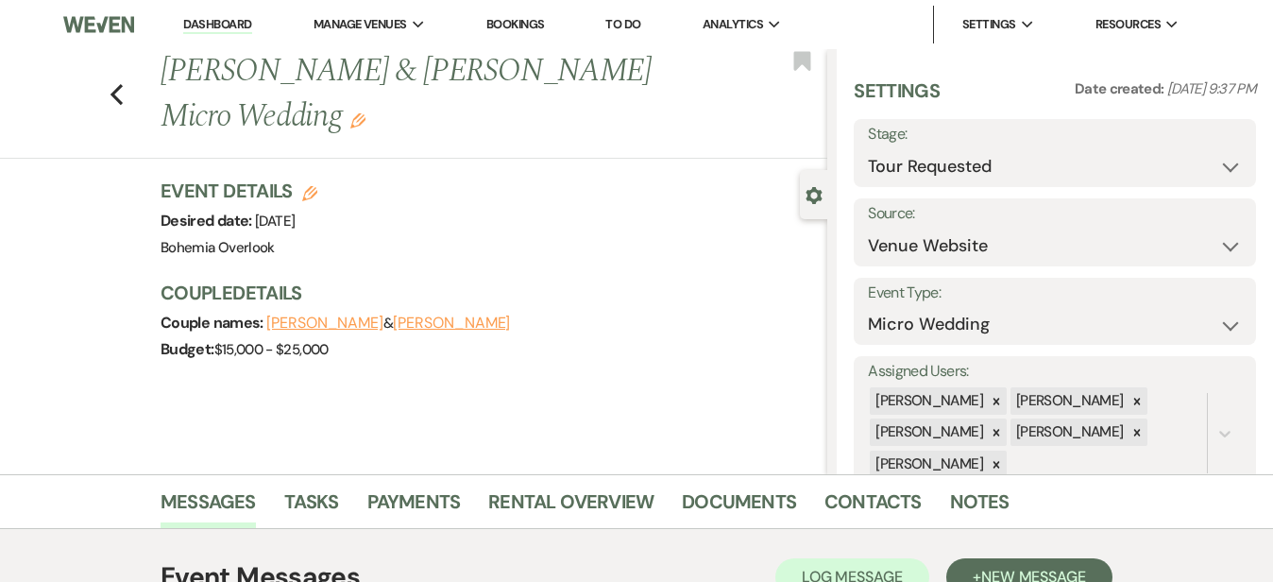
scroll to position [0, 0]
click at [227, 23] on link "Dashboard" at bounding box center [217, 25] width 68 height 18
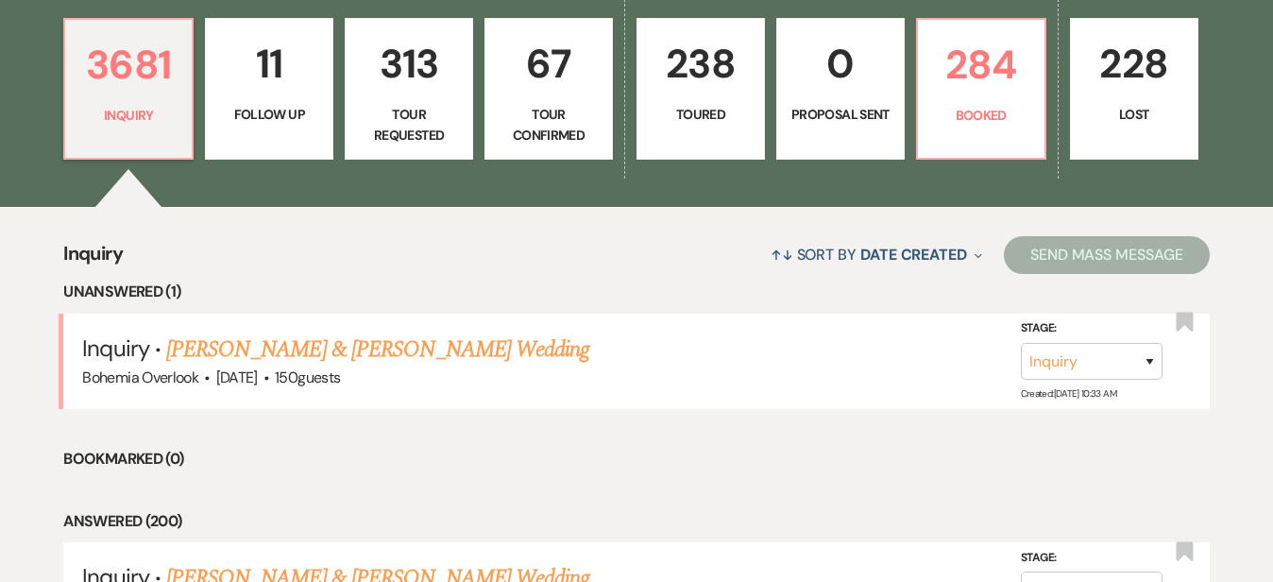
scroll to position [542, 0]
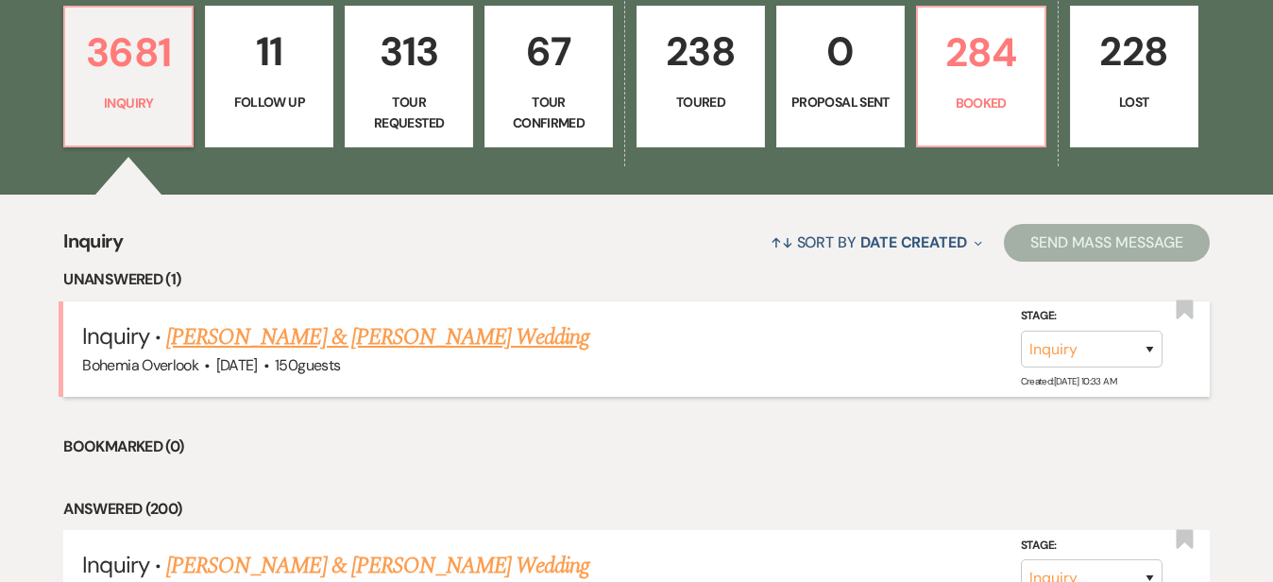
click at [386, 326] on link "Will Rankin & Taylor Tharp's Wedding" at bounding box center [377, 337] width 423 height 34
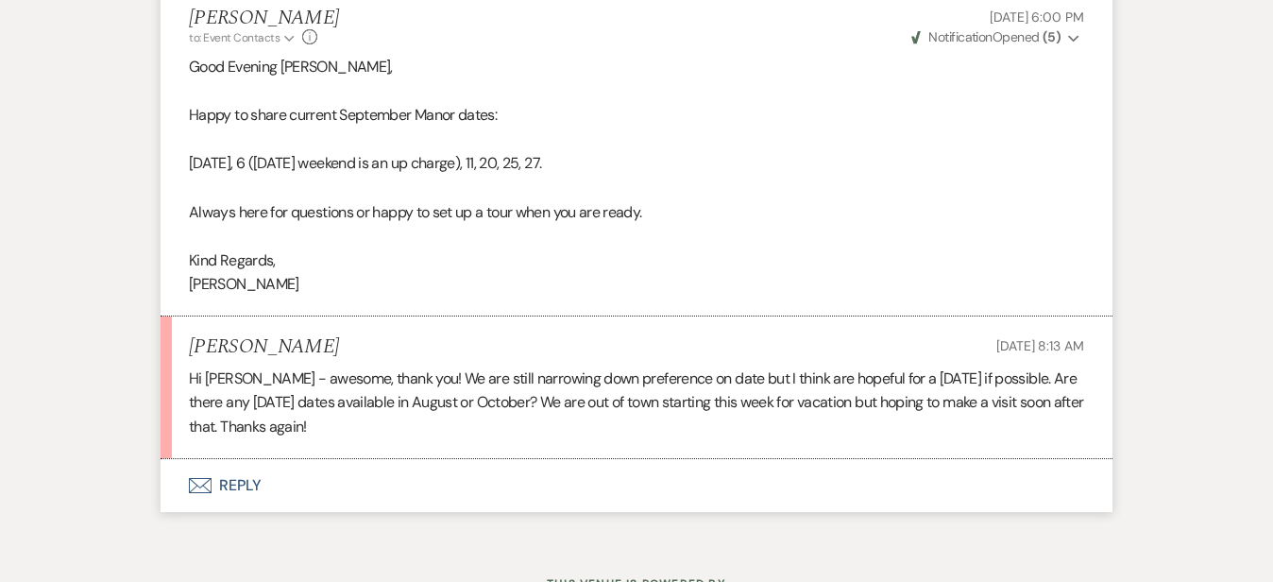
scroll to position [1994, 0]
click at [368, 460] on button "Envelope Reply" at bounding box center [636, 486] width 952 height 53
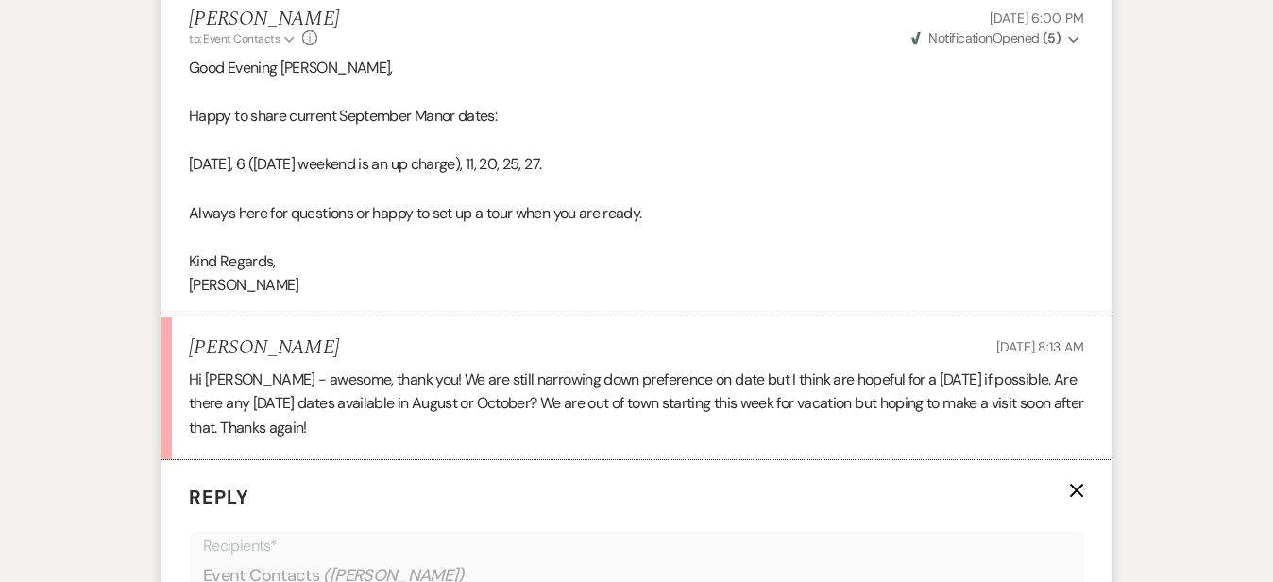
scroll to position [2361, 0]
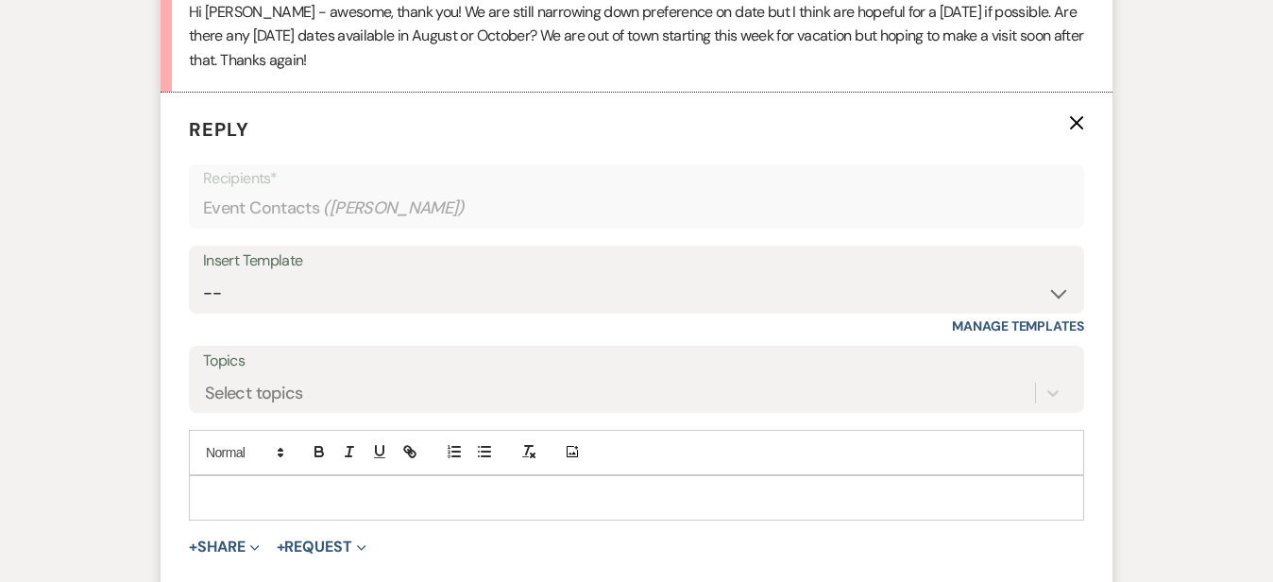
click at [366, 487] on p at bounding box center [636, 497] width 865 height 21
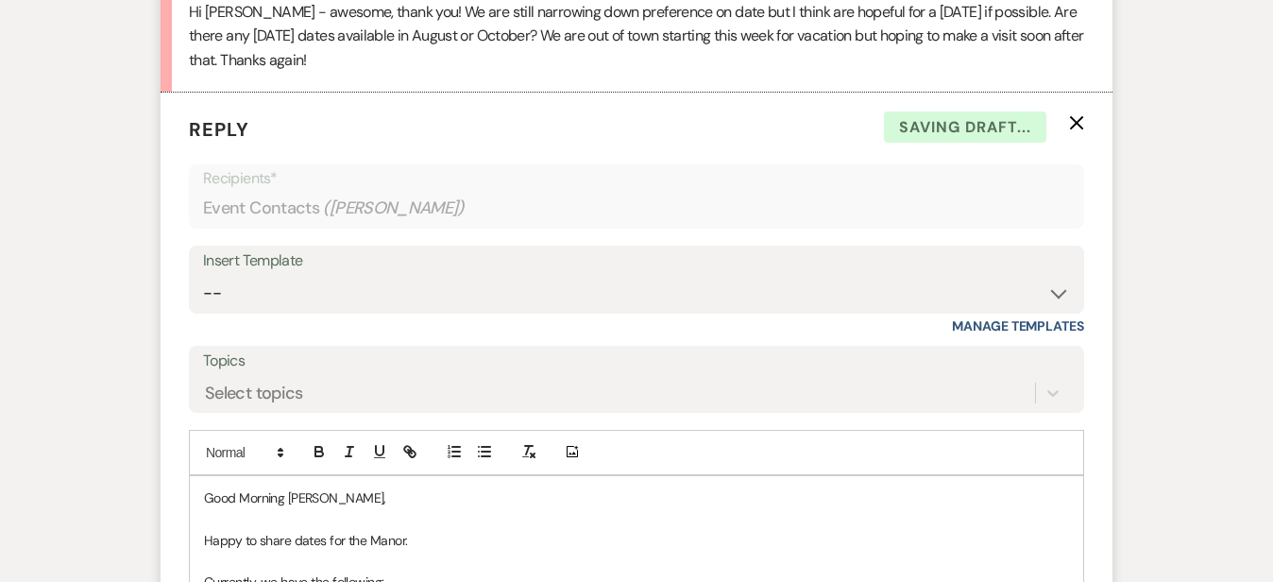
click at [449, 571] on p "Currently, we have the following:" at bounding box center [636, 581] width 865 height 21
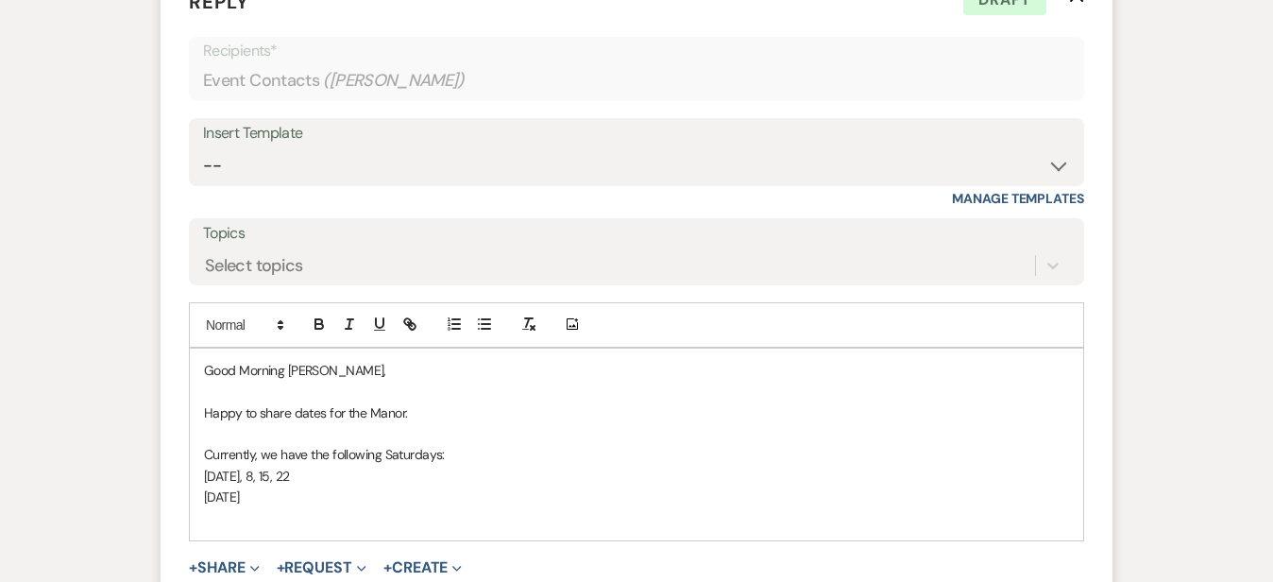
scroll to position [2504, 0]
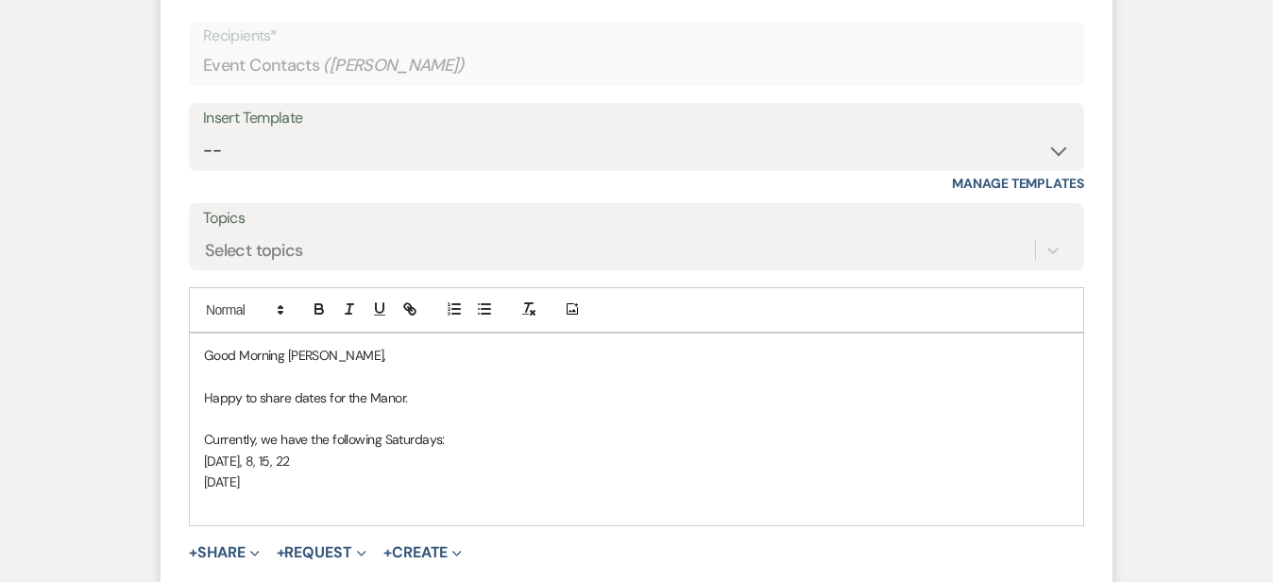
click at [734, 493] on p at bounding box center [636, 503] width 865 height 21
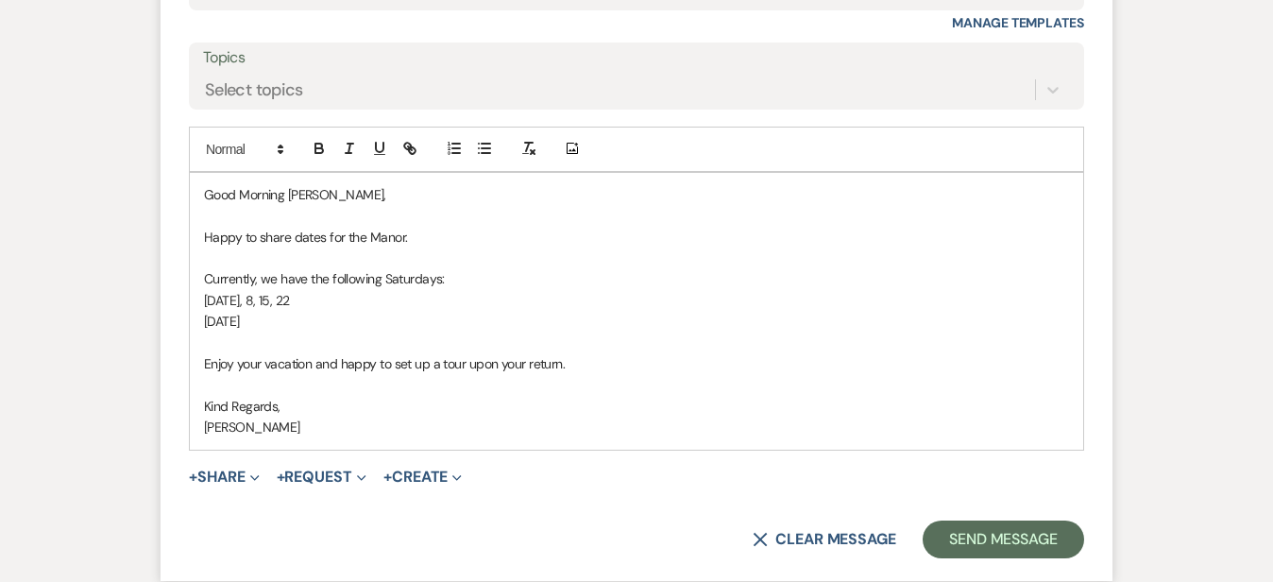
scroll to position [2693, 0]
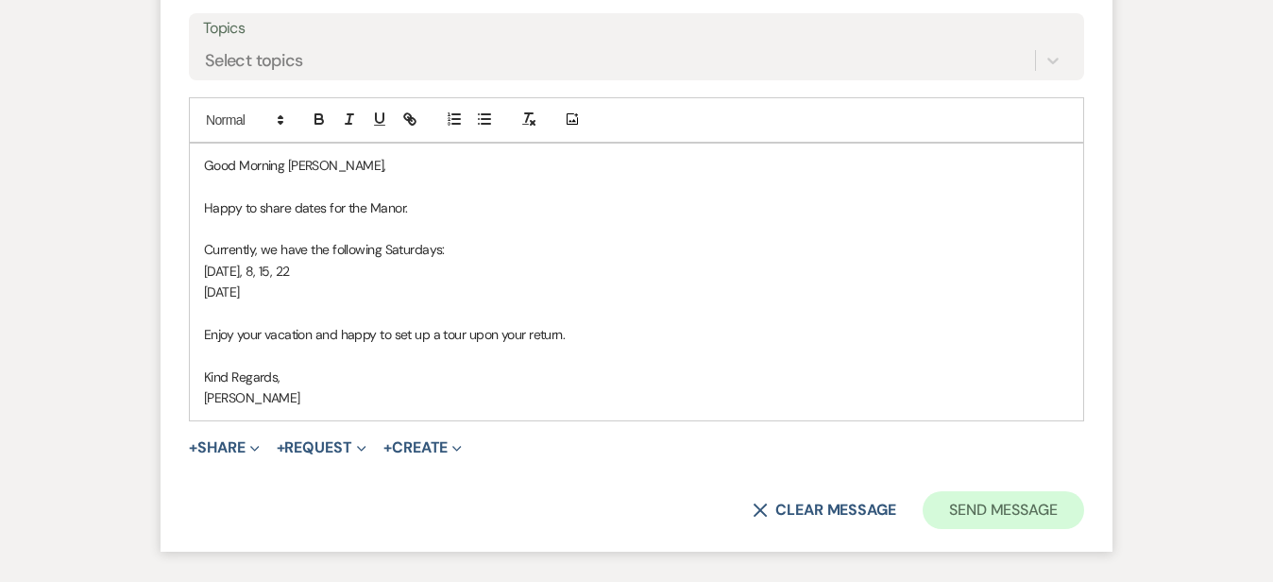
click at [1082, 491] on button "Send Message" at bounding box center [1002, 510] width 161 height 38
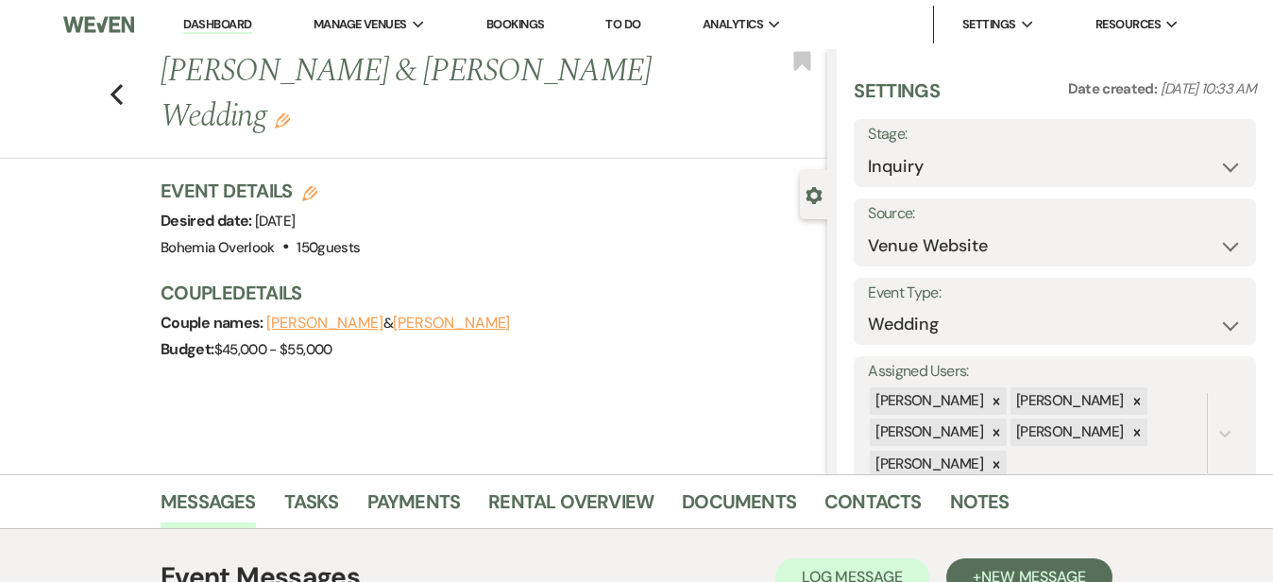
scroll to position [0, 0]
click at [1217, 156] on button "Save" at bounding box center [1214, 153] width 84 height 38
click at [230, 23] on link "Dashboard" at bounding box center [217, 25] width 68 height 18
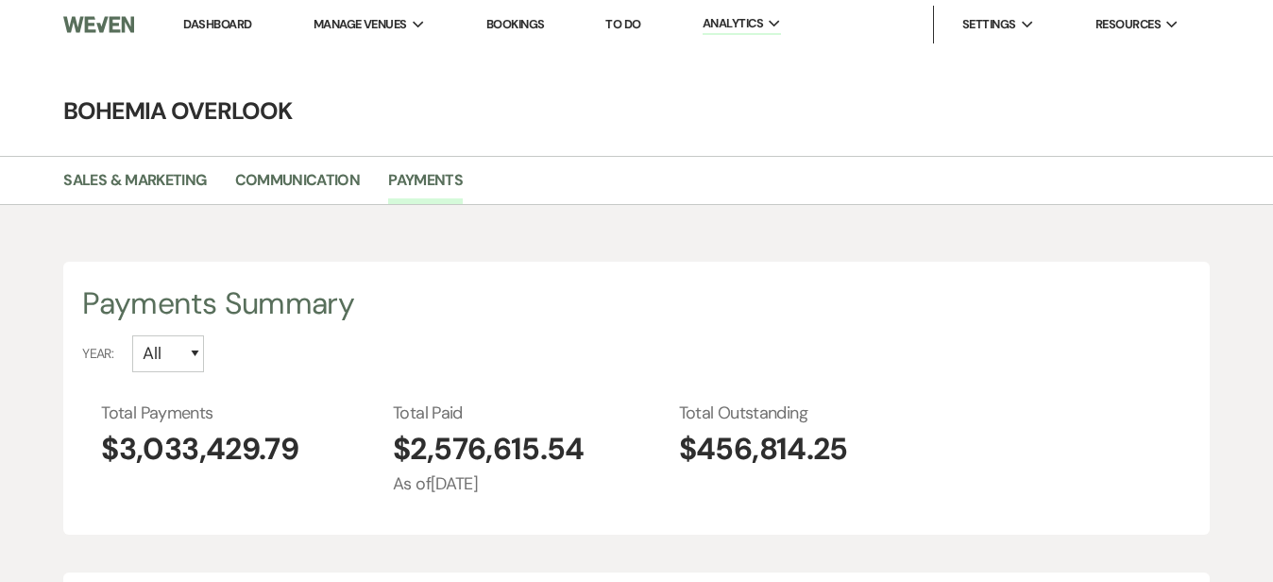
select select "2025"
click at [235, 19] on link "Dashboard" at bounding box center [217, 24] width 68 height 16
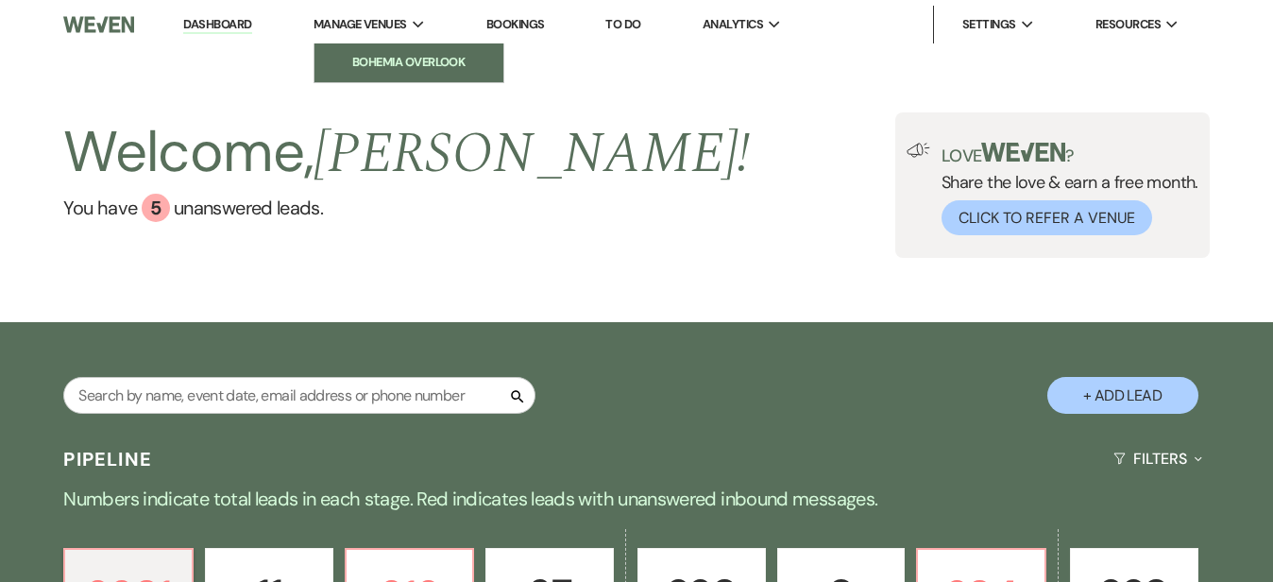
click at [414, 55] on li "Bohemia Overlook" at bounding box center [409, 62] width 170 height 19
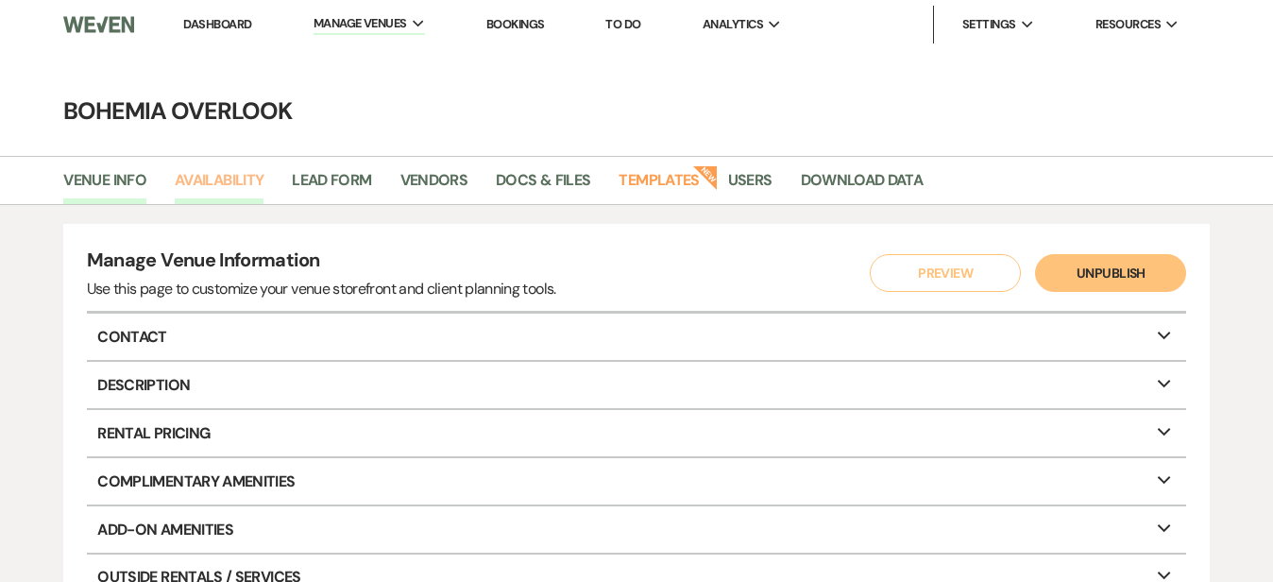
click at [239, 170] on link "Availability" at bounding box center [219, 186] width 89 height 36
select select "3"
select select "2026"
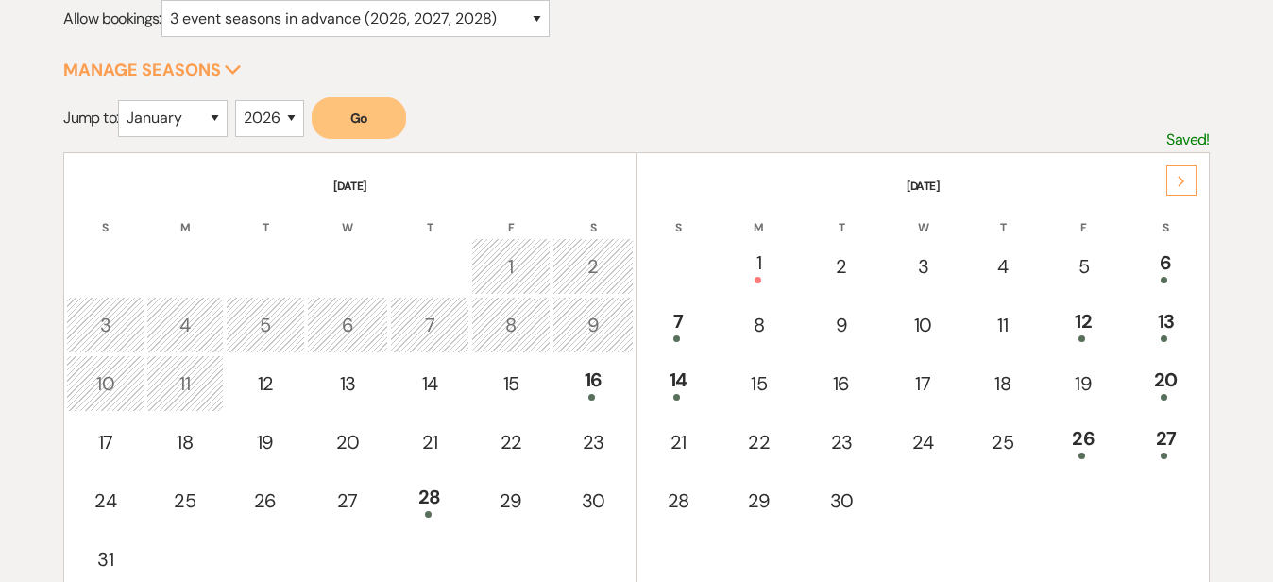
scroll to position [272, 0]
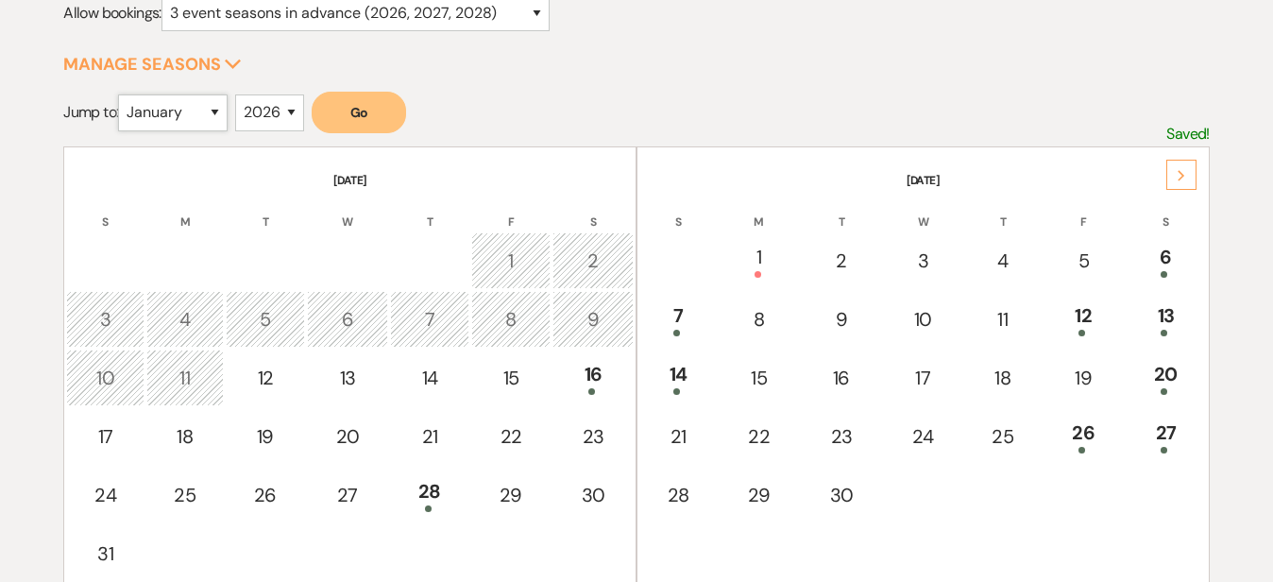
select select "8"
click at [359, 123] on button "Go" at bounding box center [359, 113] width 94 height 42
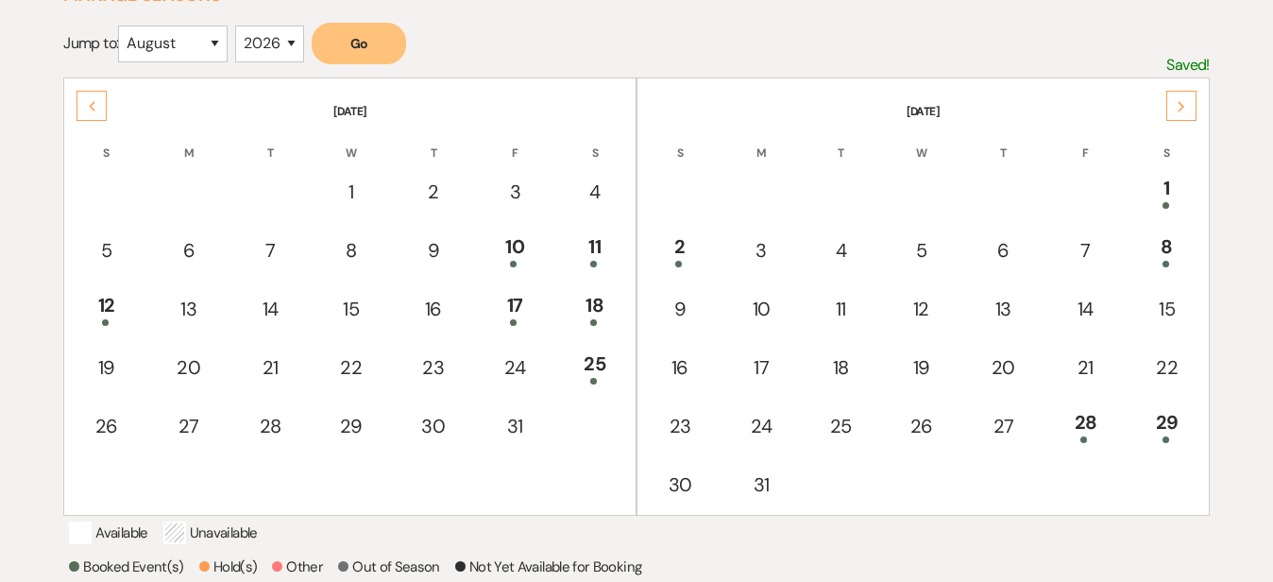
scroll to position [408, 0]
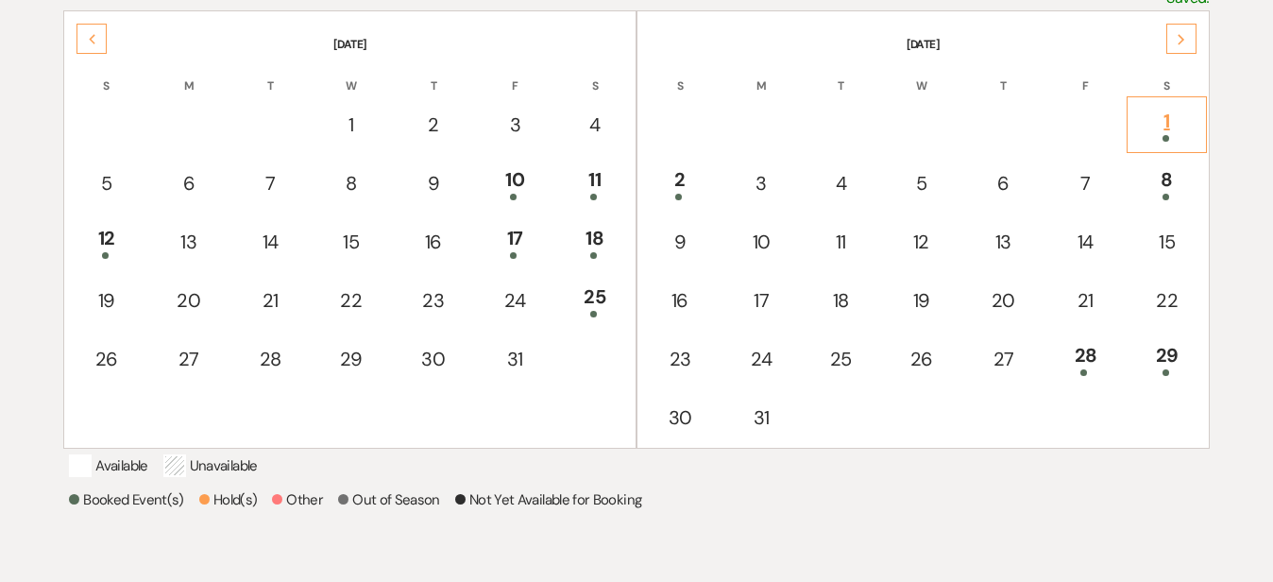
click at [1178, 108] on div "1" at bounding box center [1166, 124] width 59 height 35
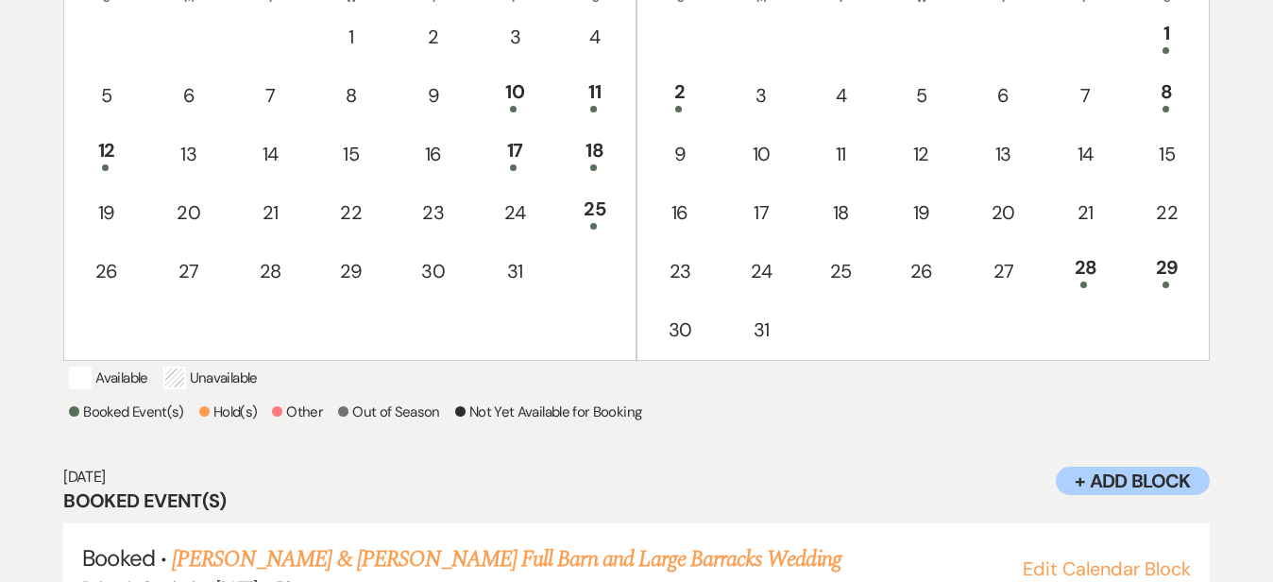
scroll to position [493, 0]
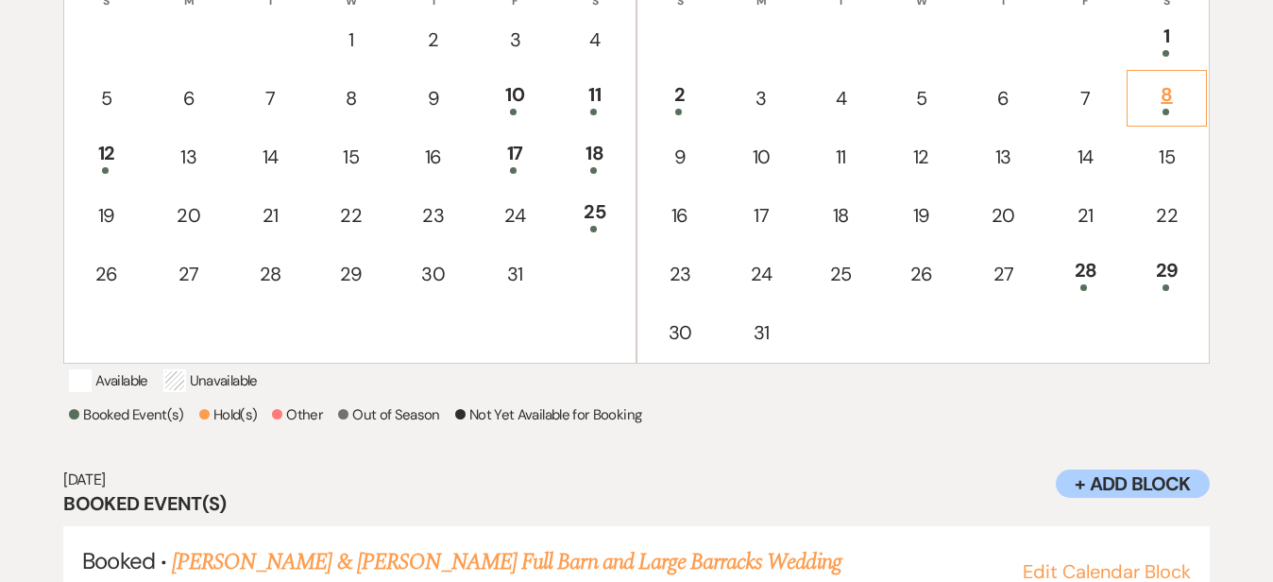
click at [1188, 92] on div "8" at bounding box center [1166, 97] width 59 height 35
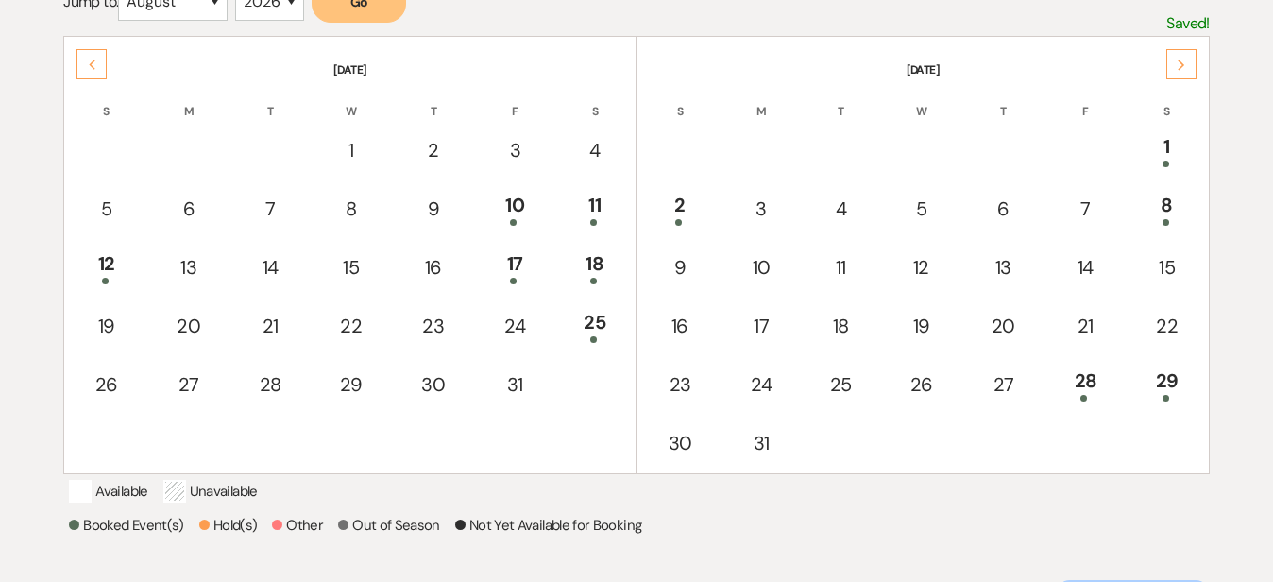
scroll to position [381, 0]
click at [1175, 374] on div "29" at bounding box center [1166, 384] width 59 height 35
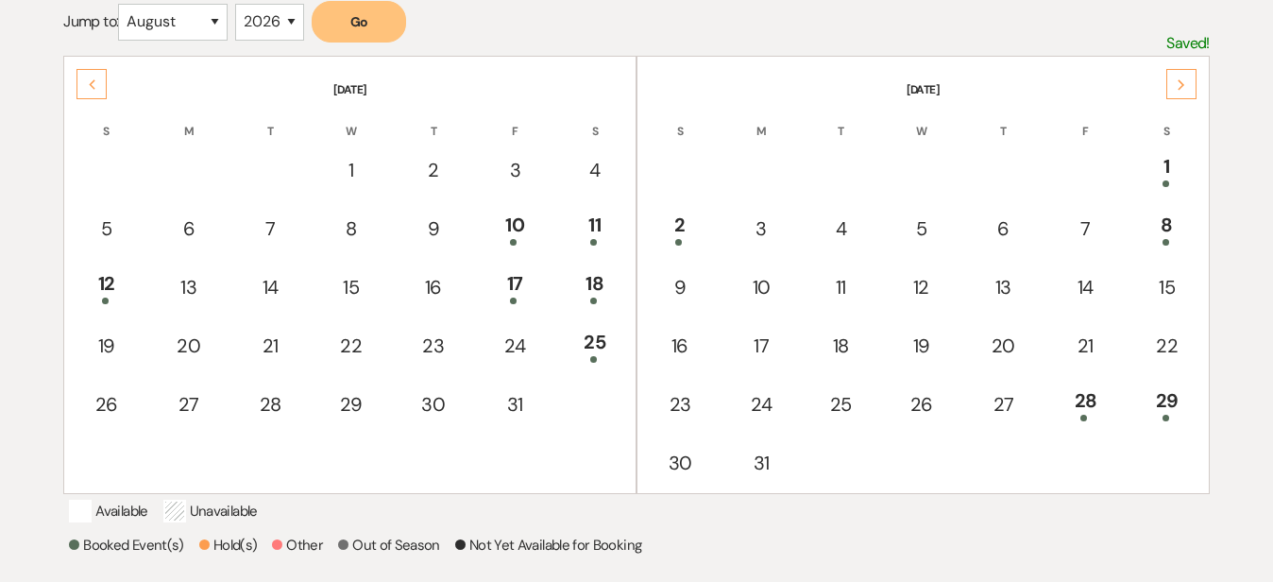
scroll to position [360, 0]
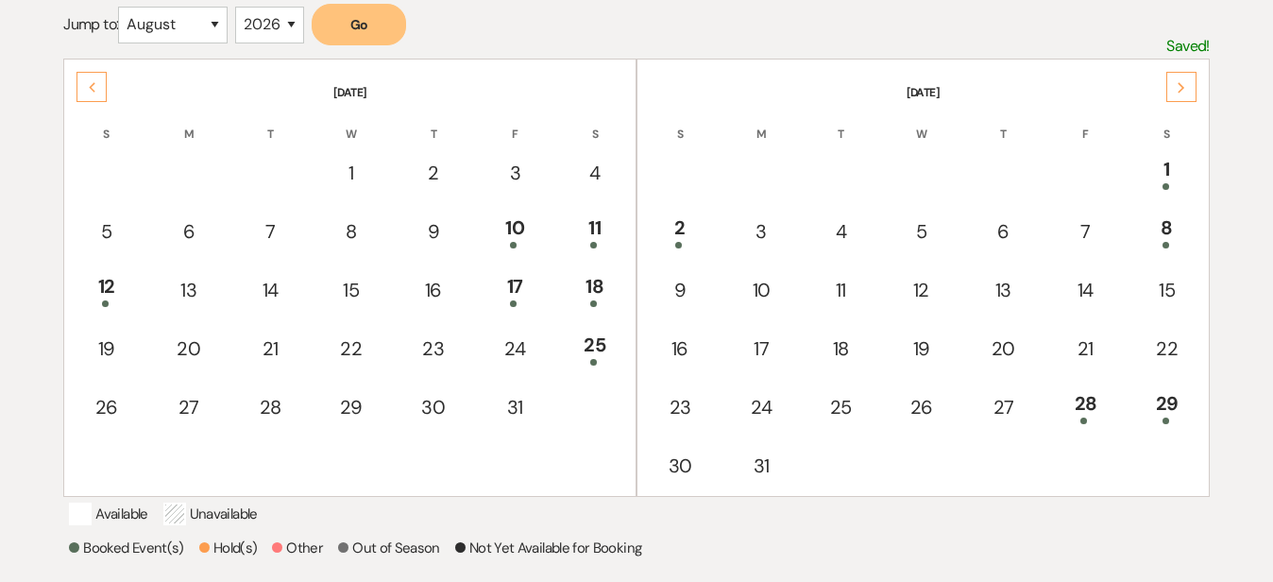
click at [1190, 89] on div "Next" at bounding box center [1181, 87] width 30 height 30
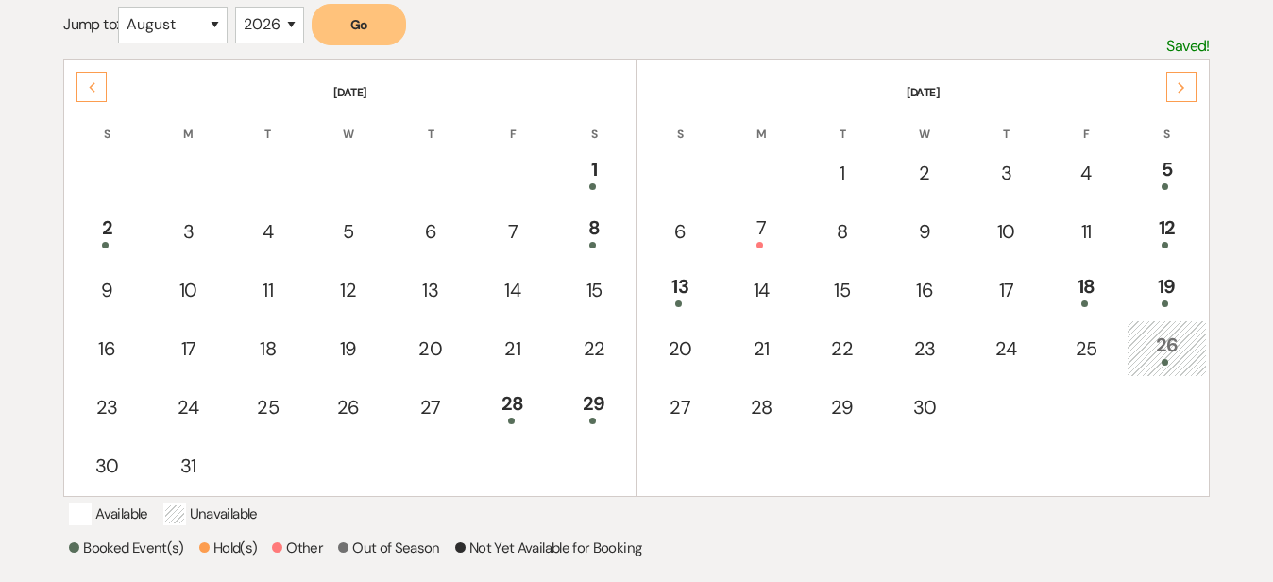
click at [1190, 89] on div "Next" at bounding box center [1181, 87] width 30 height 30
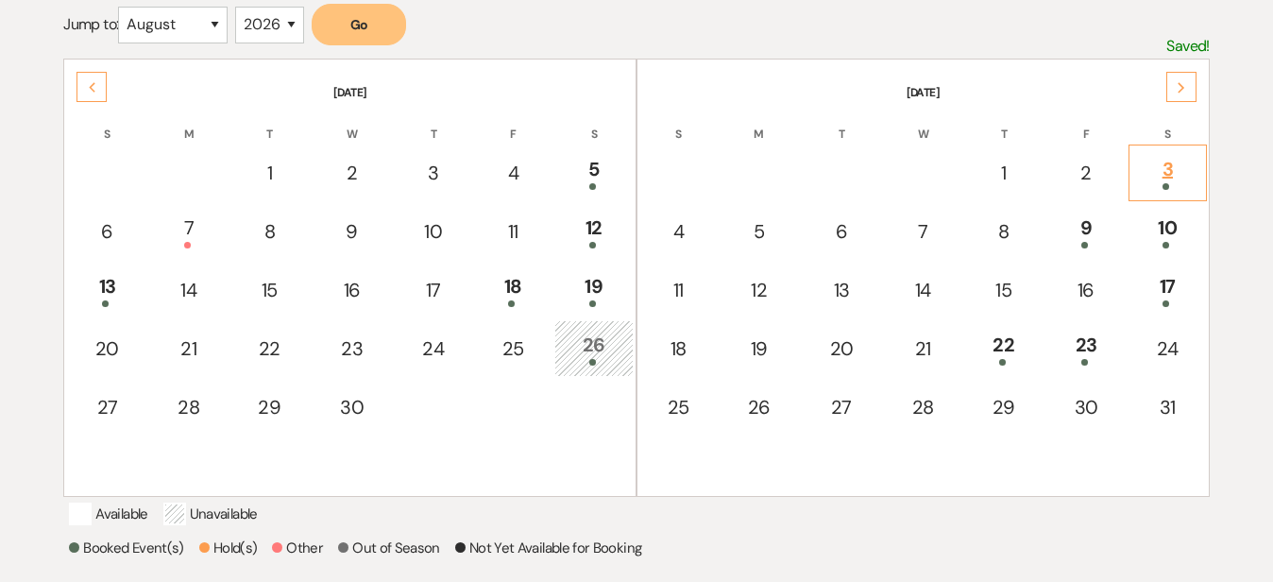
click at [1175, 183] on div at bounding box center [1168, 186] width 58 height 7
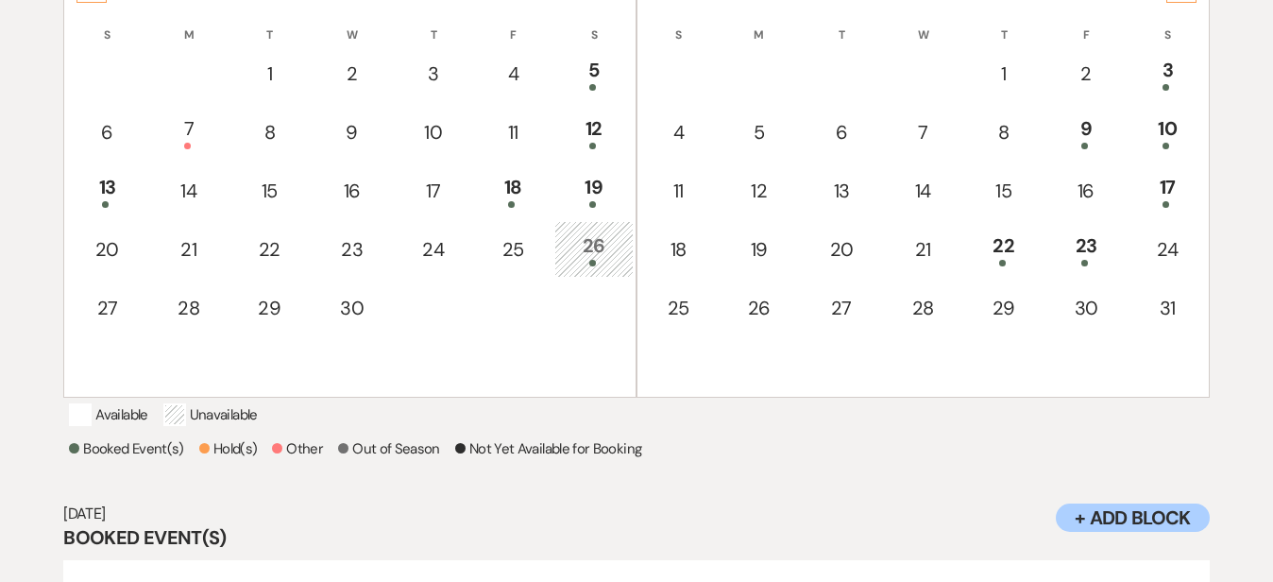
scroll to position [453, 0]
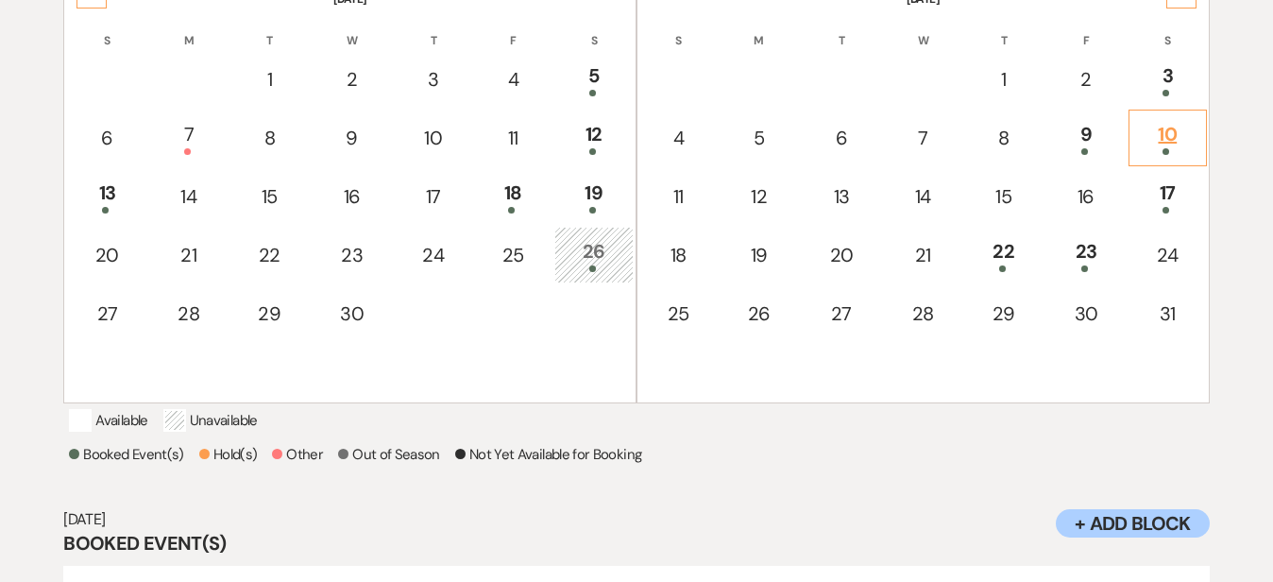
click at [1193, 140] on div "10" at bounding box center [1168, 137] width 58 height 35
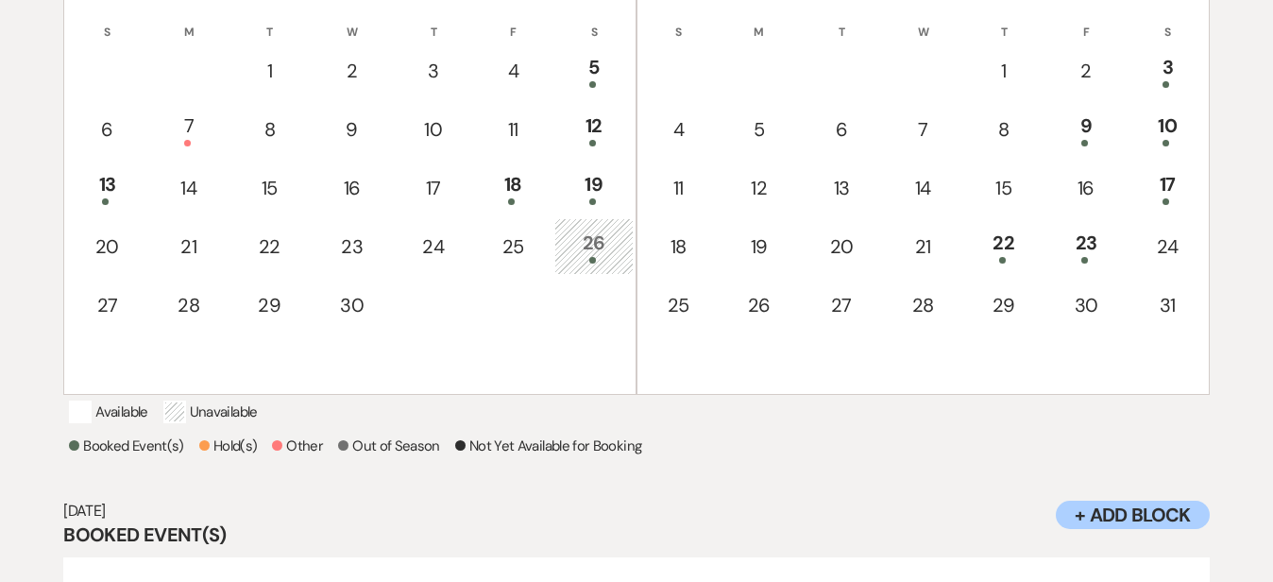
scroll to position [459, 0]
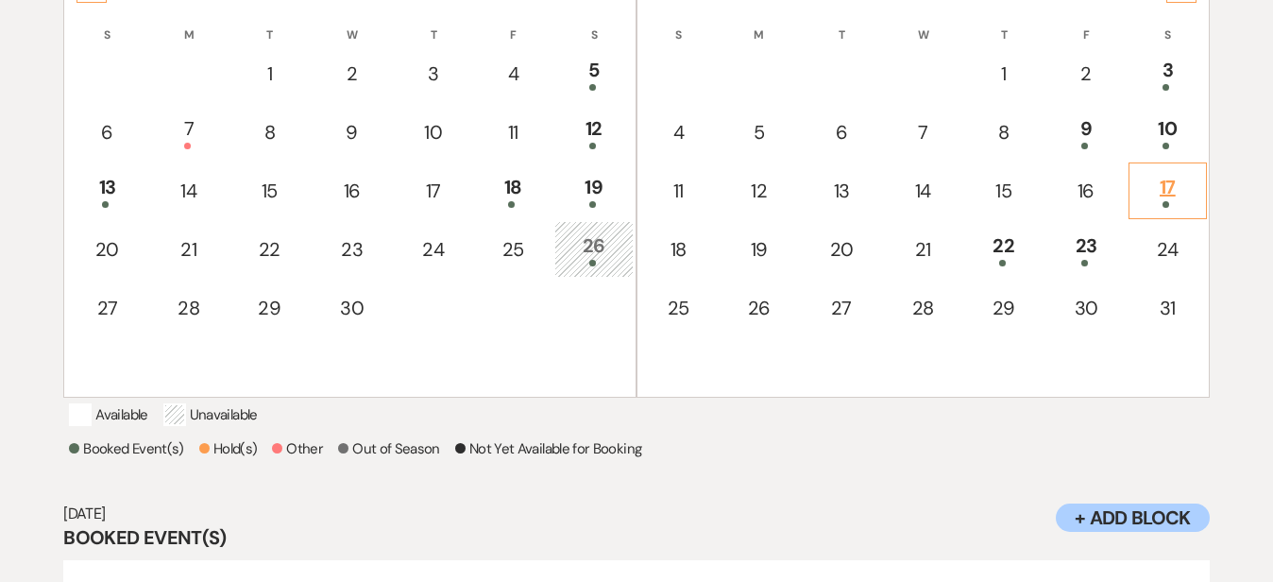
click at [1198, 187] on td "17" at bounding box center [1167, 190] width 78 height 57
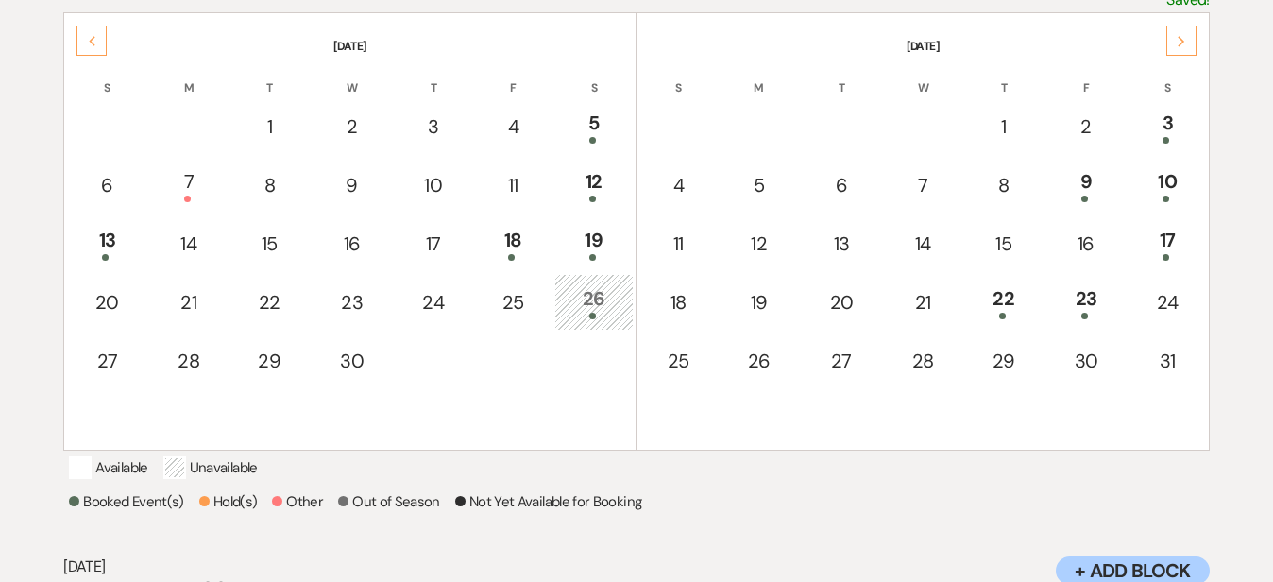
scroll to position [383, 0]
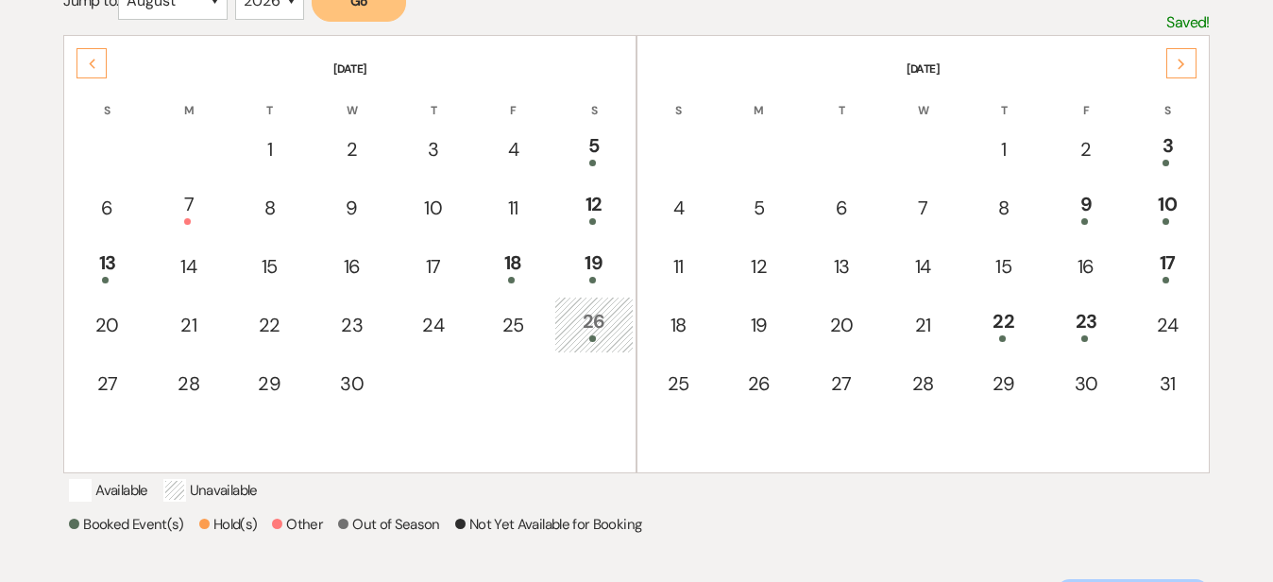
click at [89, 70] on div "Previous" at bounding box center [91, 63] width 30 height 30
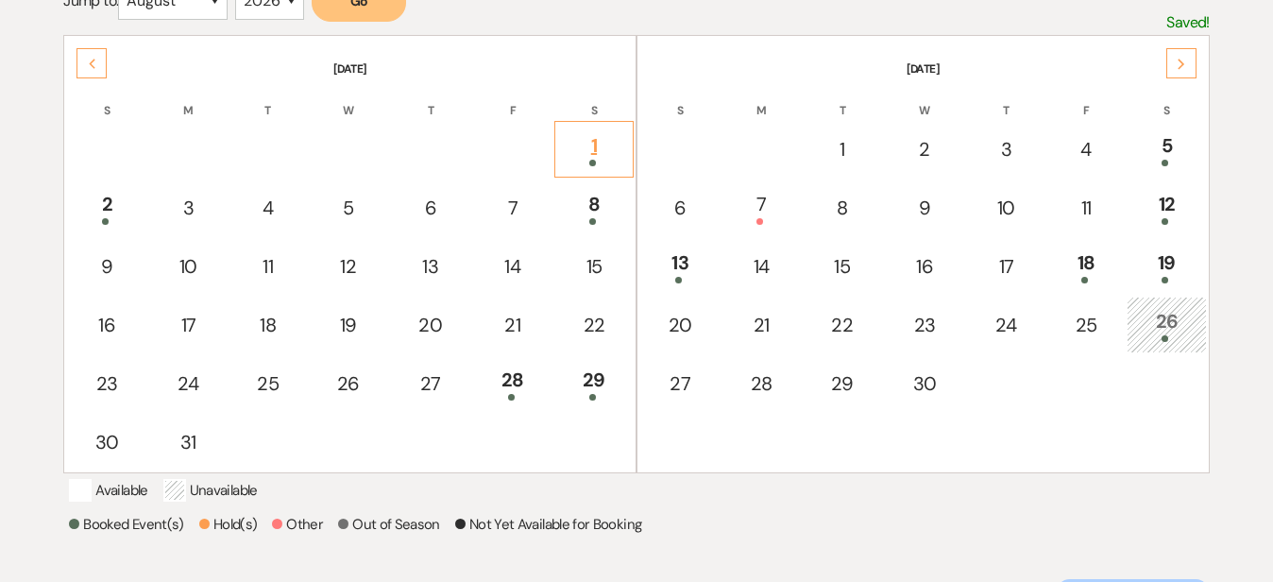
click at [599, 133] on div "1" at bounding box center [594, 148] width 59 height 35
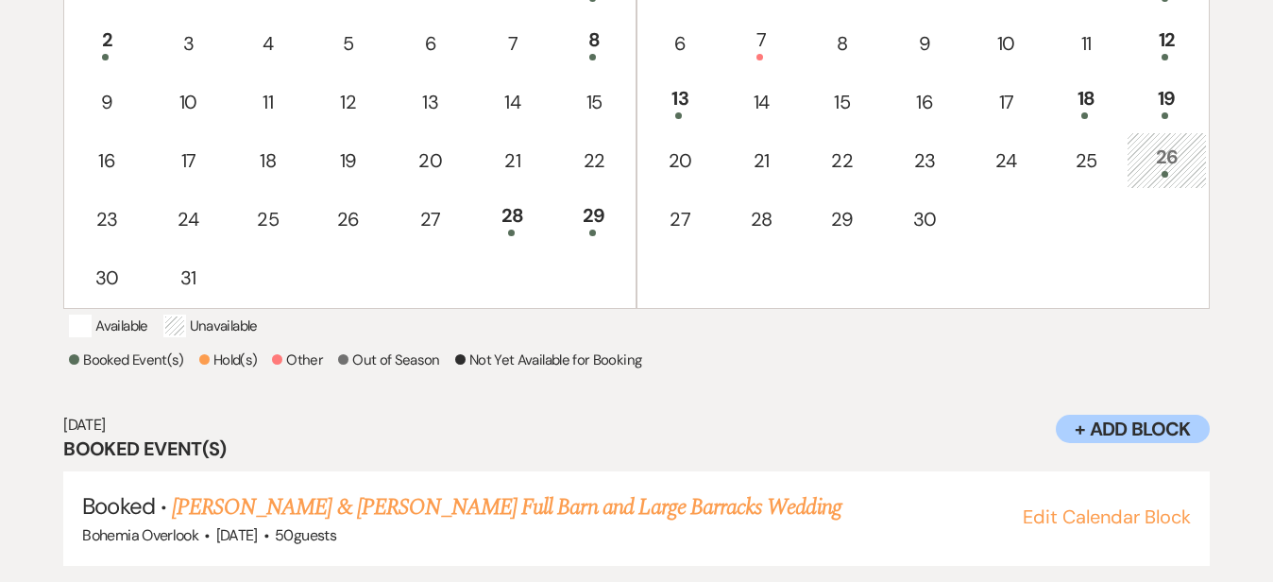
scroll to position [424, 0]
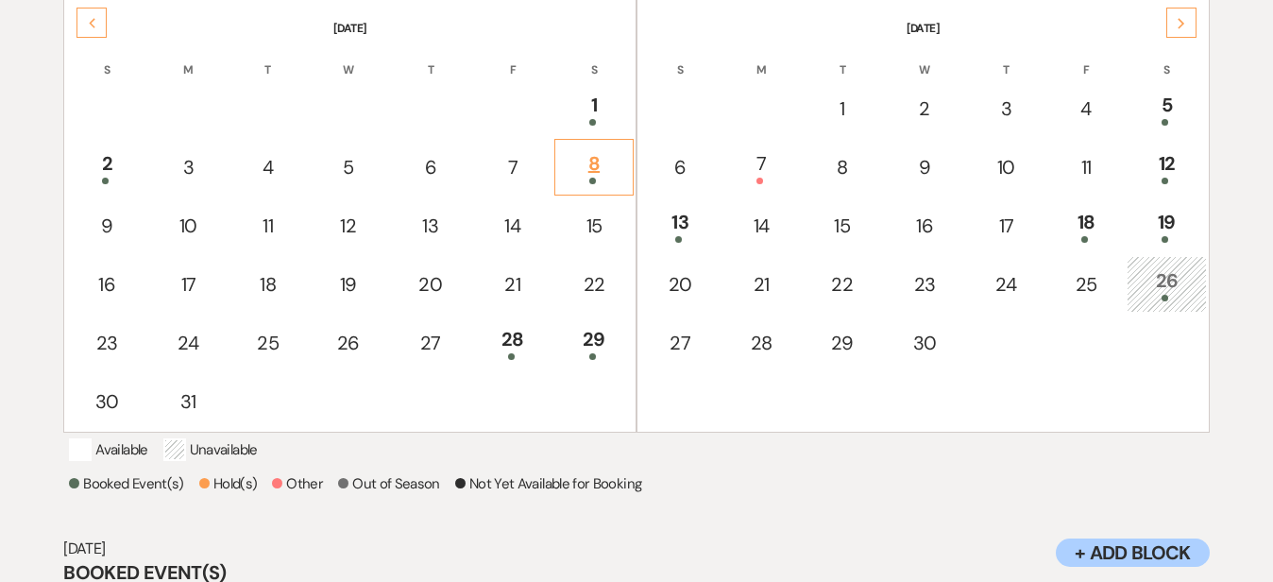
click at [597, 163] on div "8" at bounding box center [594, 166] width 59 height 35
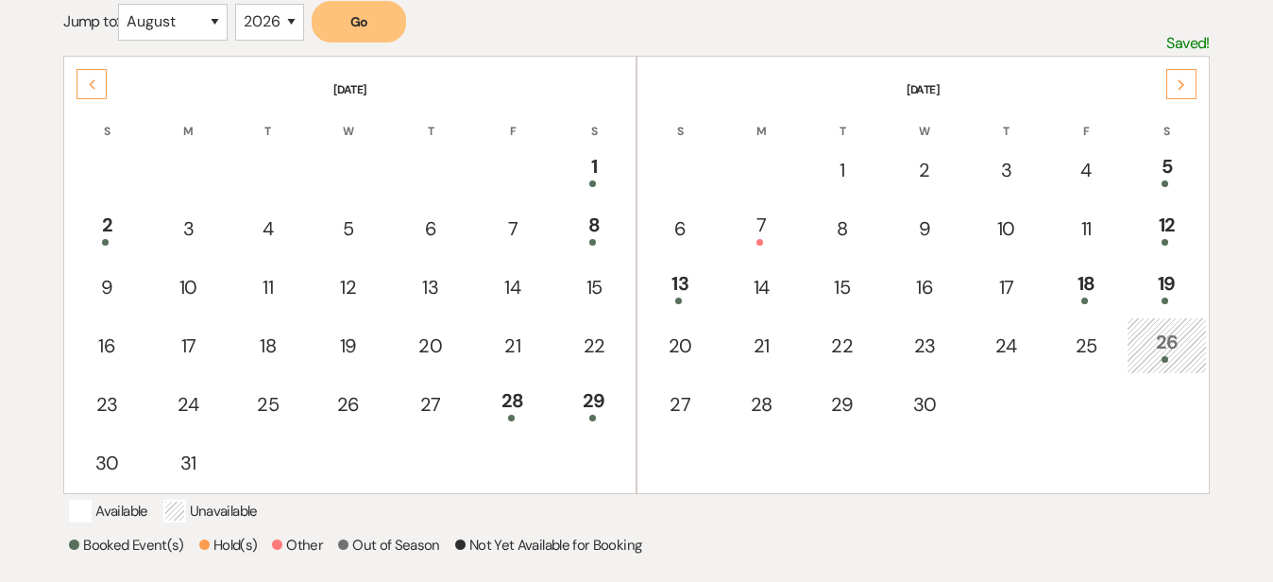
scroll to position [356, 0]
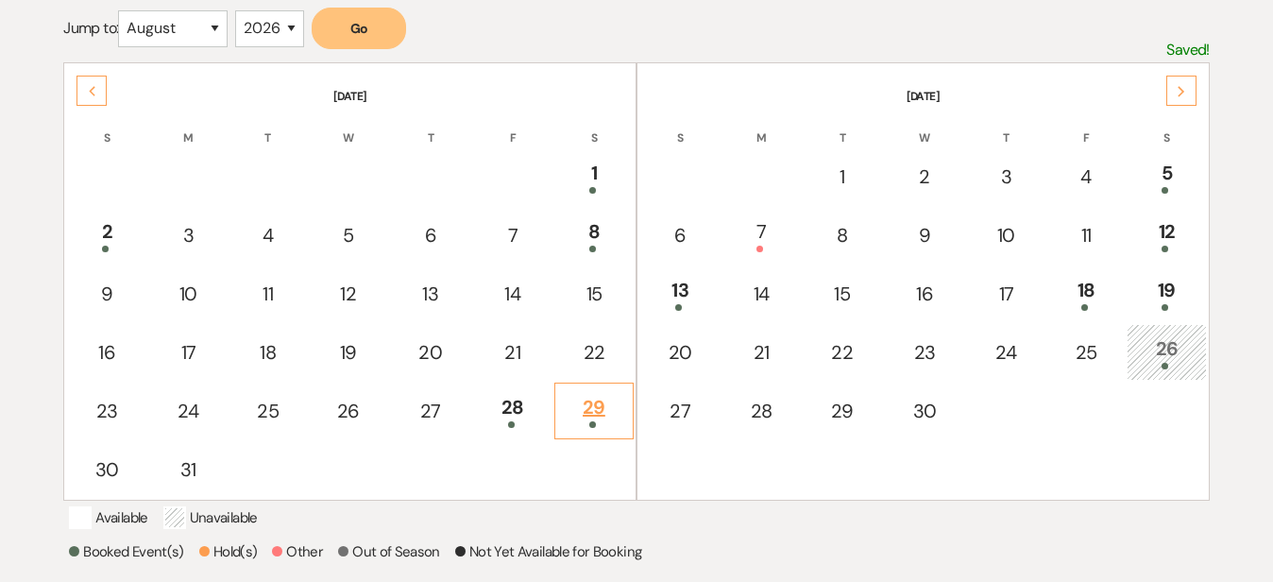
click at [605, 395] on div "29" at bounding box center [594, 410] width 59 height 35
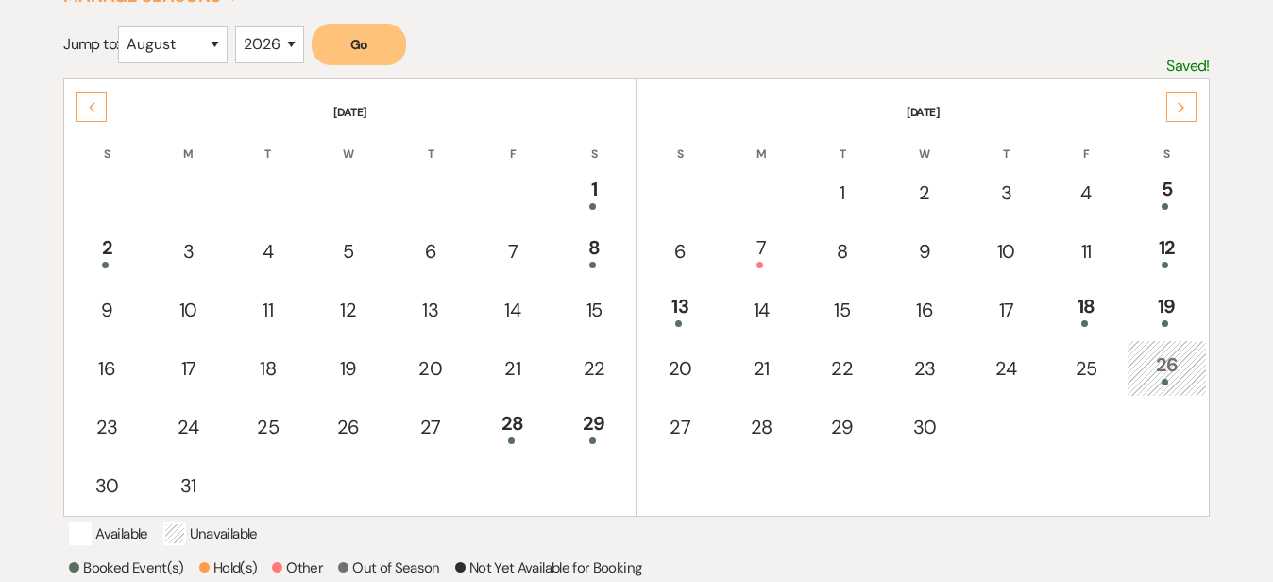
scroll to position [332, 0]
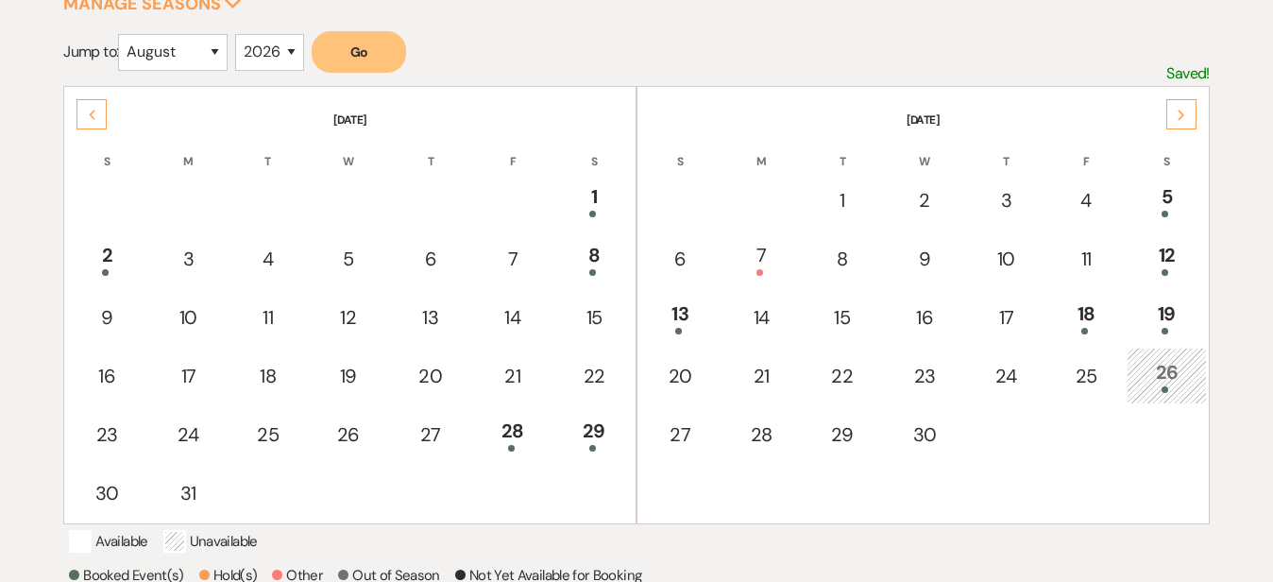
click at [1190, 123] on div "Next" at bounding box center [1181, 114] width 30 height 30
